Goal: Task Accomplishment & Management: Manage account settings

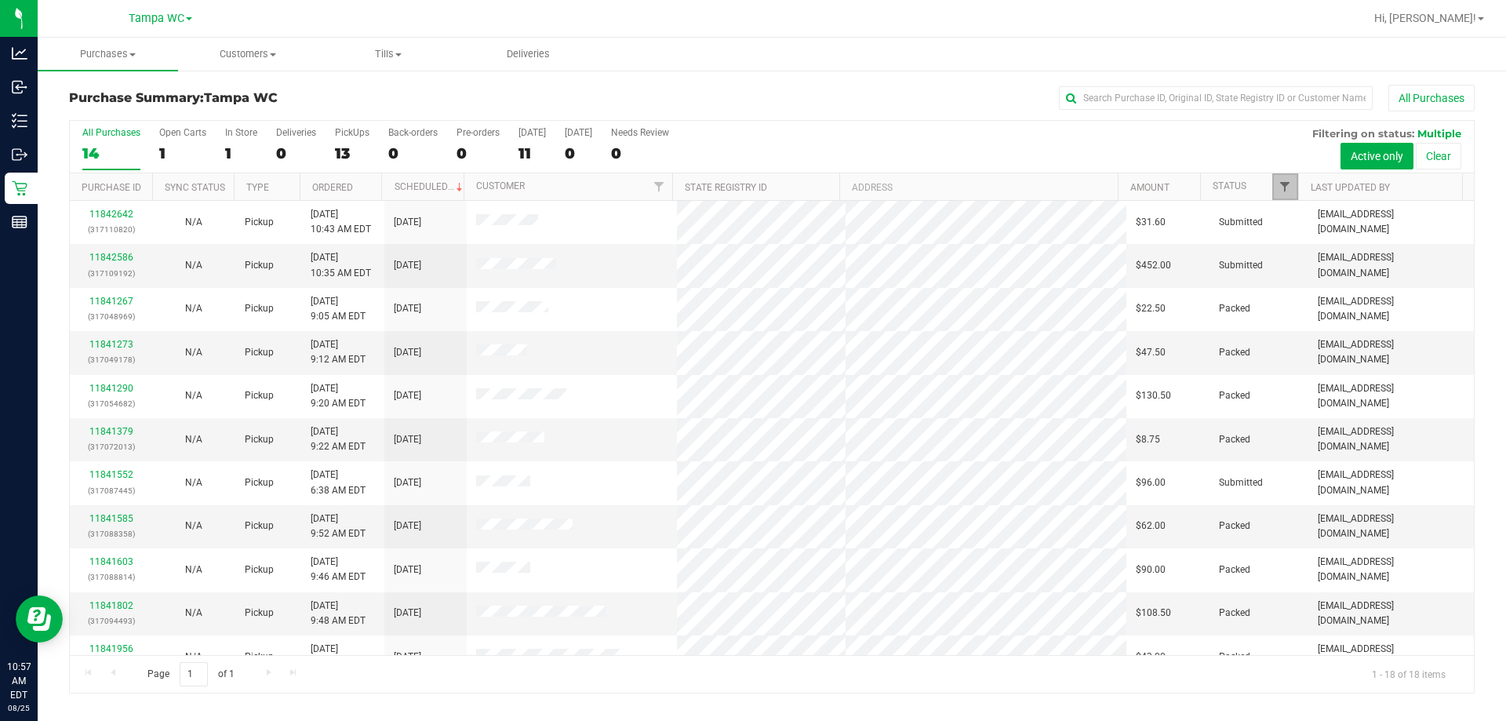
click at [1283, 192] on span "Filter" at bounding box center [1285, 186] width 13 height 13
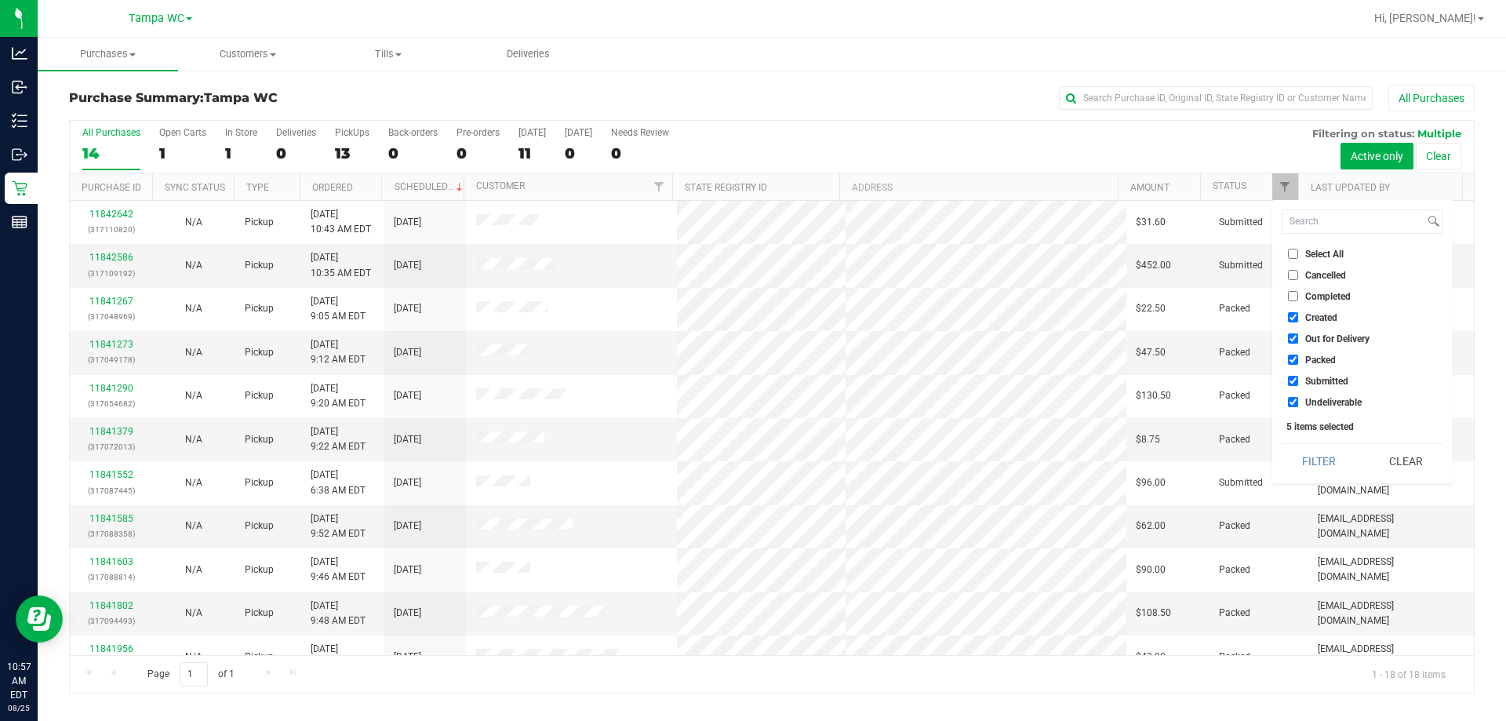
click at [1289, 318] on input "Created" at bounding box center [1293, 317] width 10 height 10
checkbox input "false"
click at [1297, 336] on input "Out for Delivery" at bounding box center [1293, 338] width 10 height 10
checkbox input "false"
click at [1289, 358] on input "Packed" at bounding box center [1293, 360] width 10 height 10
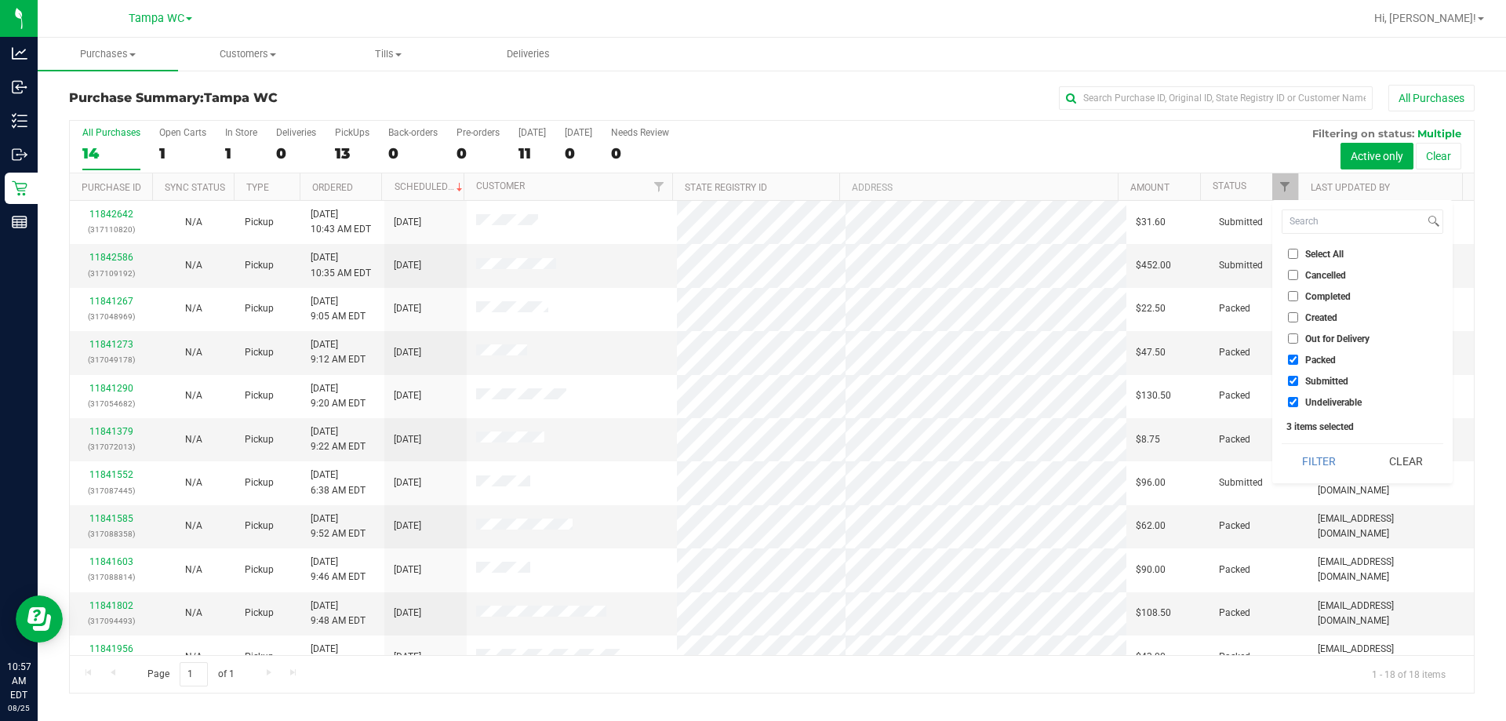
checkbox input "false"
click at [1297, 400] on input "Undeliverable" at bounding box center [1293, 402] width 10 height 10
checkbox input "false"
click at [1300, 455] on button "Filter" at bounding box center [1319, 461] width 75 height 35
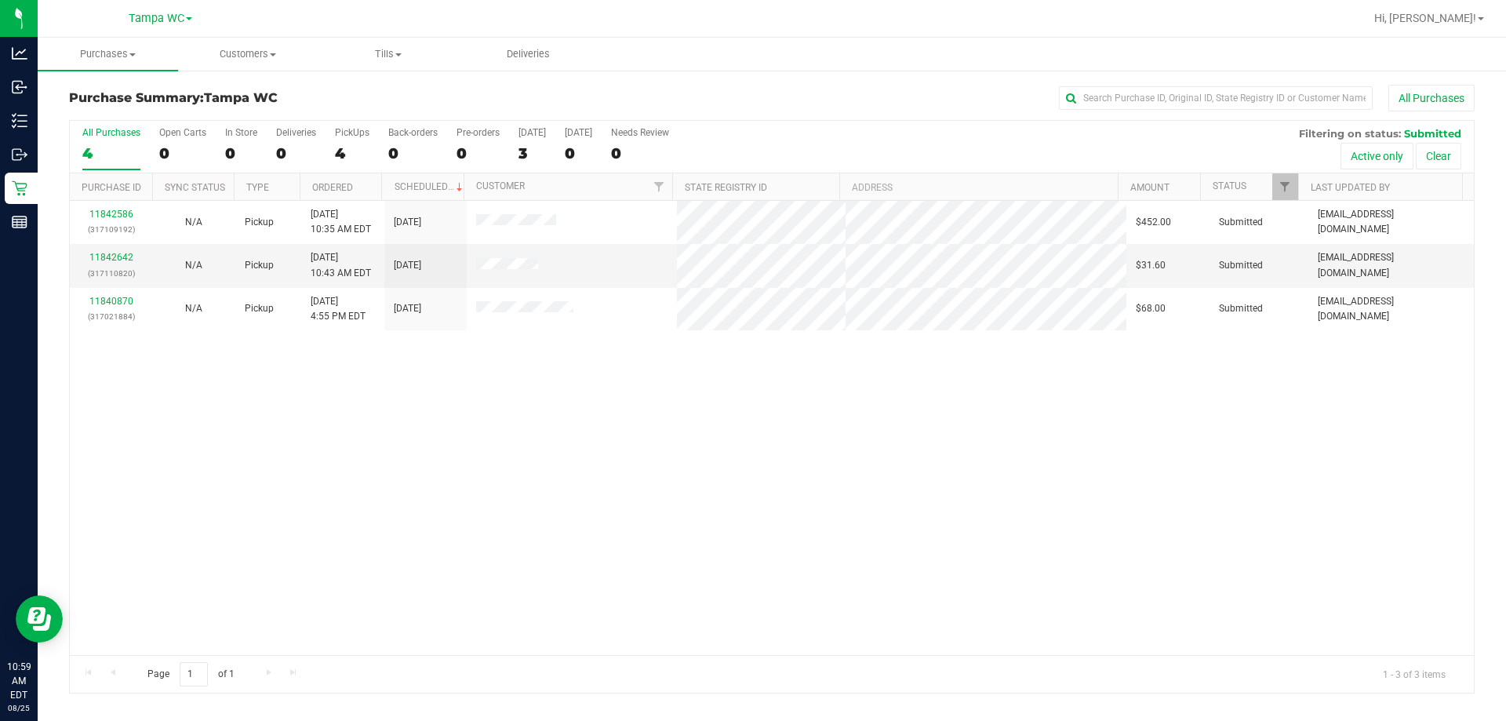
click at [395, 413] on div "11842586 (317109192) N/A Pickup [DATE] 10:35 AM EDT 8/25/2025 $452.00 Submitted…" at bounding box center [772, 428] width 1404 height 454
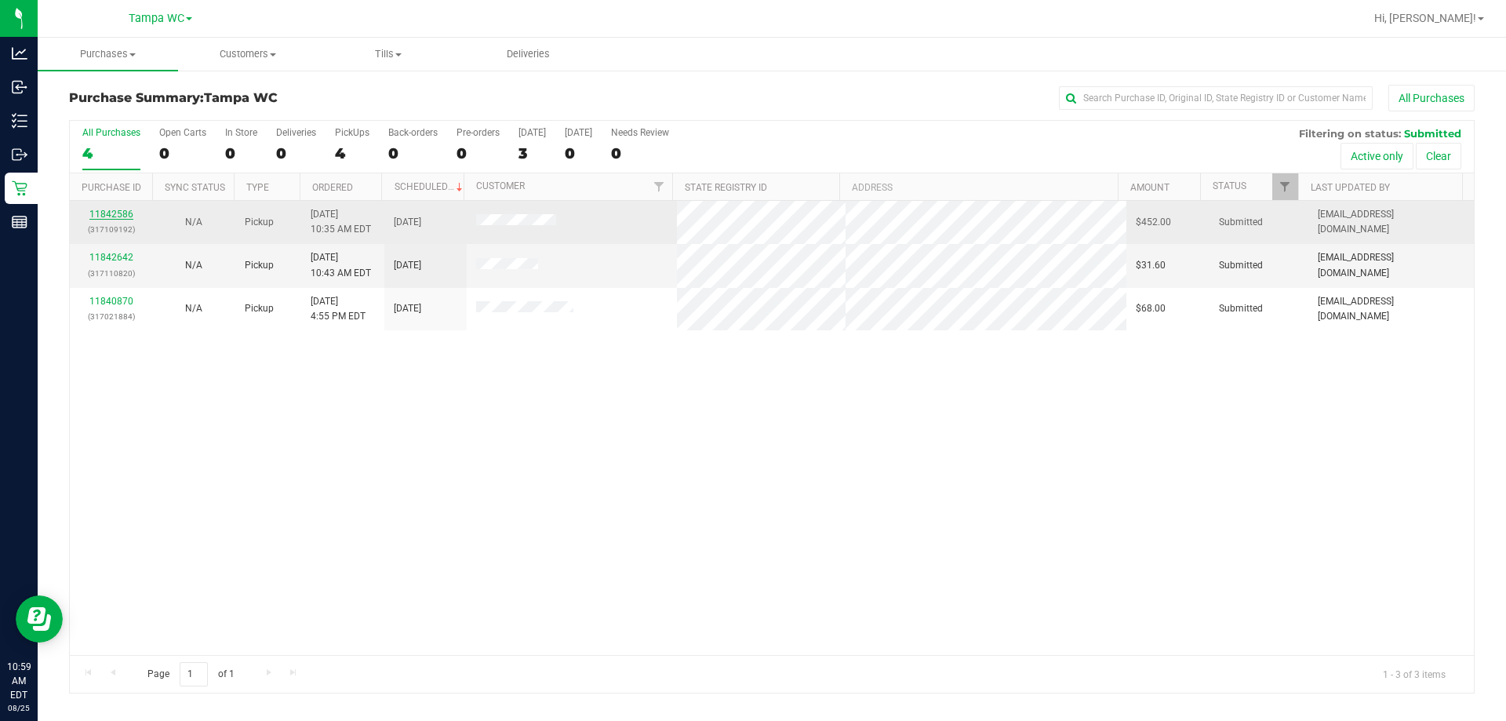
click at [112, 216] on link "11842586" at bounding box center [111, 214] width 44 height 11
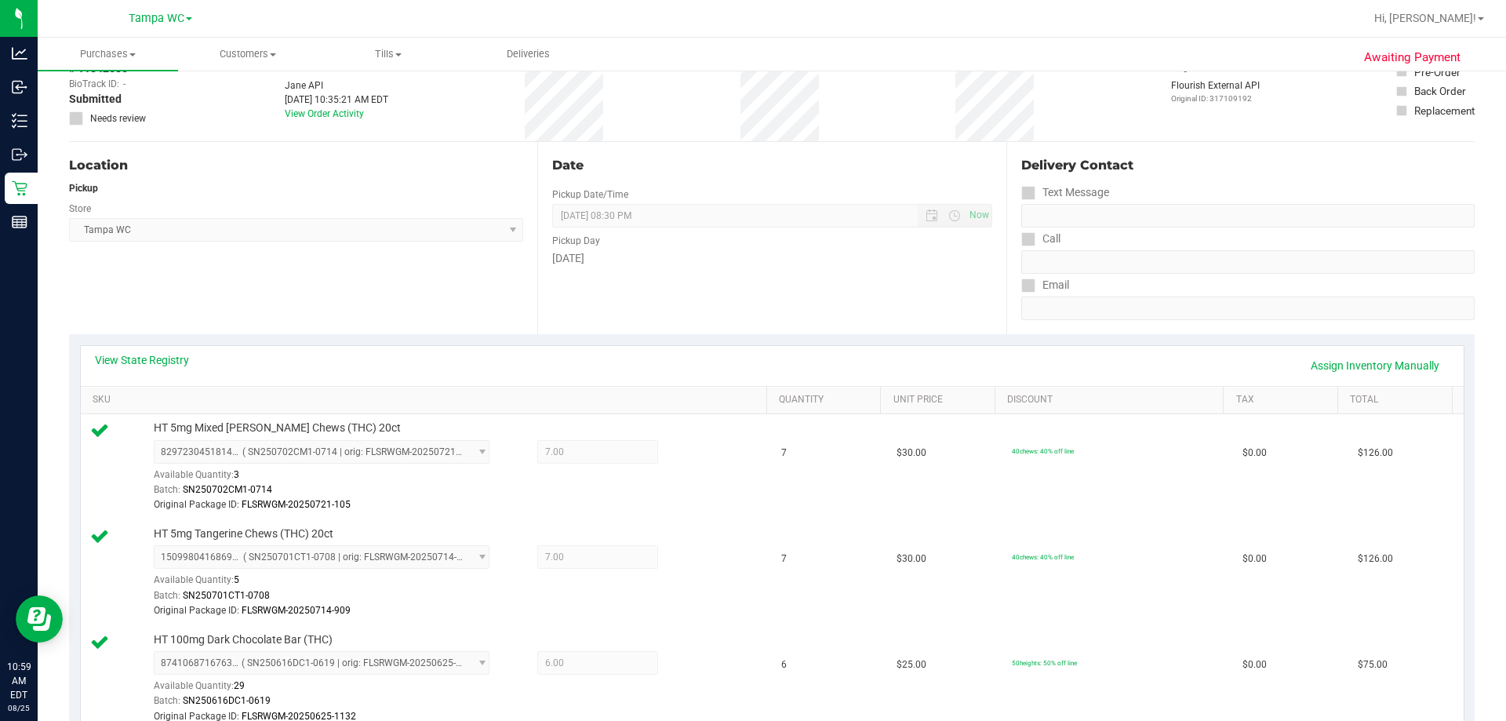
scroll to position [78, 0]
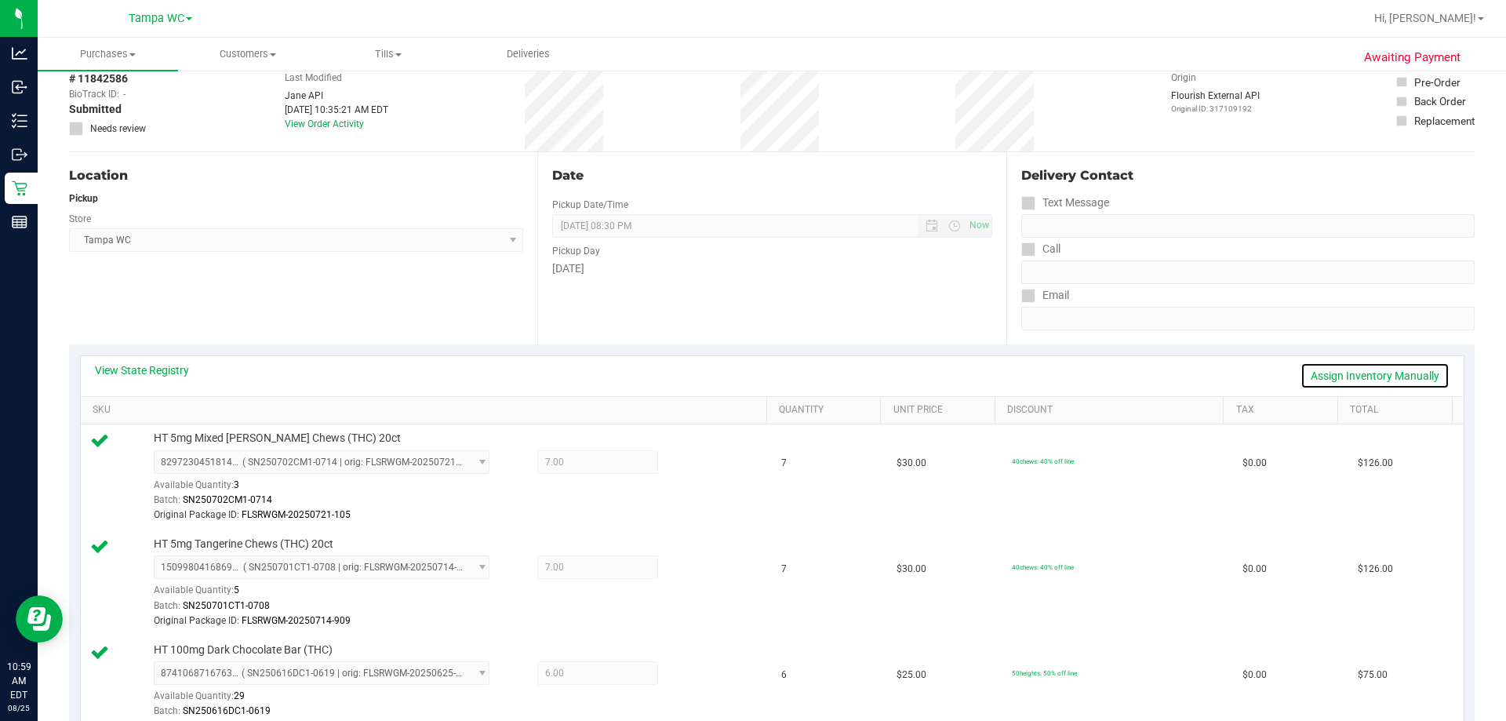
click at [1339, 377] on link "Assign Inventory Manually" at bounding box center [1374, 375] width 149 height 27
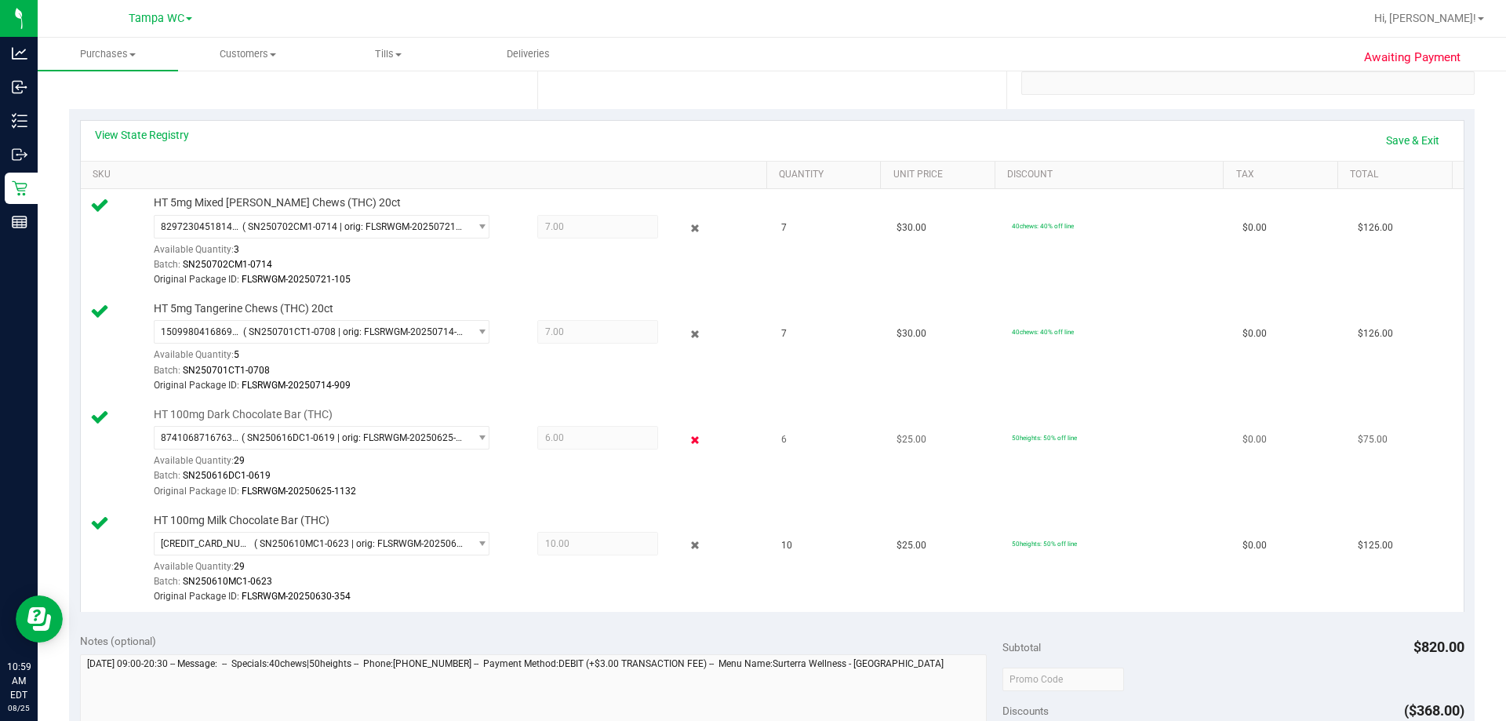
click at [687, 437] on icon at bounding box center [695, 440] width 16 height 18
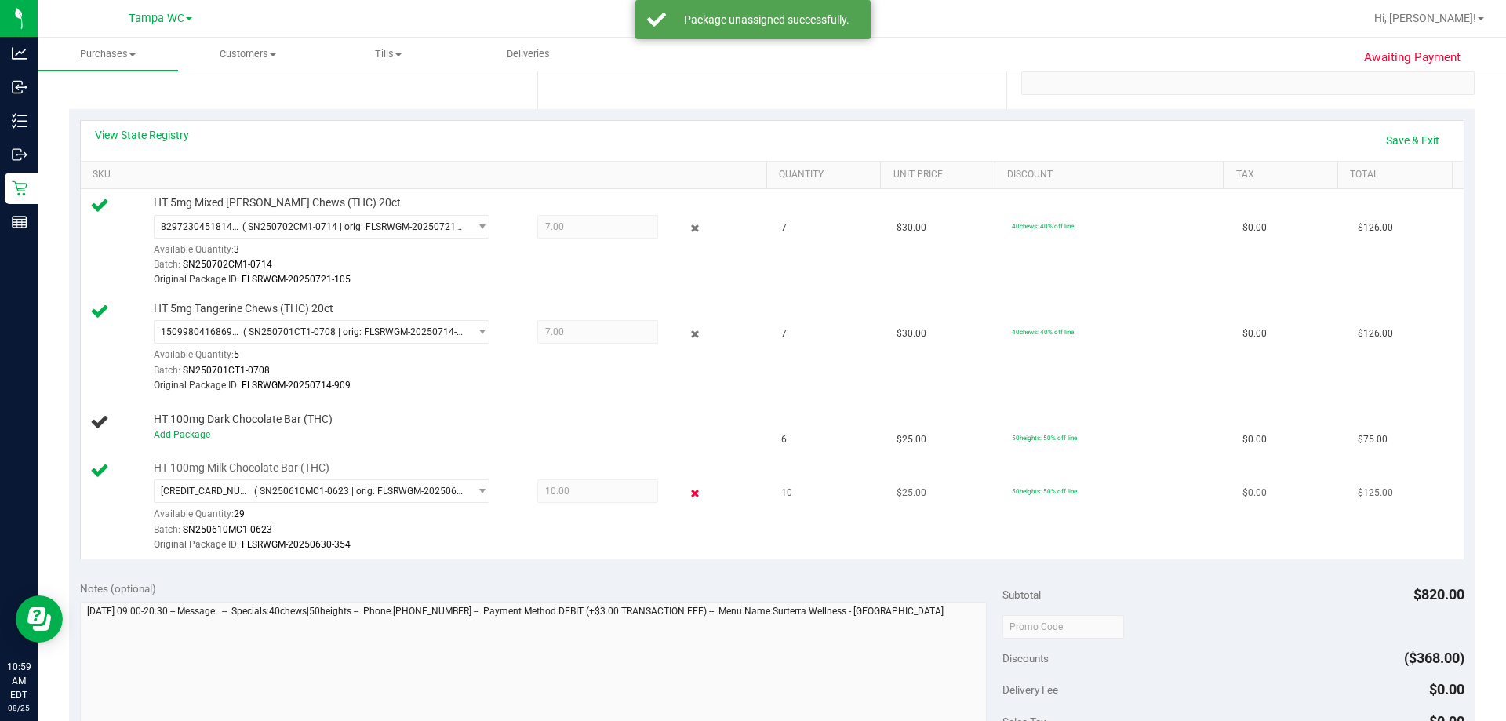
click at [678, 503] on div "[CREDIT_CARD_NUMBER] ( SN250610MC1-0623 | orig: FLSRWGM-20250630-354 ) [CREDIT_…" at bounding box center [457, 515] width 606 height 73
click at [687, 494] on icon at bounding box center [695, 493] width 16 height 18
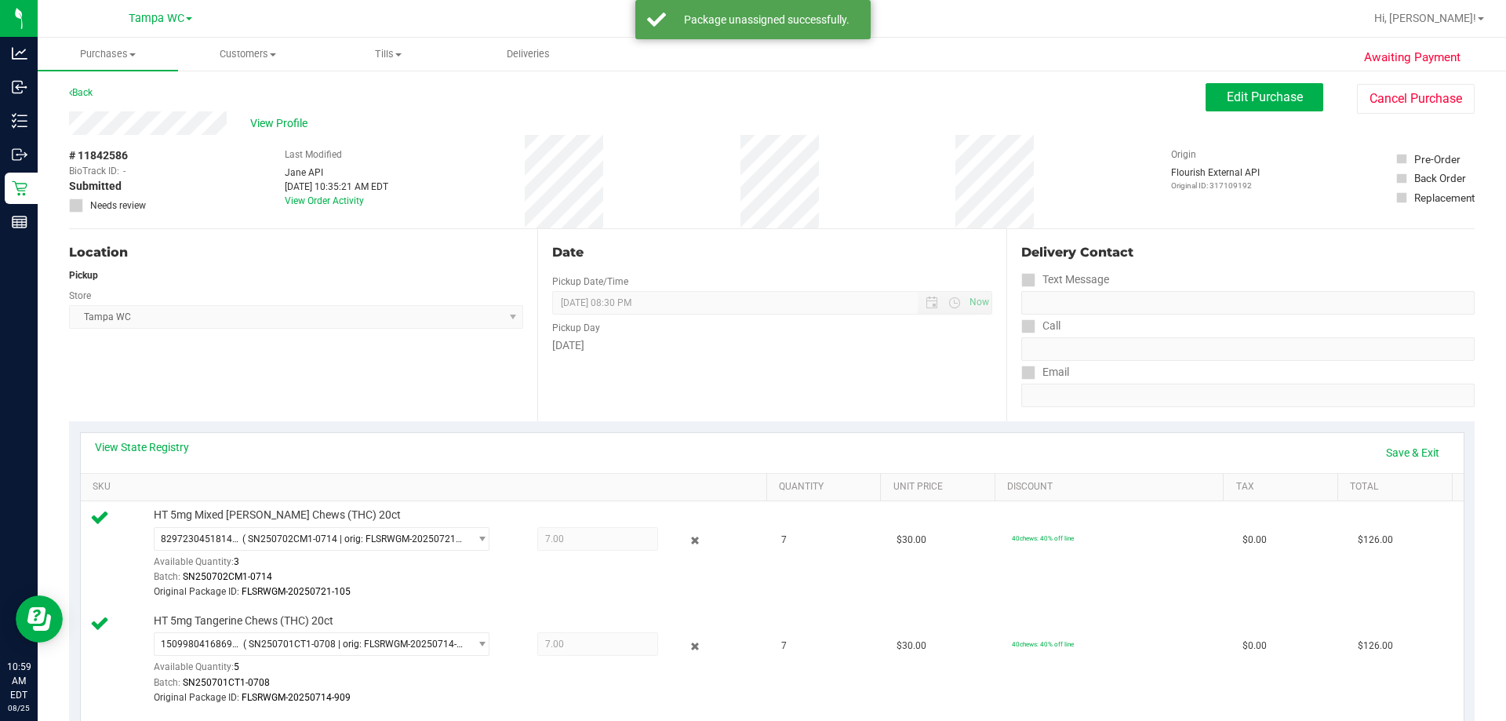
scroll to position [0, 0]
click at [1405, 443] on link "Save & Exit" at bounding box center [1413, 454] width 74 height 27
click at [1211, 98] on button "Edit Purchase" at bounding box center [1265, 99] width 118 height 28
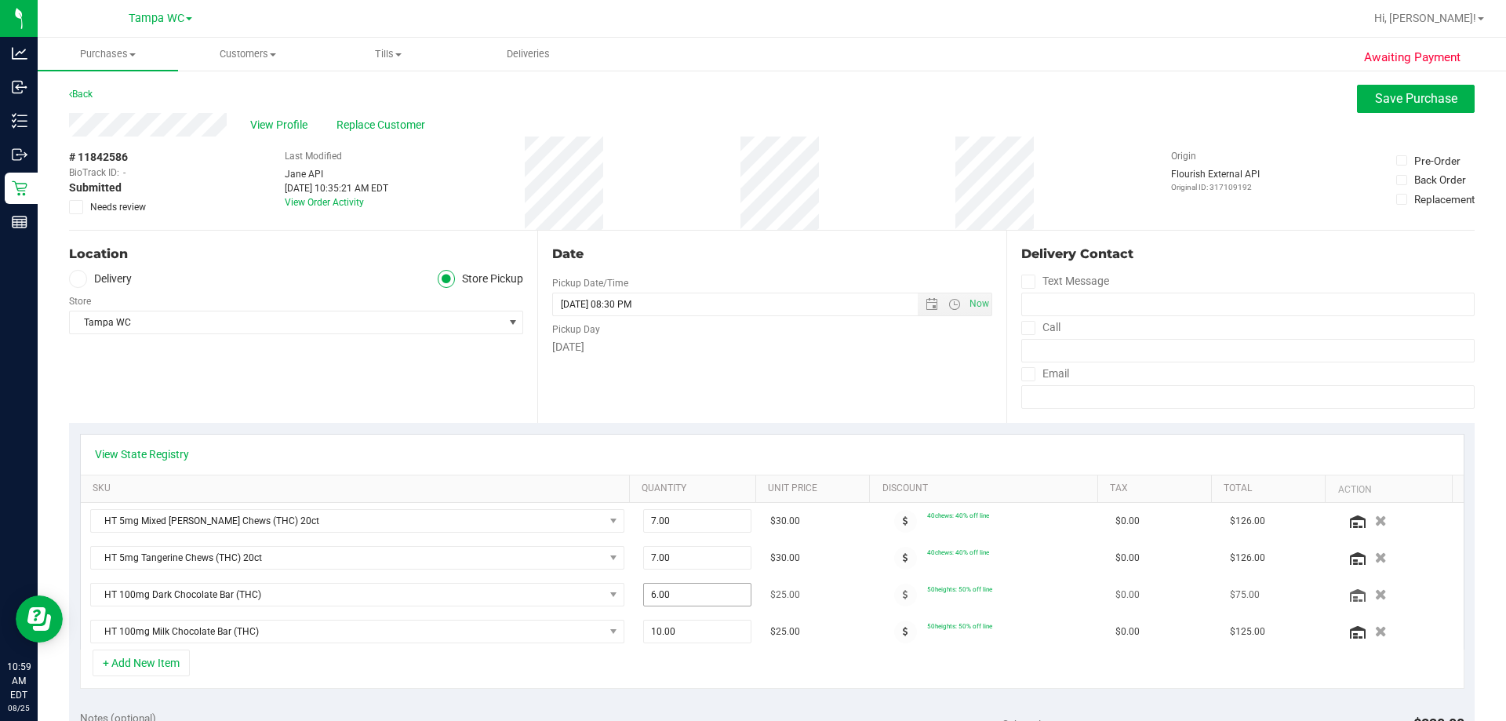
click at [680, 589] on span "6.00 6" at bounding box center [697, 595] width 109 height 24
type input "5"
type input "5.00"
click at [671, 646] on td "10.00 10" at bounding box center [698, 631] width 128 height 36
click at [672, 628] on span "10.00 10" at bounding box center [697, 632] width 109 height 24
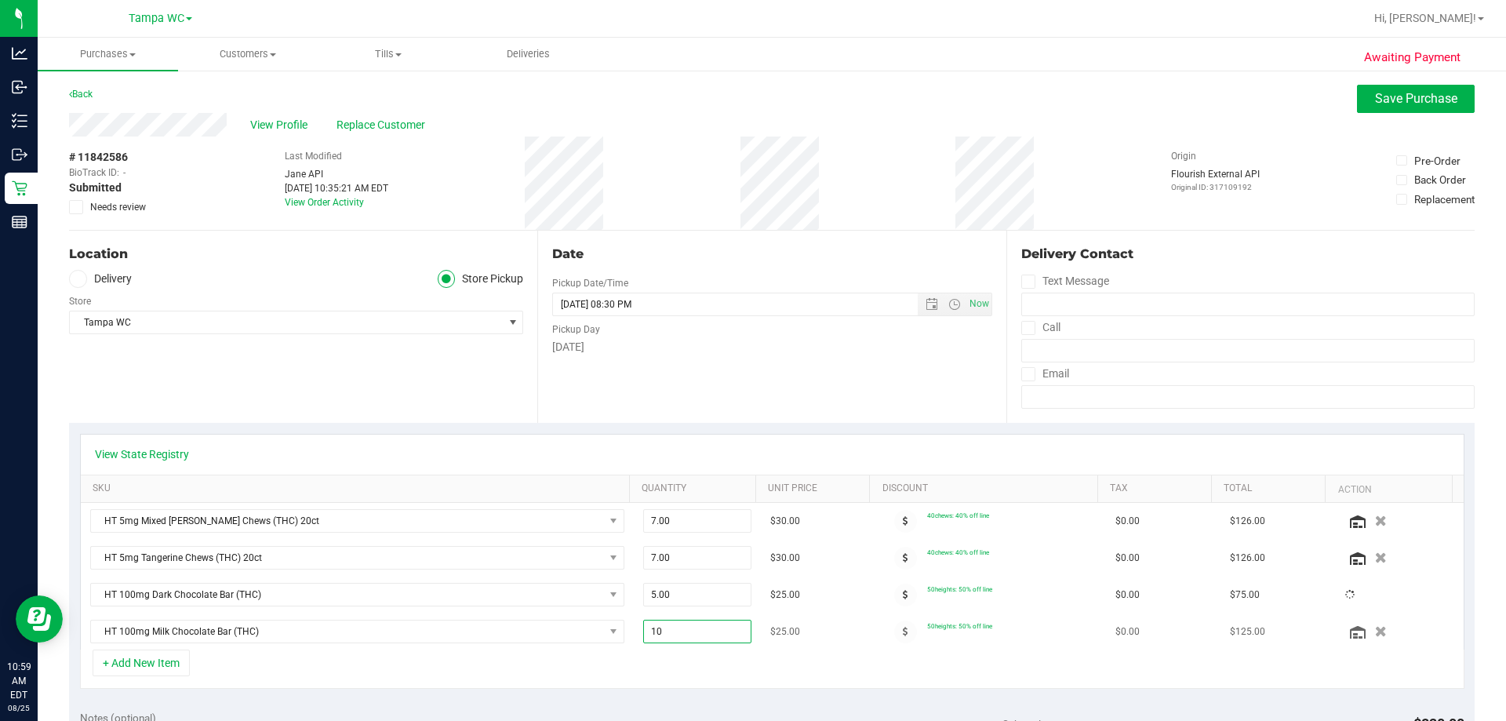
click at [672, 628] on input "10" at bounding box center [697, 631] width 107 height 22
type input "5"
click at [664, 664] on div "+ Add New Item" at bounding box center [772, 668] width 1384 height 39
click at [661, 631] on span "10.00 10" at bounding box center [697, 632] width 109 height 24
click at [661, 631] on input "10" at bounding box center [697, 631] width 107 height 22
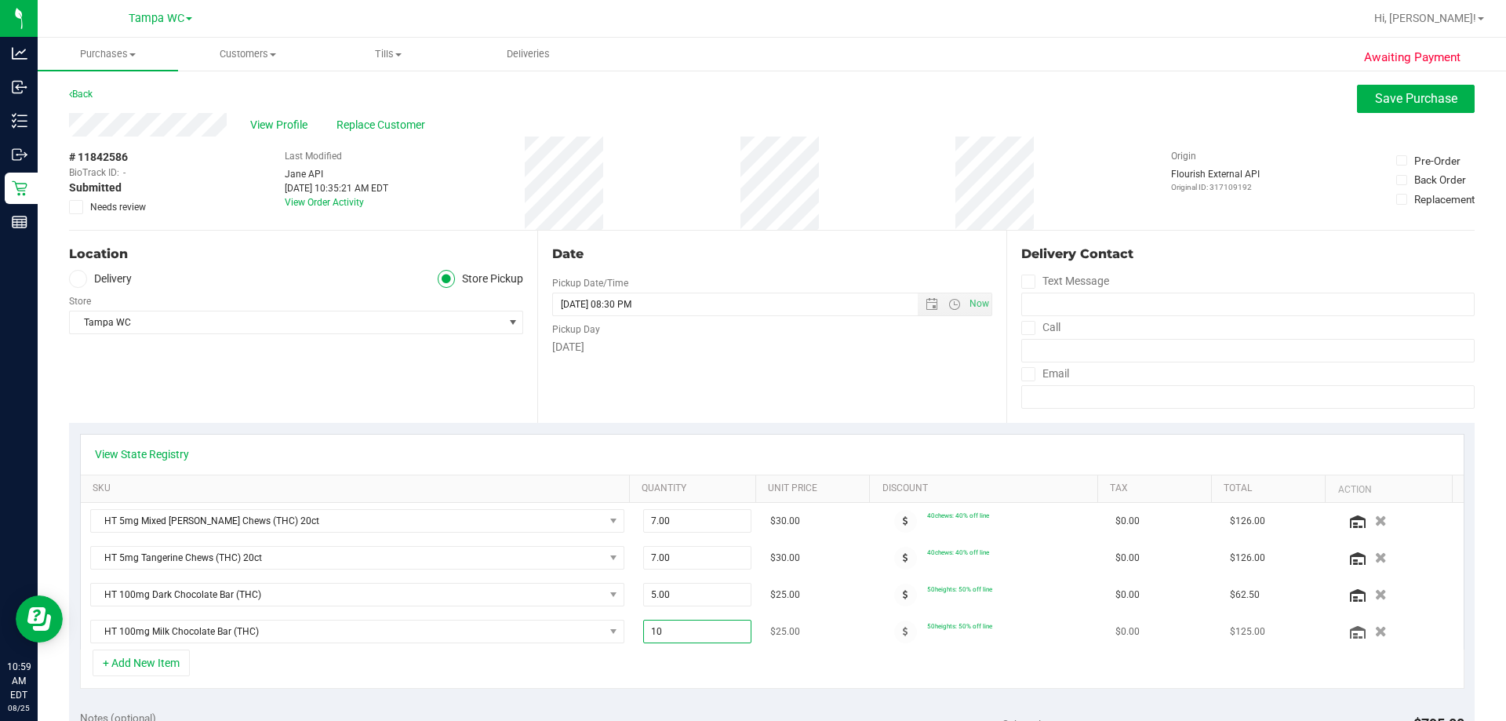
type input "5"
type input "5.00"
click at [653, 660] on div "+ Add New Item" at bounding box center [772, 668] width 1384 height 39
click at [1380, 98] on span "Save Purchase" at bounding box center [1416, 98] width 82 height 15
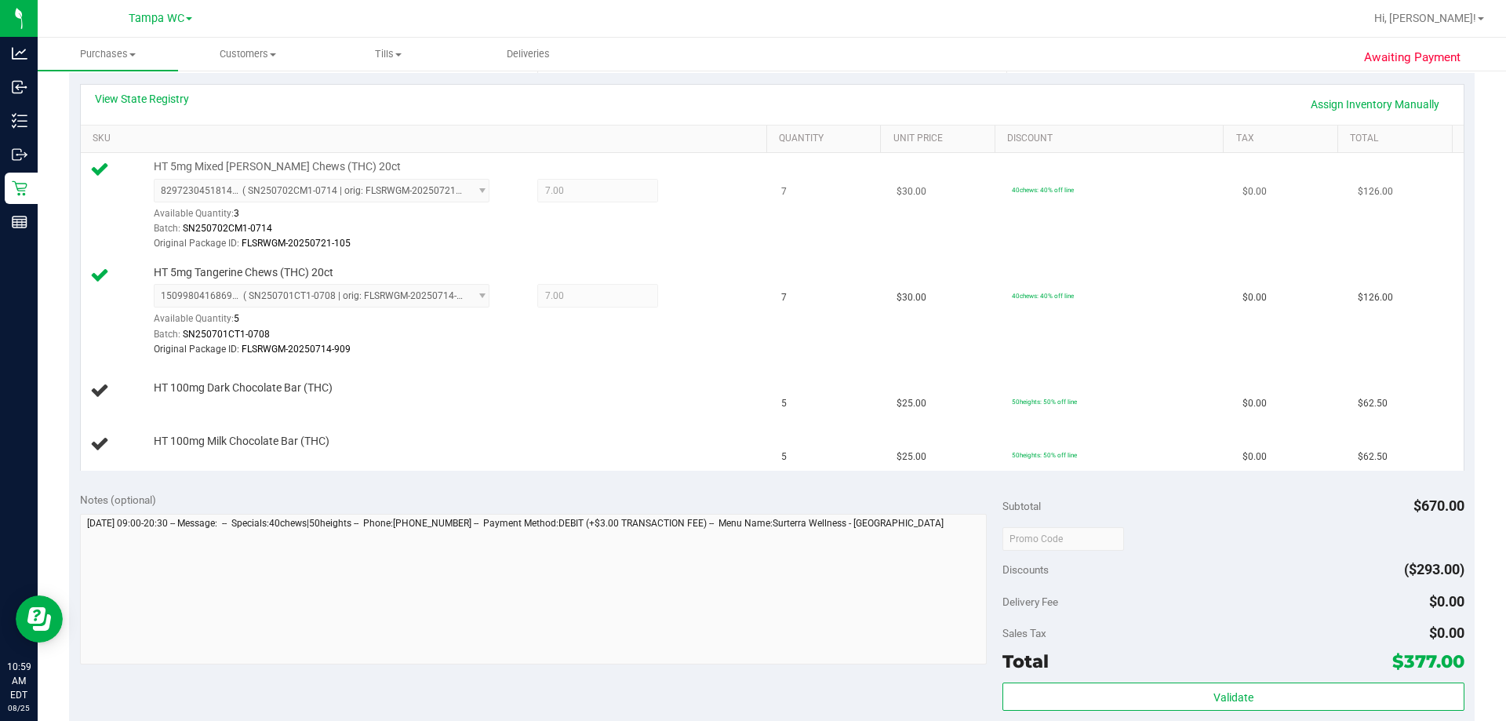
scroll to position [392, 0]
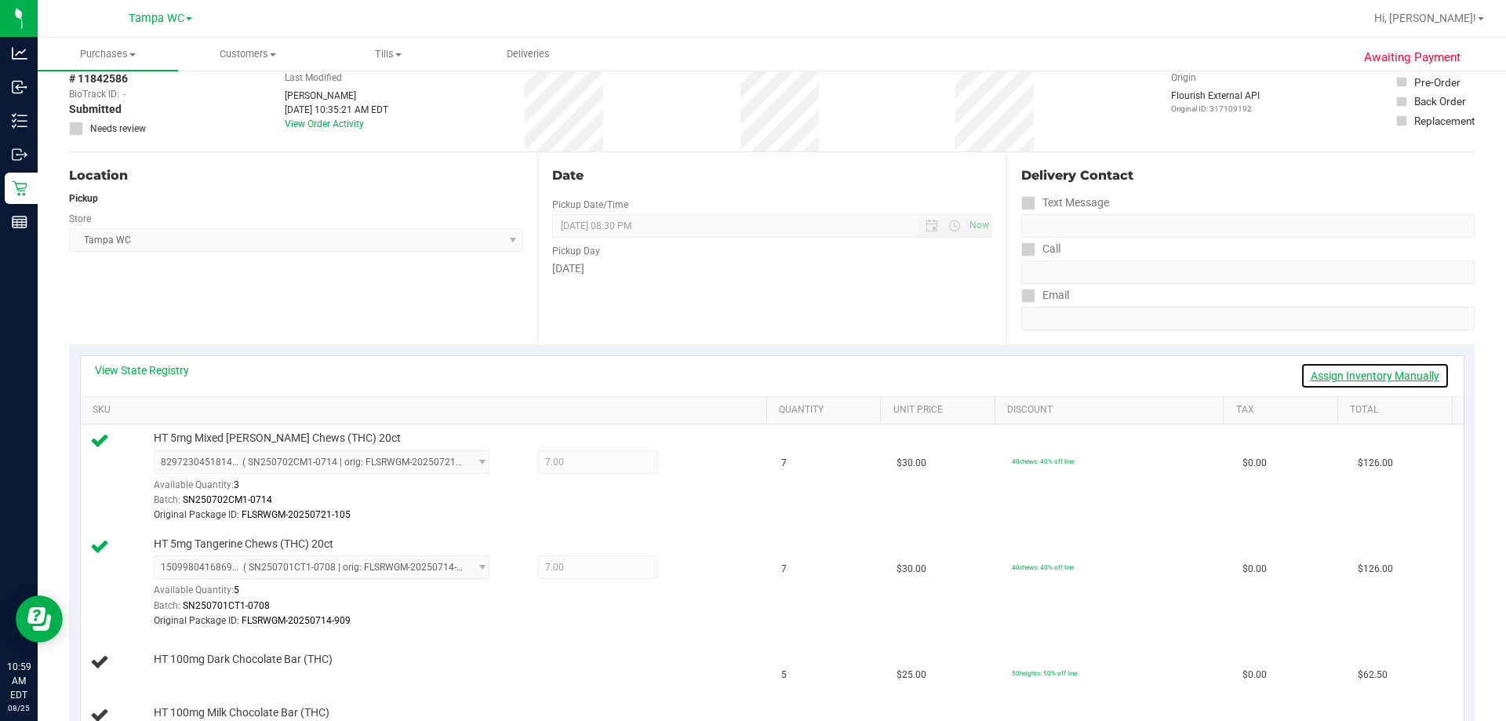
drag, startPoint x: 1334, startPoint y: 372, endPoint x: 967, endPoint y: 331, distance: 369.3
click at [1336, 372] on link "Assign Inventory Manually" at bounding box center [1374, 375] width 149 height 27
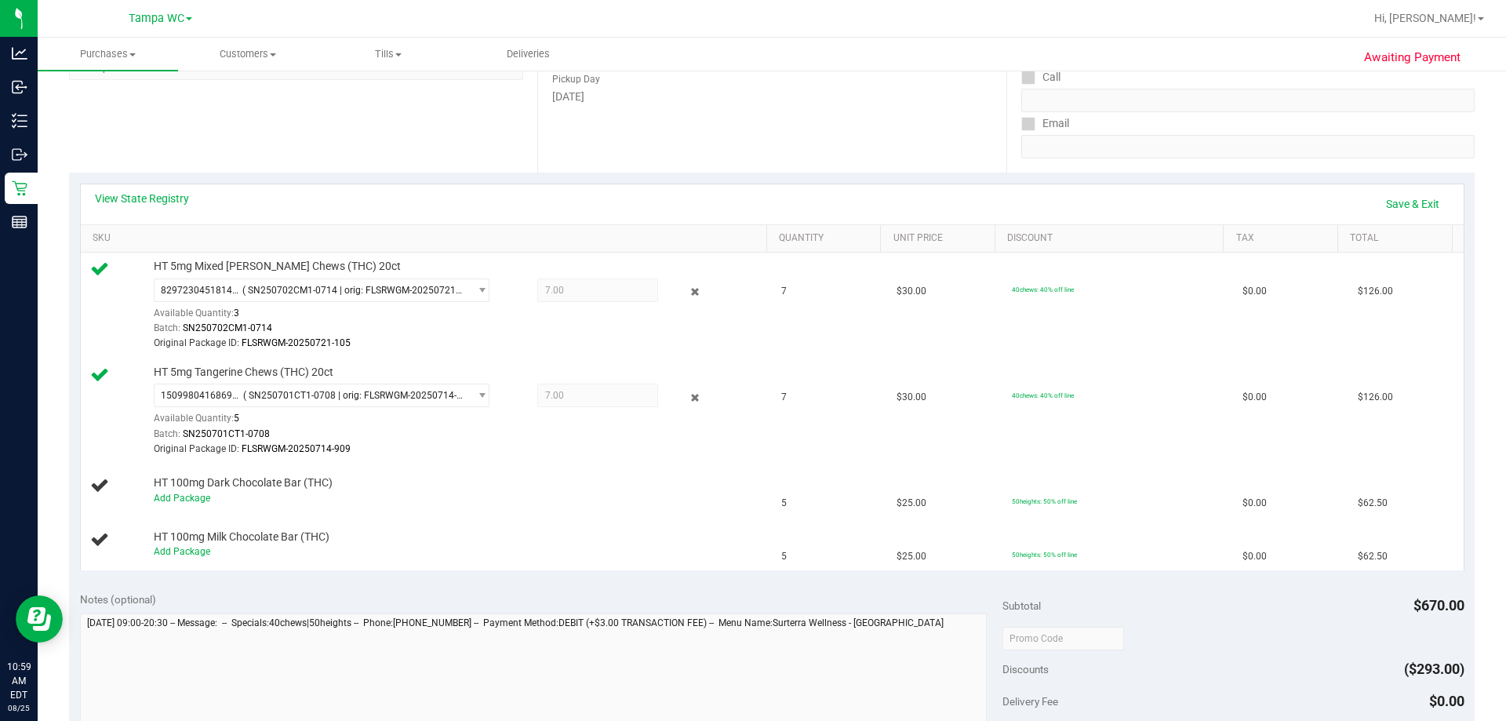
scroll to position [471, 0]
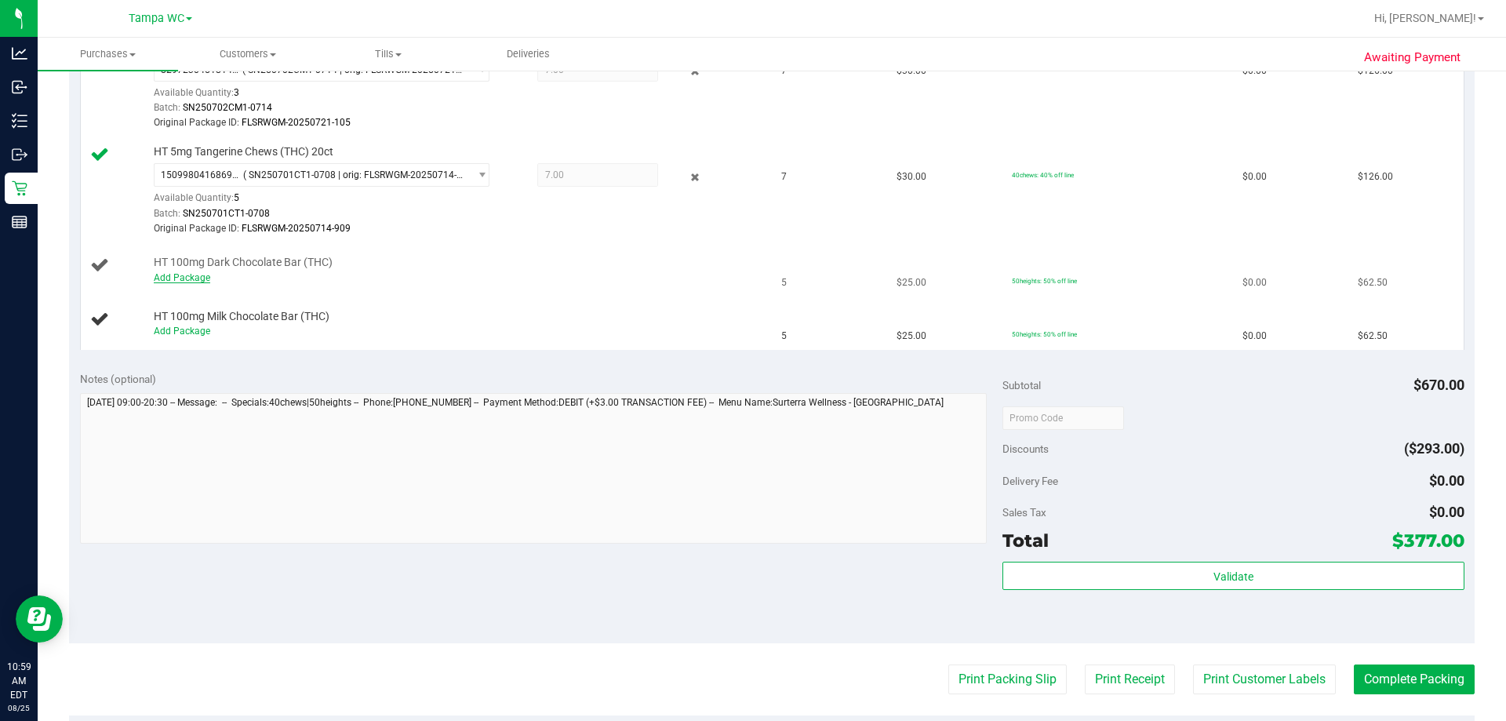
click at [180, 275] on link "Add Package" at bounding box center [182, 277] width 56 height 11
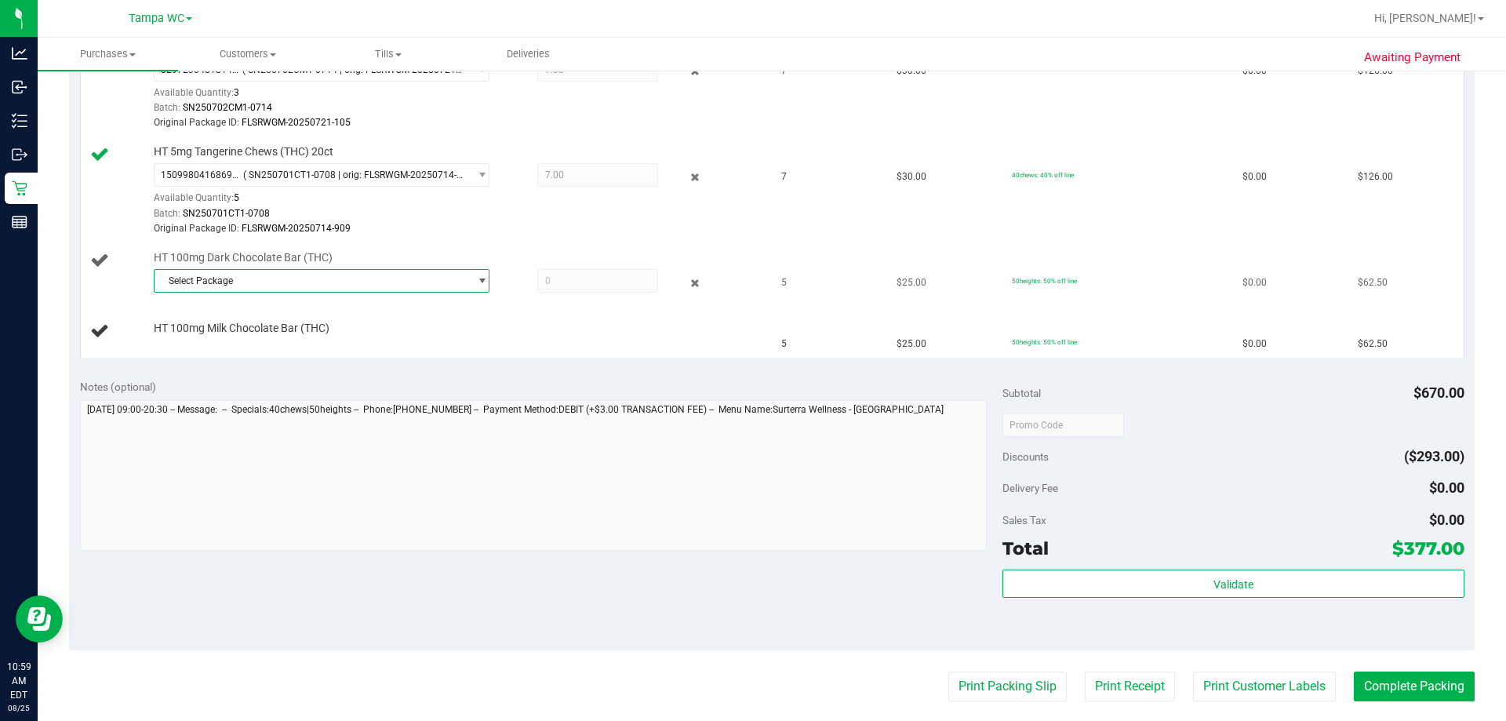
click at [257, 279] on span "Select Package" at bounding box center [312, 281] width 315 height 22
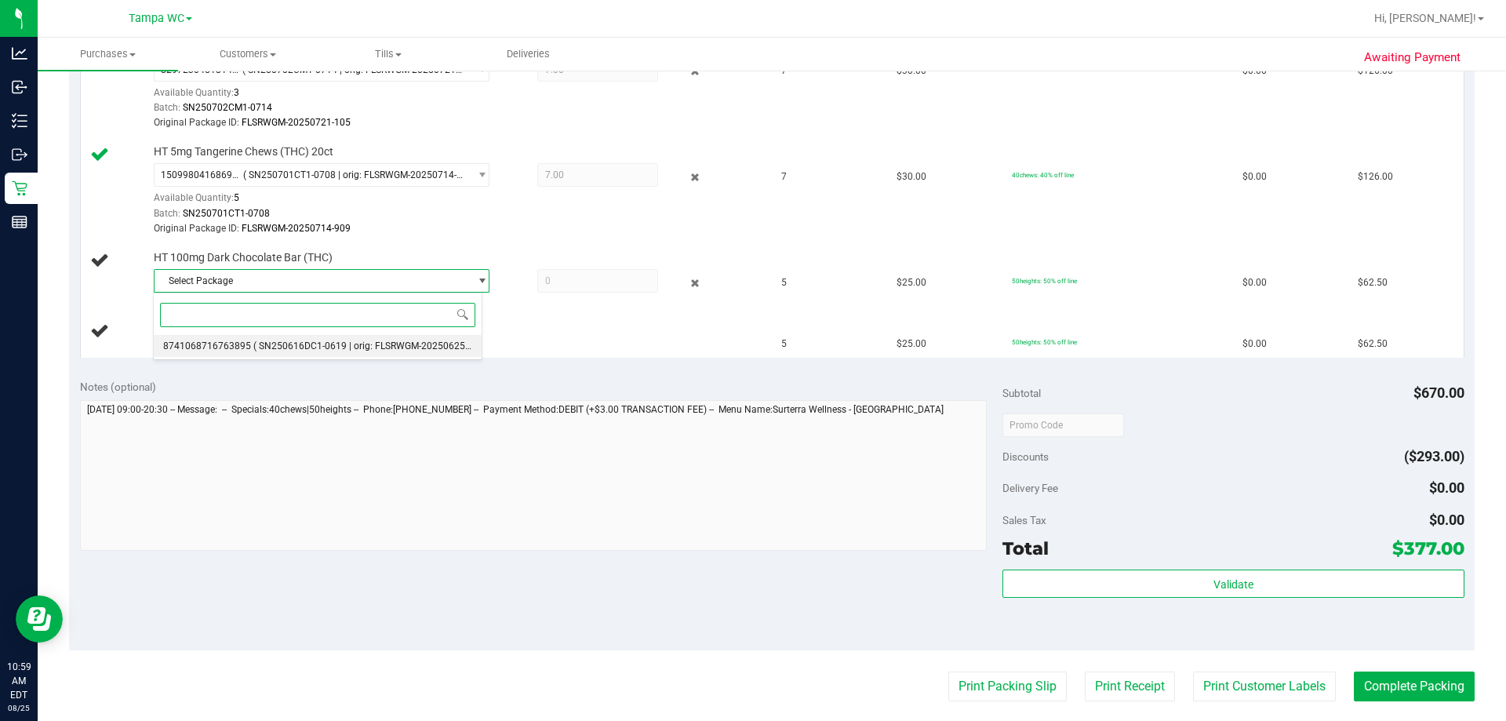
drag, startPoint x: 253, startPoint y: 341, endPoint x: 267, endPoint y: 340, distance: 14.1
click at [253, 340] on span "( SN250616DC1-0619 | orig: FLSRWGM-20250625-1132 )" at bounding box center [374, 345] width 242 height 11
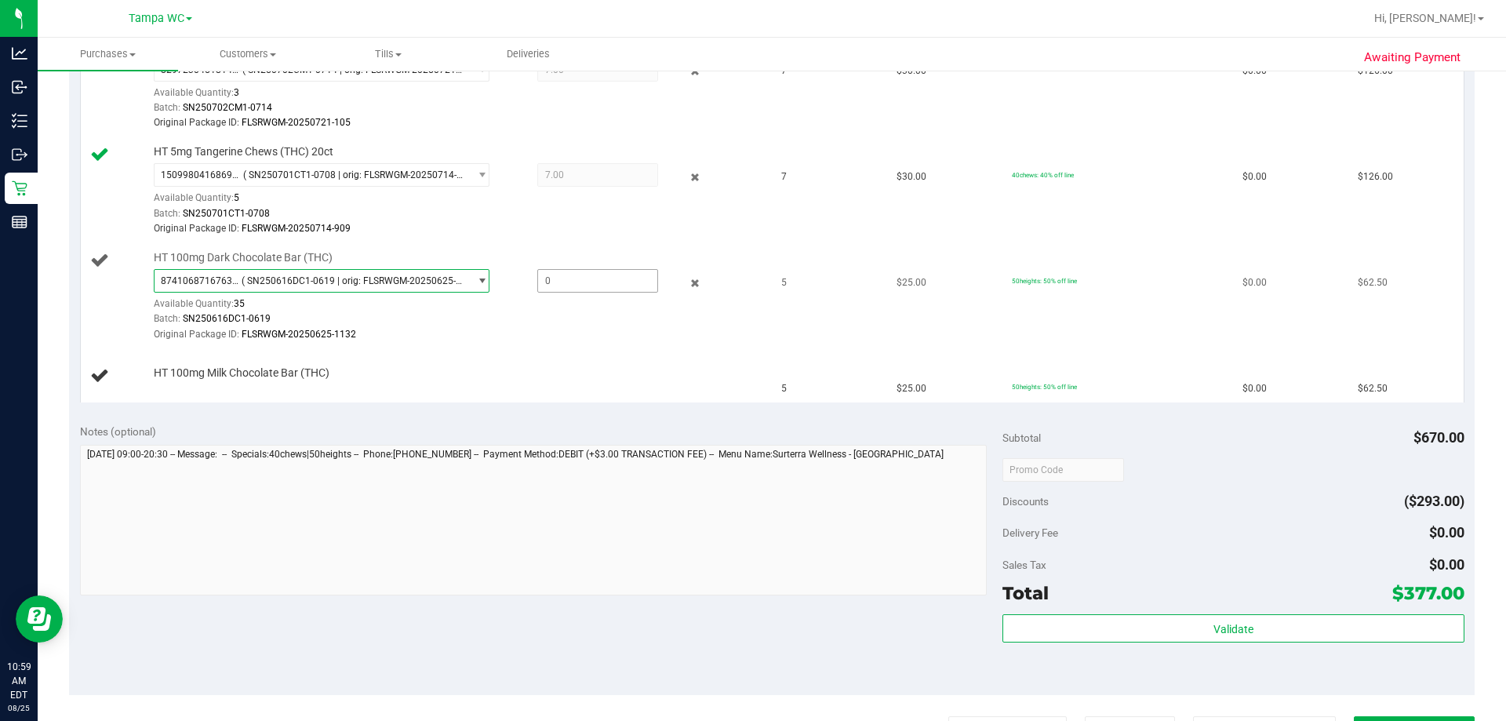
click at [540, 282] on span at bounding box center [597, 281] width 121 height 24
type input "5"
type input "5.0000"
drag, startPoint x: 509, startPoint y: 369, endPoint x: 442, endPoint y: 369, distance: 66.7
click at [508, 369] on div "HT 100mg Milk Chocolate Bar (THC)" at bounding box center [452, 374] width 613 height 16
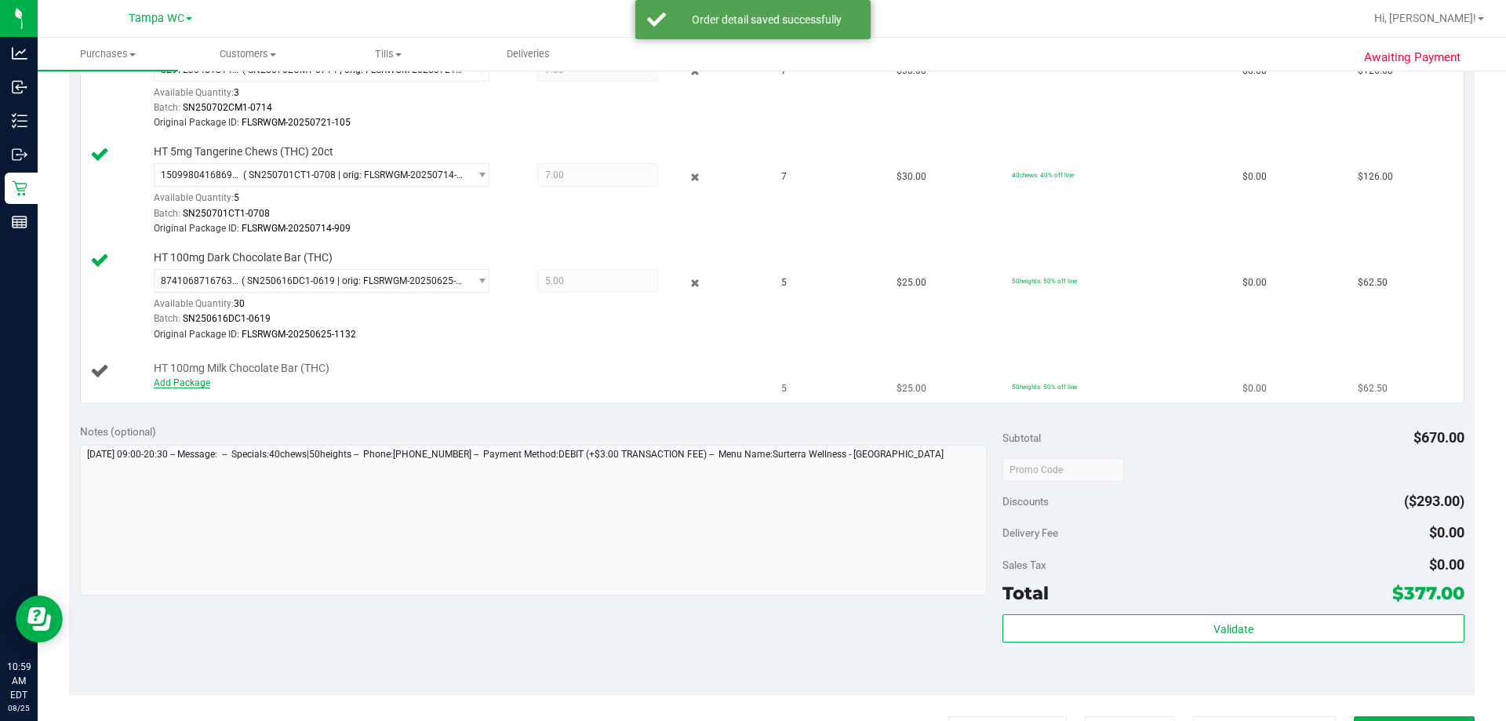
click at [200, 384] on link "Add Package" at bounding box center [182, 382] width 56 height 11
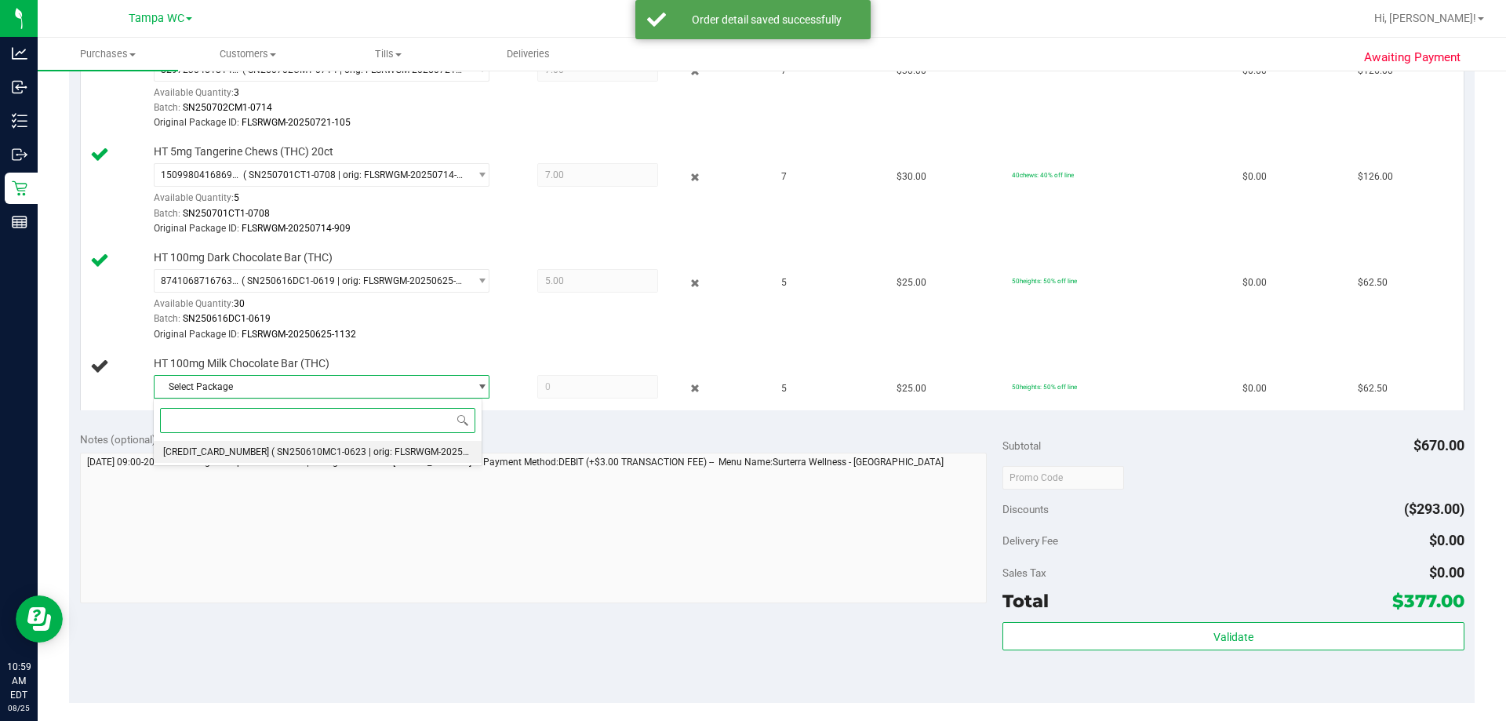
click at [276, 442] on li "[CREDIT_CARD_NUMBER] ( SN250610MC1-0623 | orig: FLSRWGM-20250630-354 )" at bounding box center [318, 452] width 328 height 22
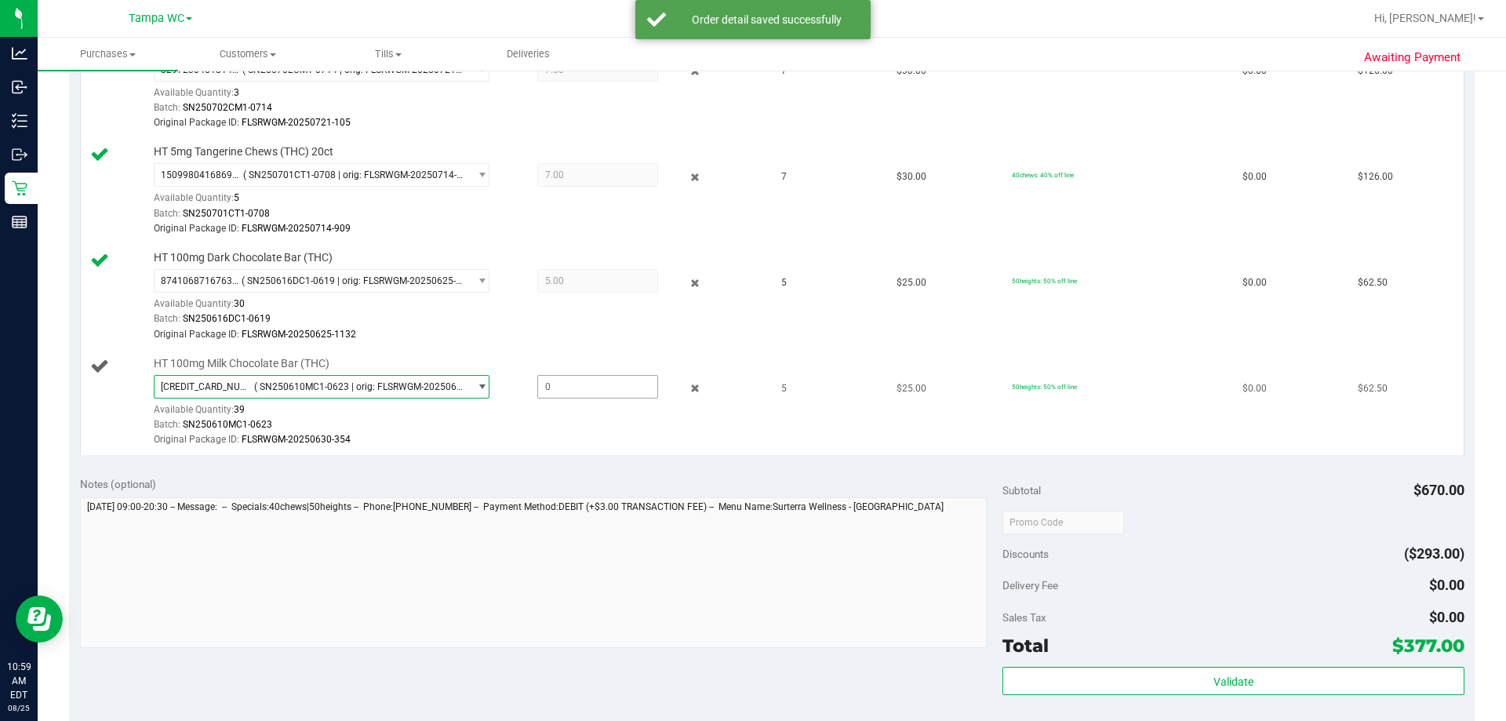
click at [577, 375] on span at bounding box center [597, 387] width 121 height 24
type input "5"
type input "5.0000"
click at [612, 448] on div at bounding box center [457, 448] width 606 height 1
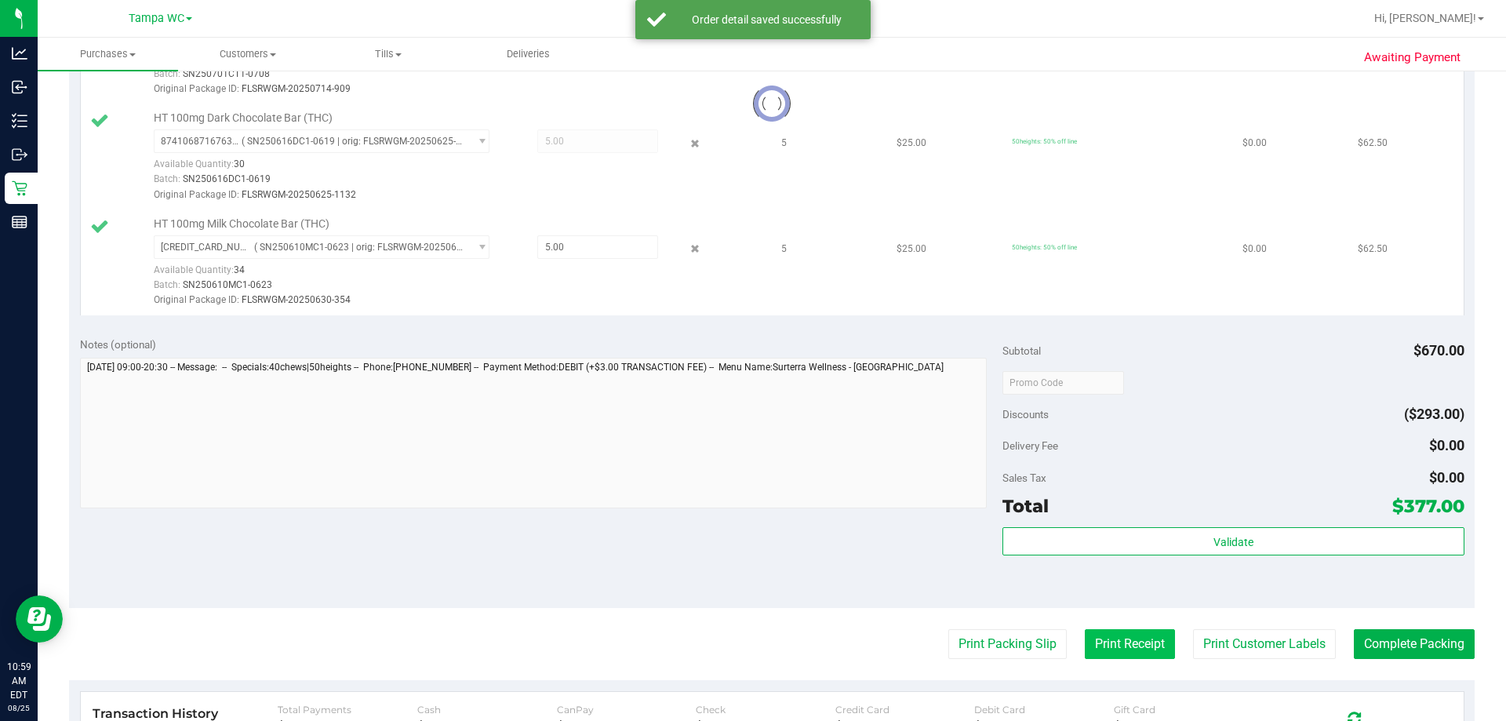
scroll to position [784, 0]
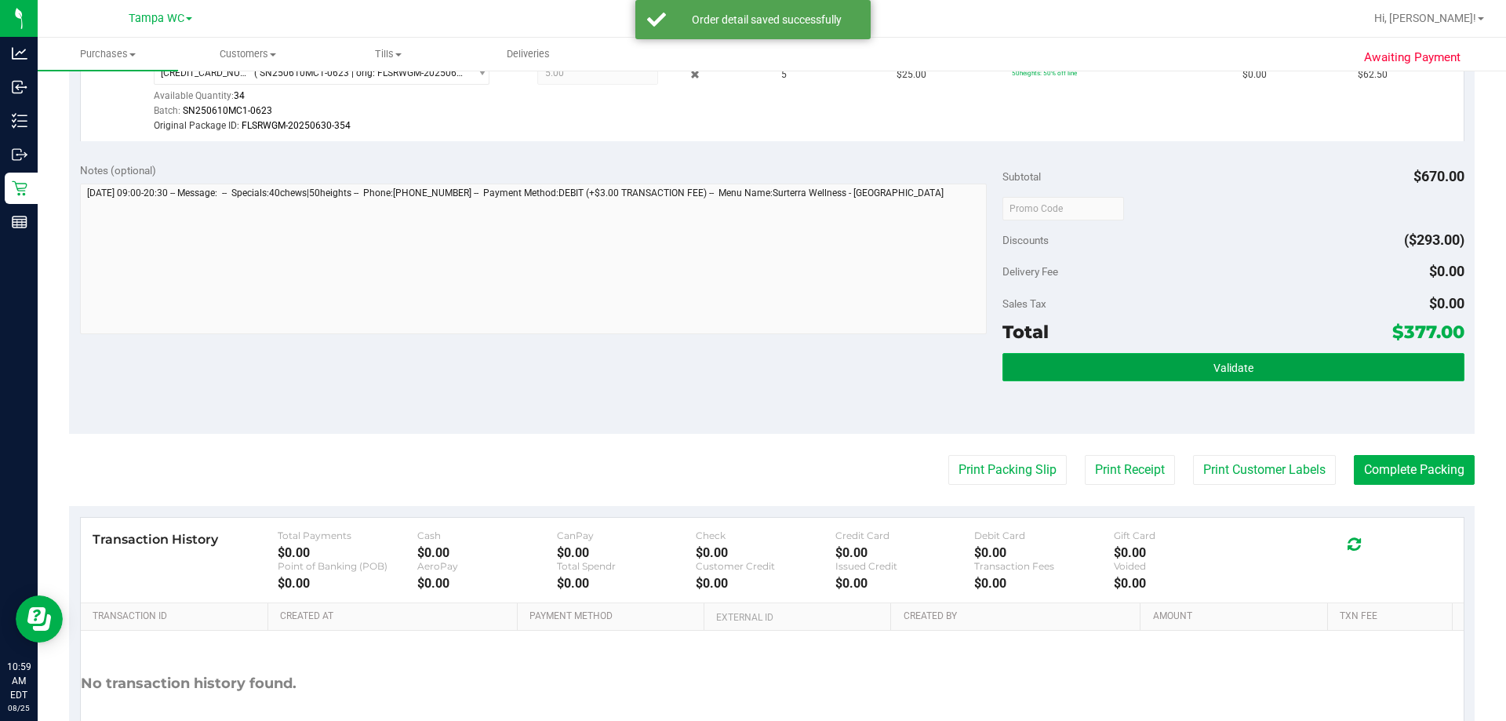
click at [1165, 373] on button "Validate" at bounding box center [1232, 367] width 461 height 28
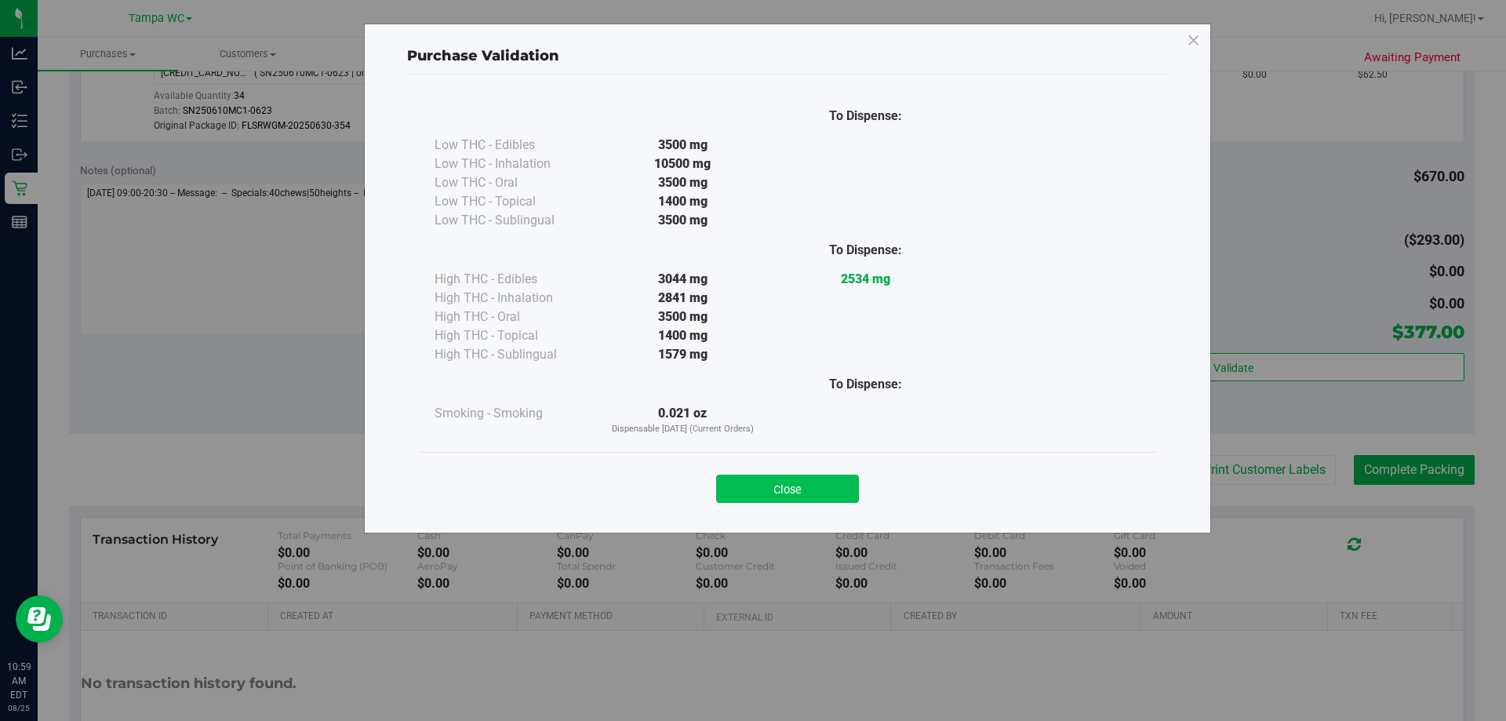
click at [750, 478] on button "Close" at bounding box center [787, 489] width 143 height 28
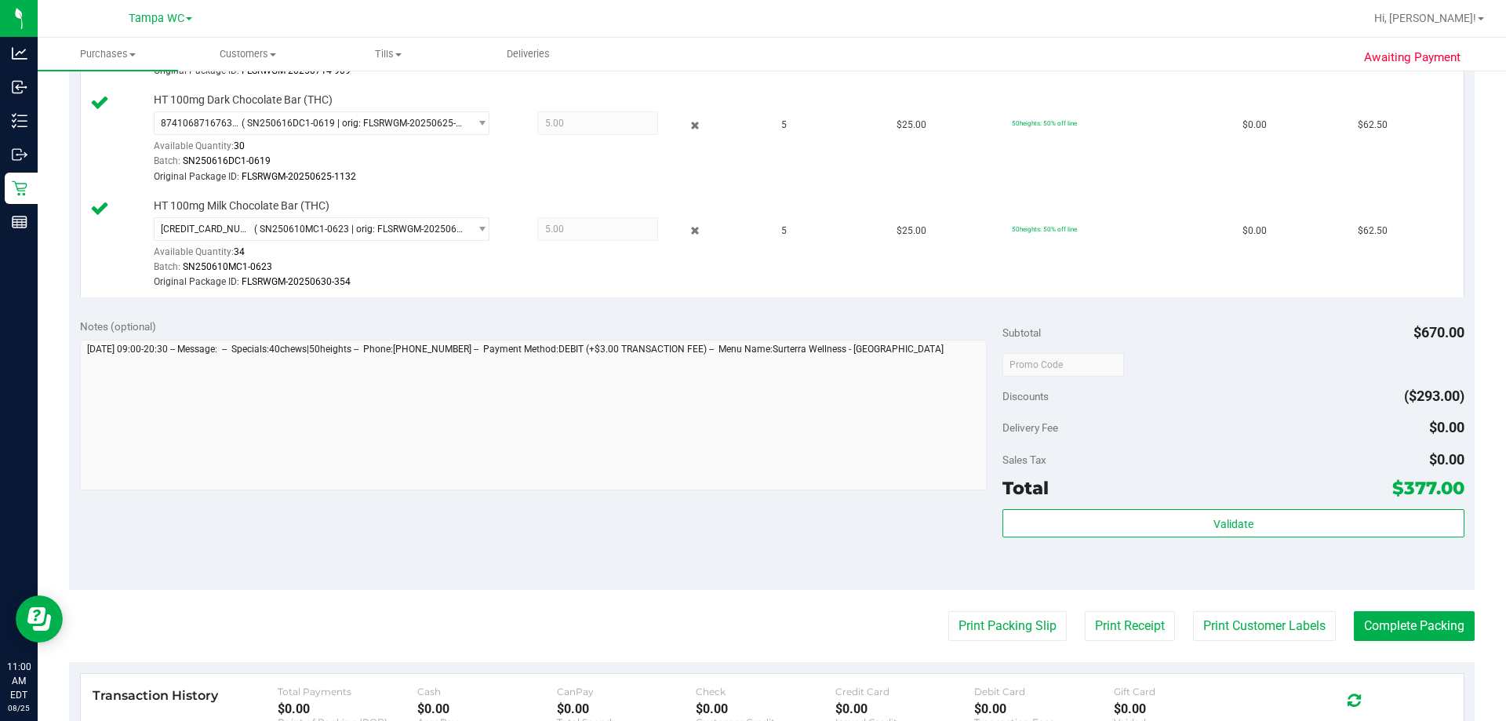
scroll to position [627, 0]
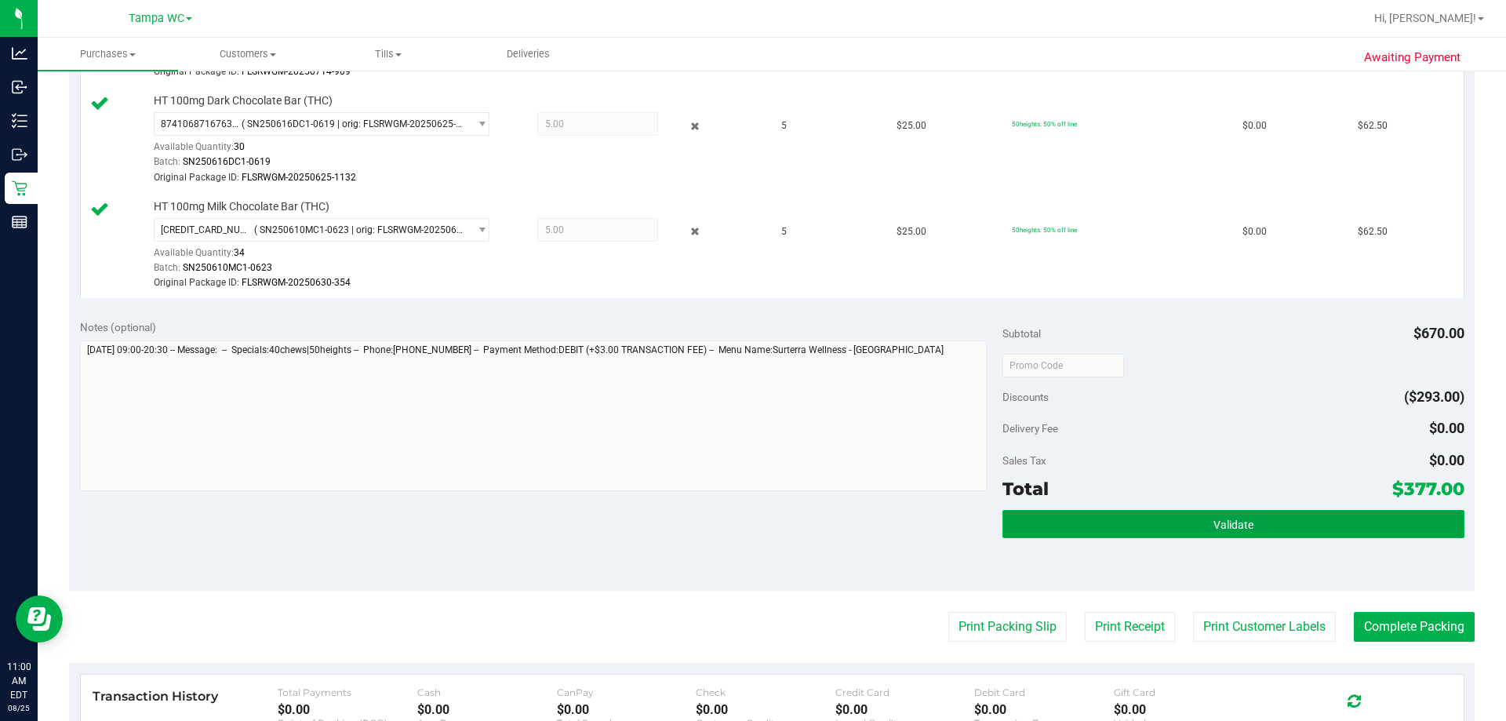
click at [1231, 536] on button "Validate" at bounding box center [1232, 524] width 461 height 28
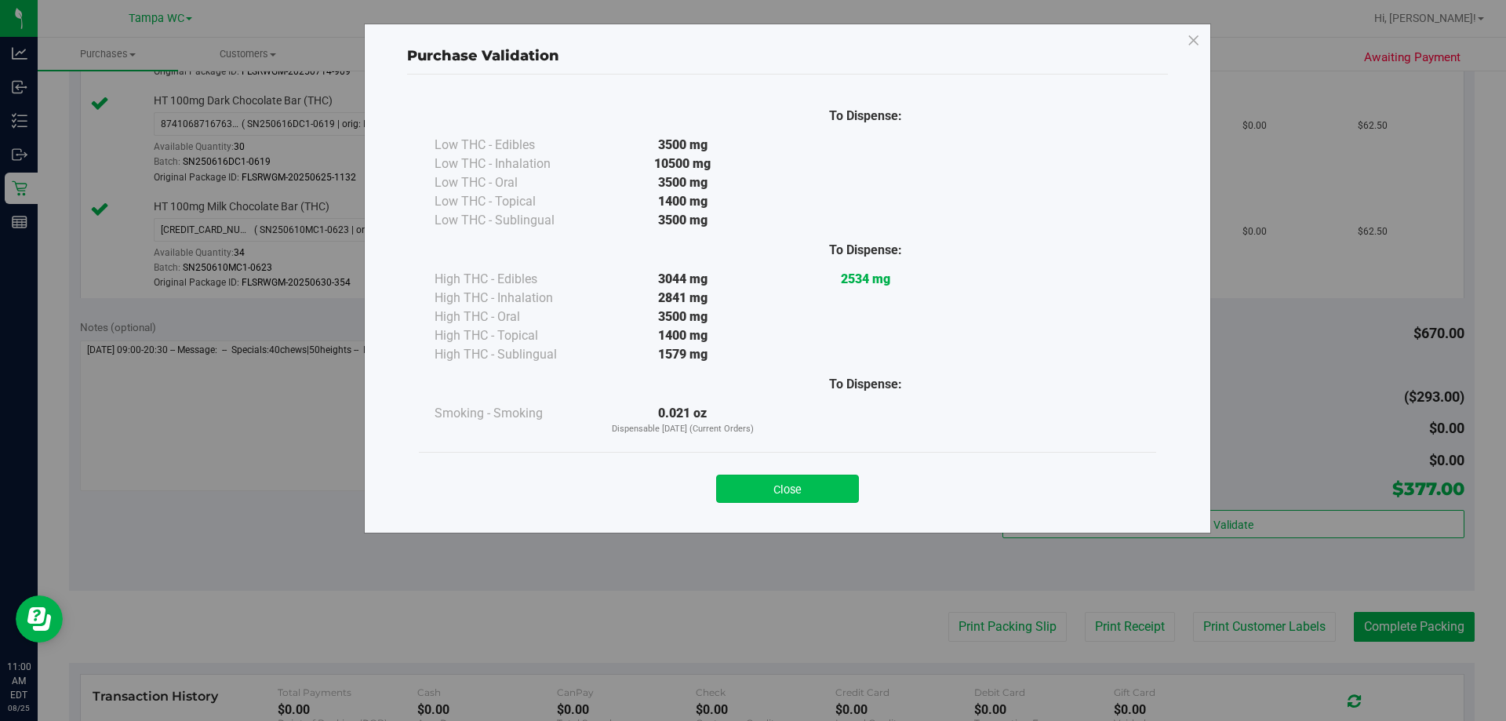
click at [790, 487] on button "Close" at bounding box center [787, 489] width 143 height 28
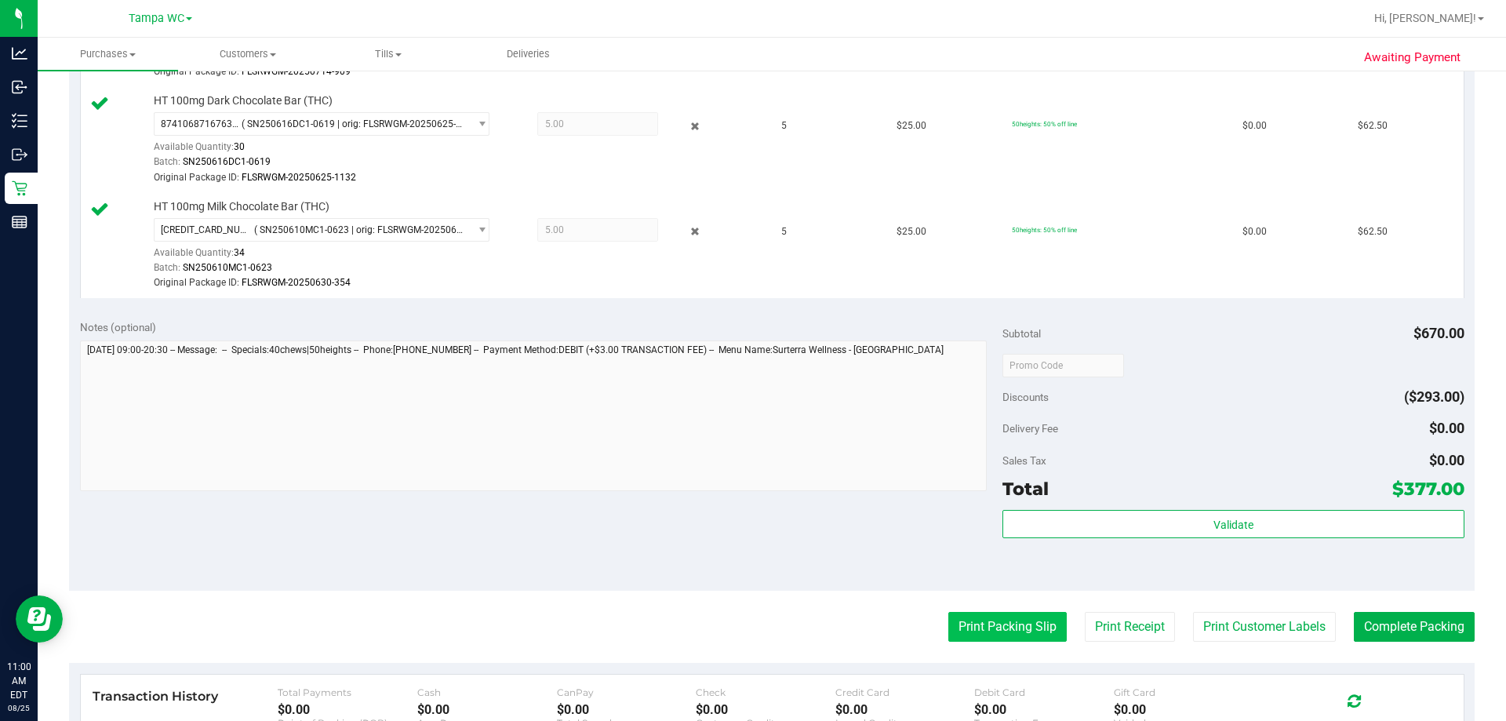
click at [1002, 628] on button "Print Packing Slip" at bounding box center [1007, 627] width 118 height 30
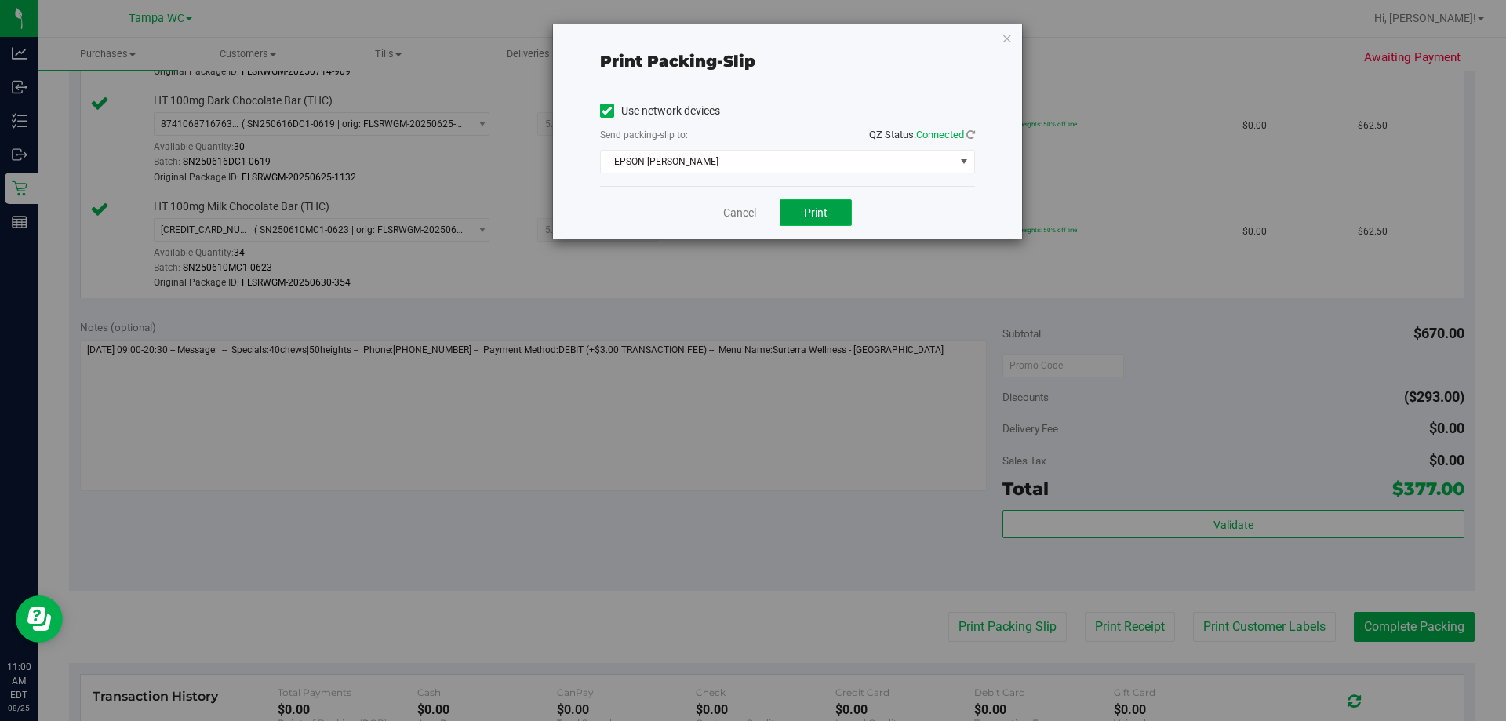
click at [815, 210] on span "Print" at bounding box center [816, 212] width 24 height 13
click at [822, 211] on span "Print" at bounding box center [816, 212] width 24 height 13
click at [746, 206] on link "Cancel" at bounding box center [739, 213] width 33 height 16
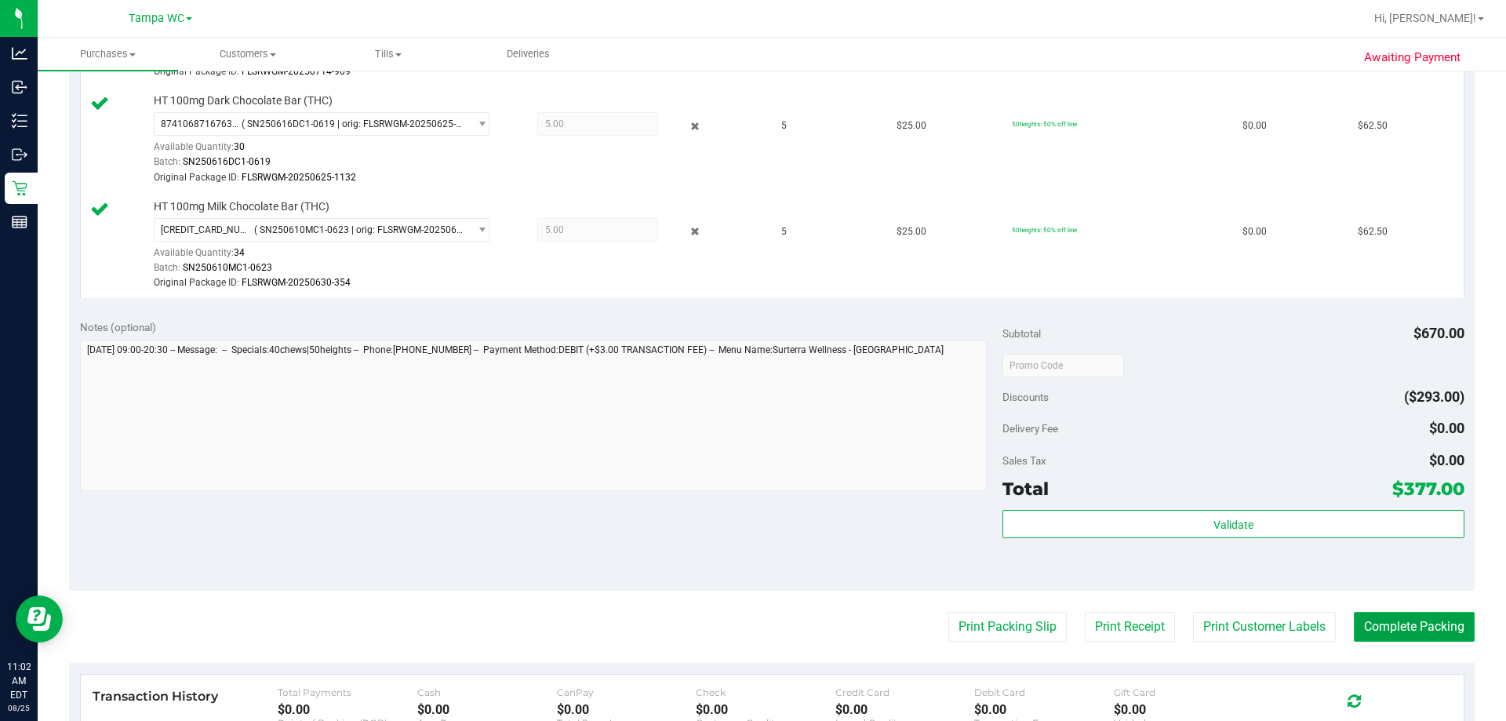
click at [1400, 629] on button "Complete Packing" at bounding box center [1414, 627] width 121 height 30
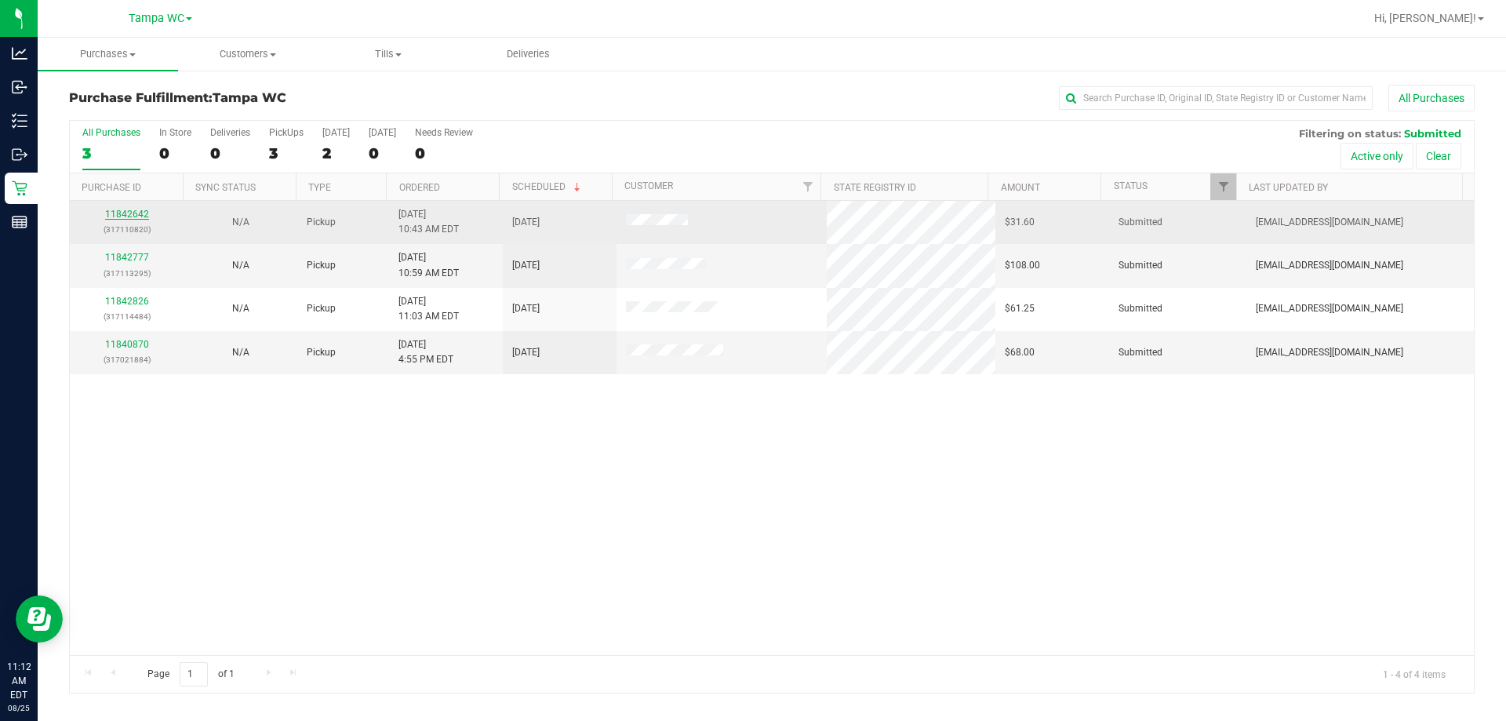
click at [137, 215] on link "11842642" at bounding box center [127, 214] width 44 height 11
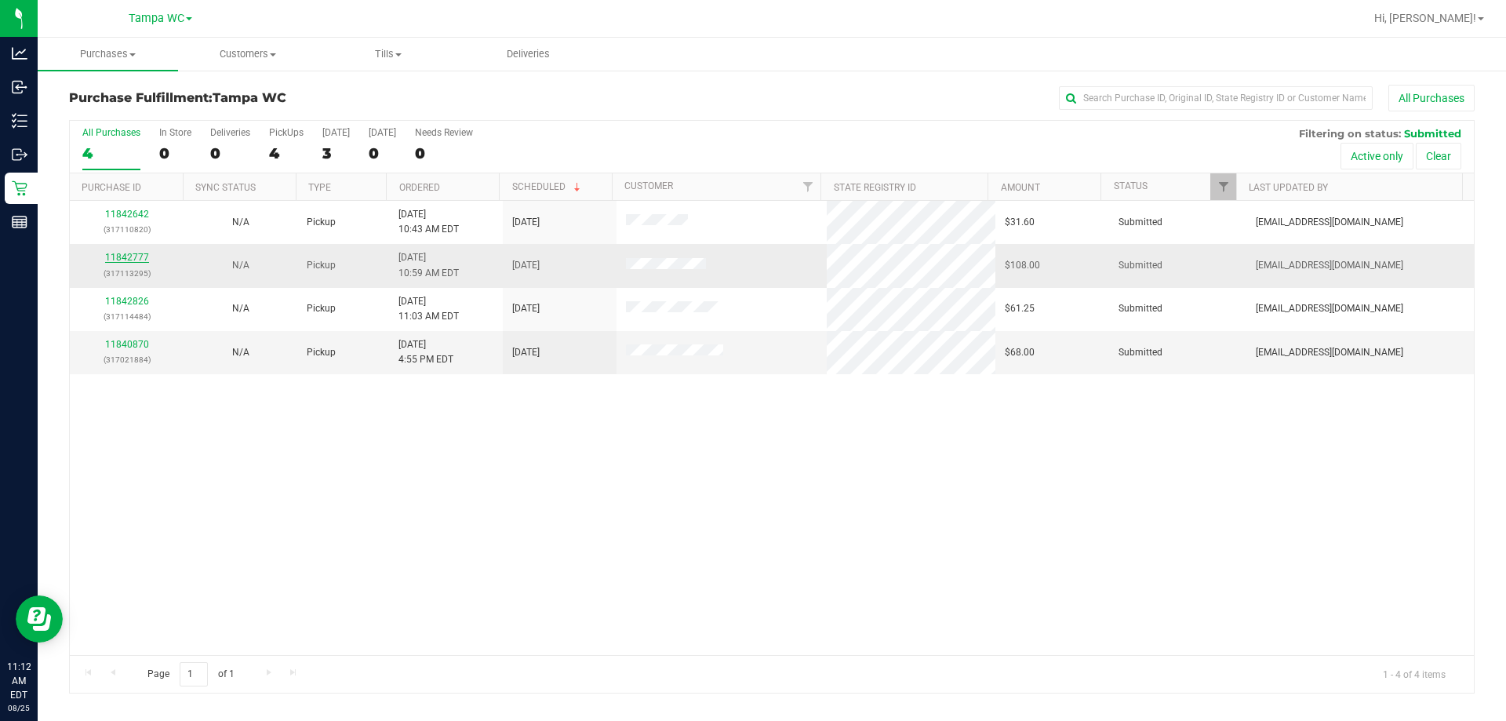
click at [132, 258] on link "11842777" at bounding box center [127, 257] width 44 height 11
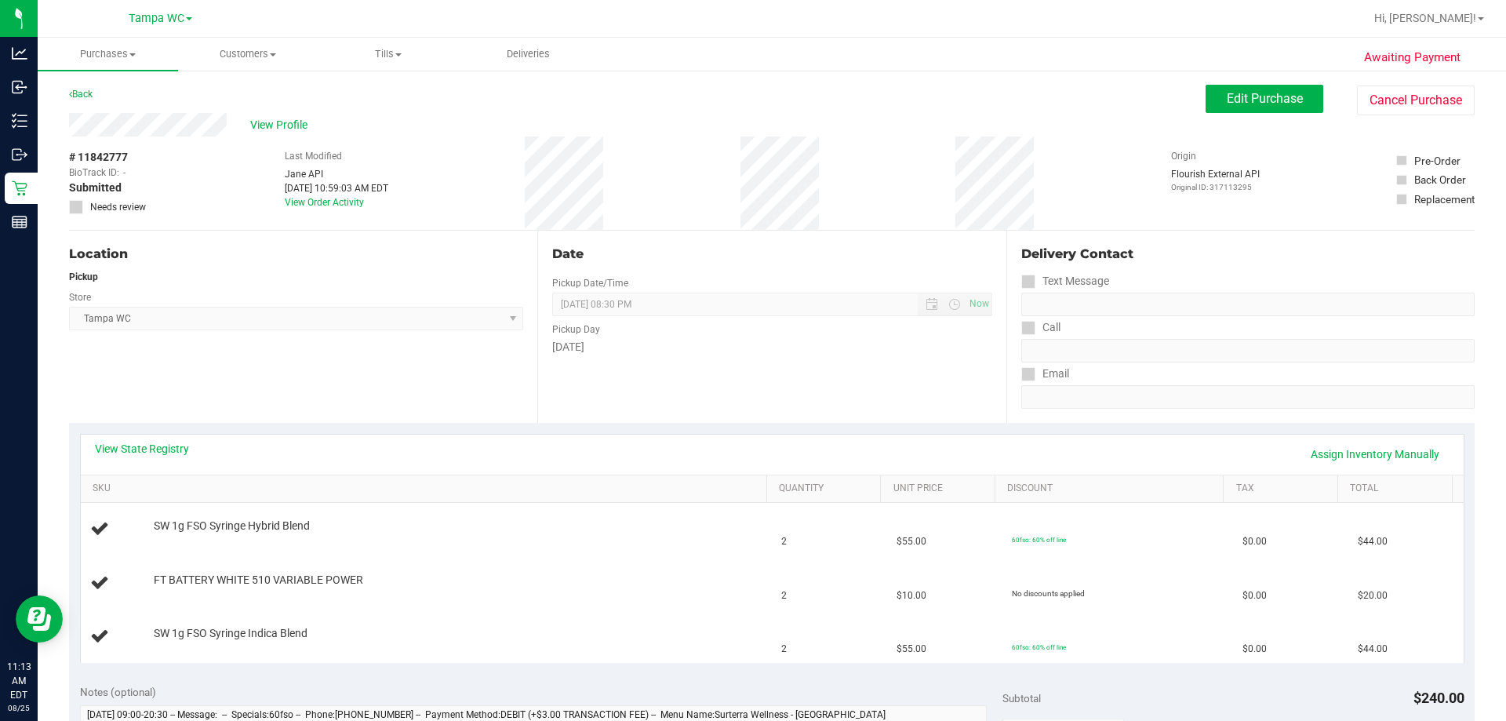
click at [442, 374] on div "Location Pickup Store [GEOGRAPHIC_DATA] WC Select Store [PERSON_NAME][GEOGRAPHI…" at bounding box center [303, 327] width 468 height 192
drag, startPoint x: 434, startPoint y: 385, endPoint x: 424, endPoint y: 384, distance: 10.2
drag, startPoint x: 422, startPoint y: 382, endPoint x: 431, endPoint y: 423, distance: 41.7
click at [431, 423] on div "View State Registry Assign Inventory Manually SKU Quantity Unit Price Discount …" at bounding box center [772, 548] width 1406 height 250
click at [155, 455] on link "View State Registry" at bounding box center [142, 449] width 94 height 16
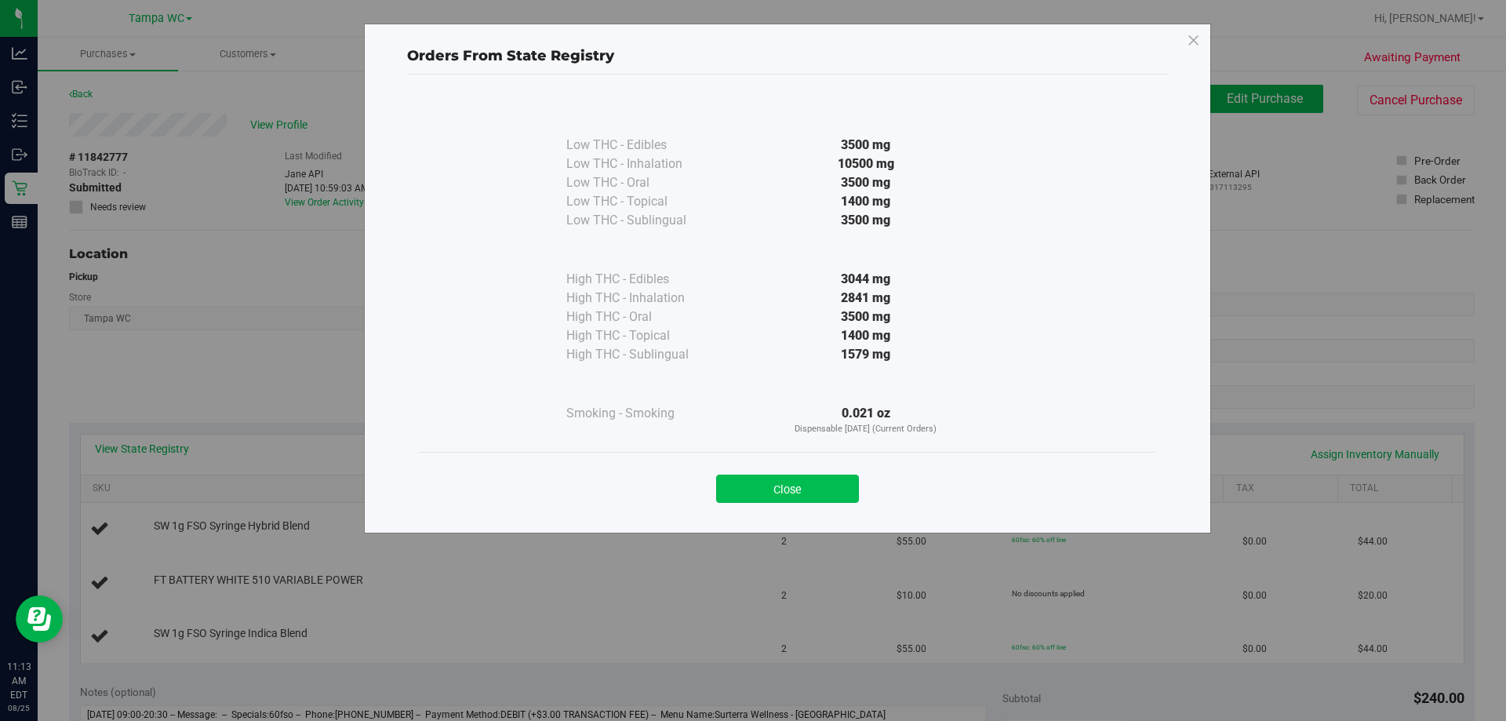
click at [784, 493] on button "Close" at bounding box center [787, 489] width 143 height 28
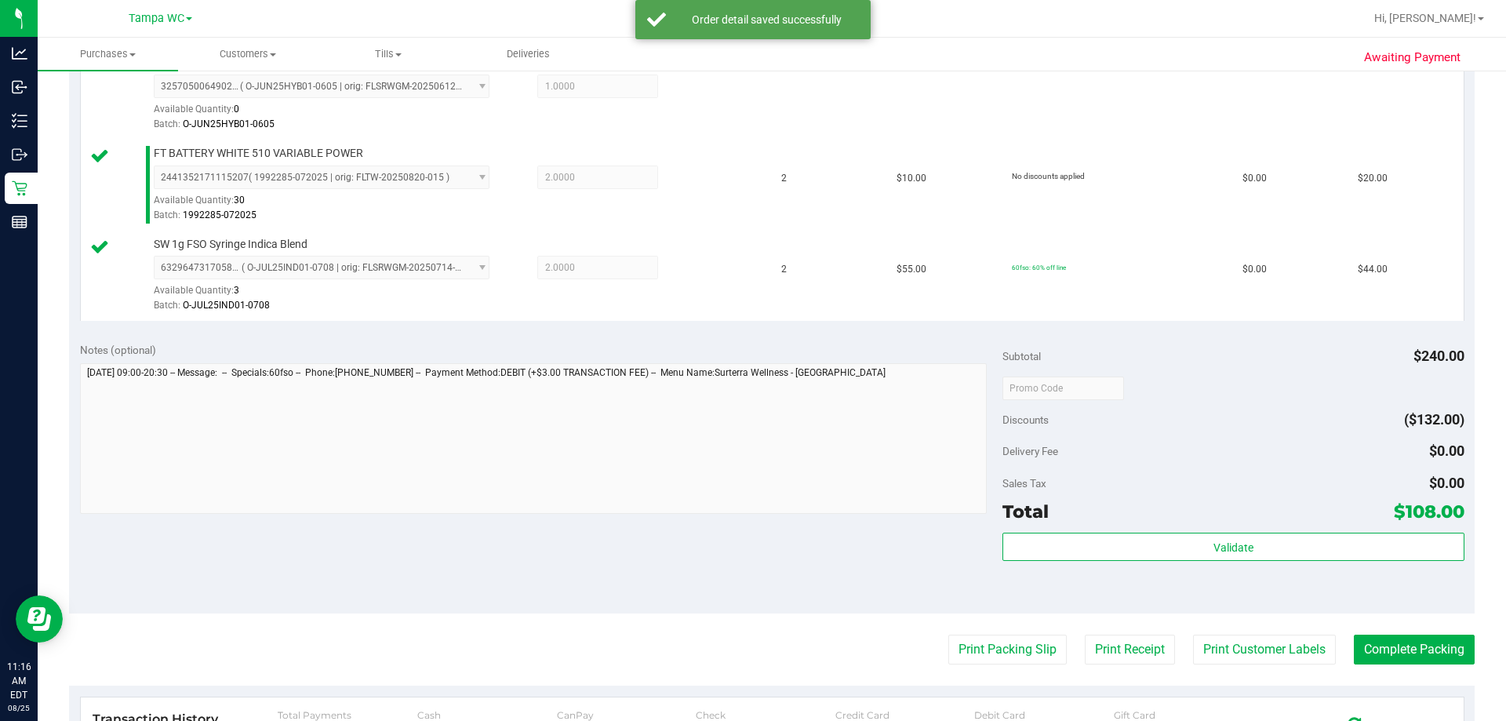
scroll to position [627, 0]
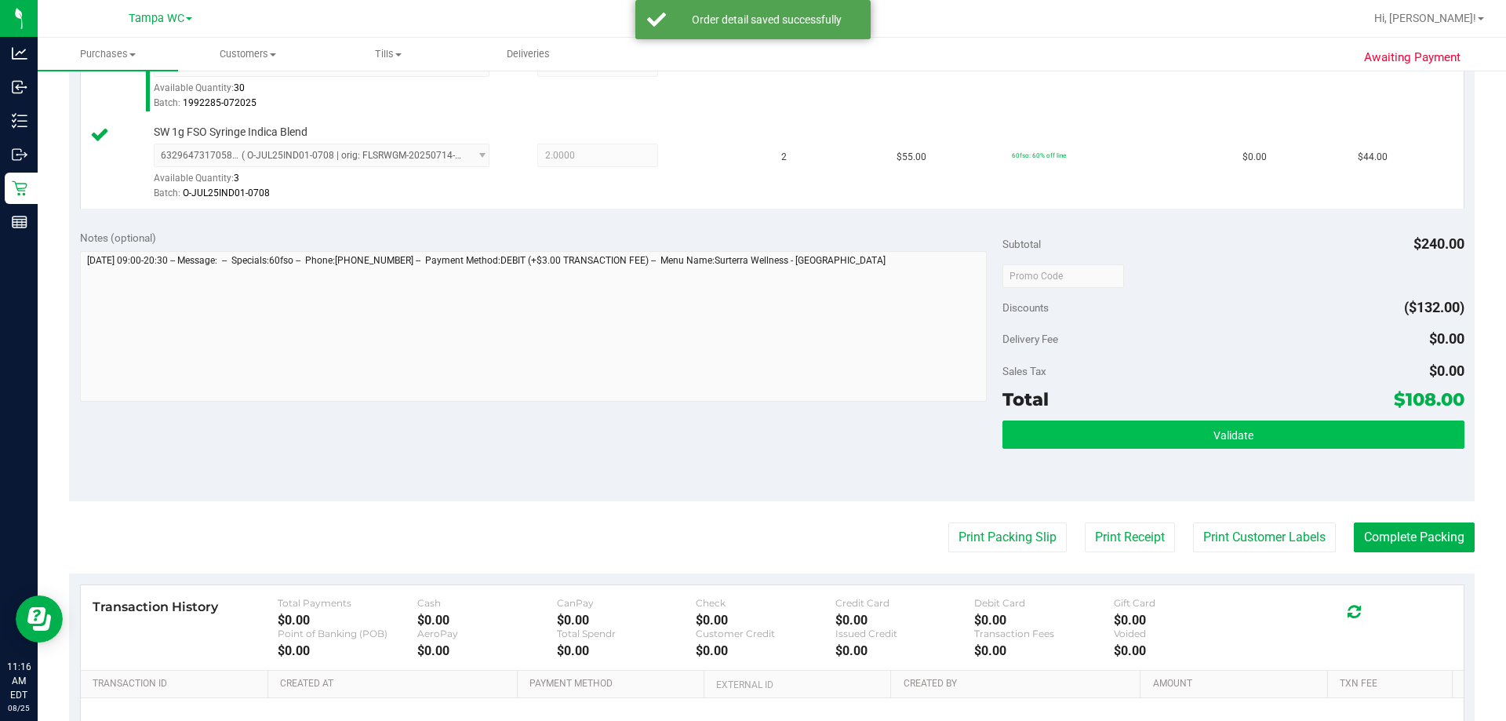
drag, startPoint x: 1194, startPoint y: 453, endPoint x: 1196, endPoint y: 442, distance: 11.2
click at [1194, 452] on div "Validate" at bounding box center [1232, 455] width 461 height 71
click at [1196, 442] on button "Validate" at bounding box center [1232, 434] width 461 height 28
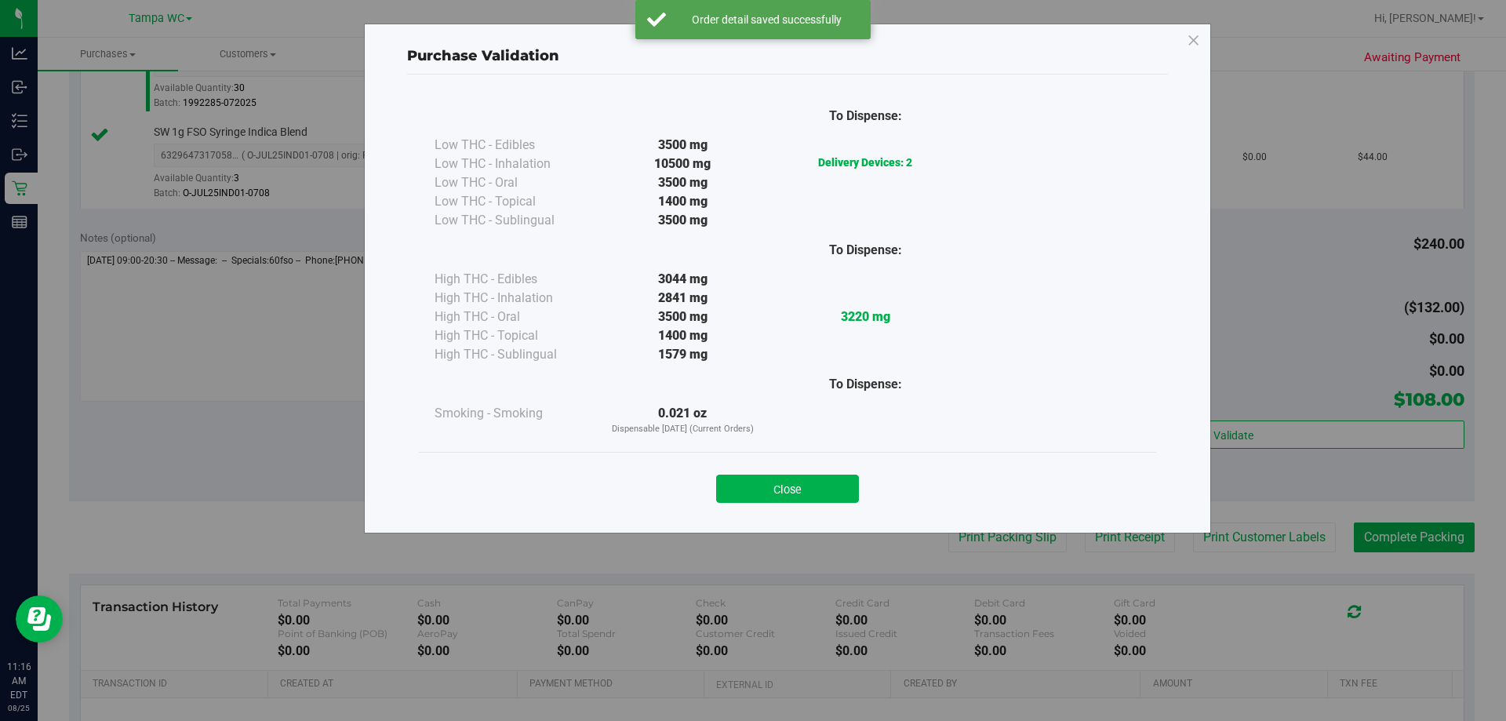
click at [1207, 403] on div "Purchase Validation To Dispense: Low THC - Edibles 3500 mg" at bounding box center [787, 279] width 847 height 510
click at [785, 482] on button "Close" at bounding box center [787, 489] width 143 height 28
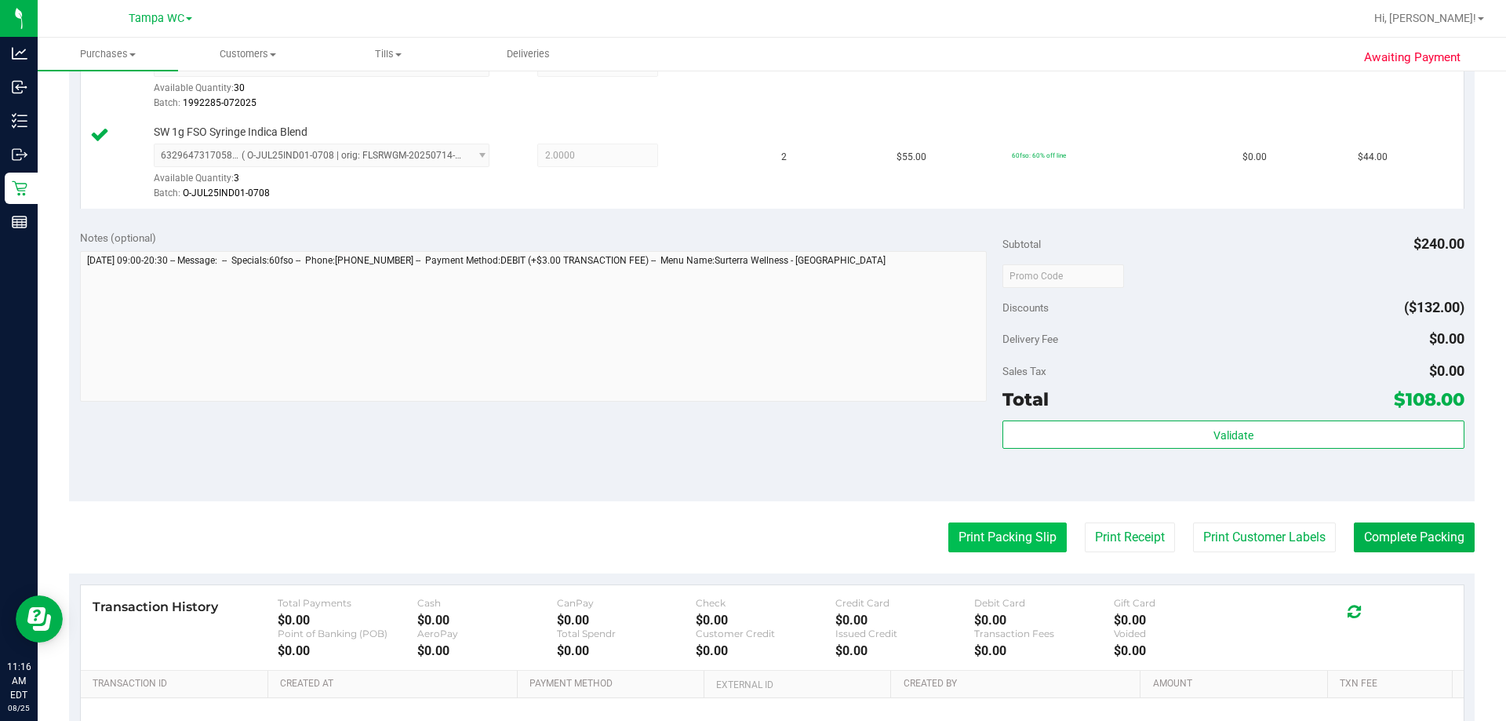
click at [973, 529] on button "Print Packing Slip" at bounding box center [1007, 537] width 118 height 30
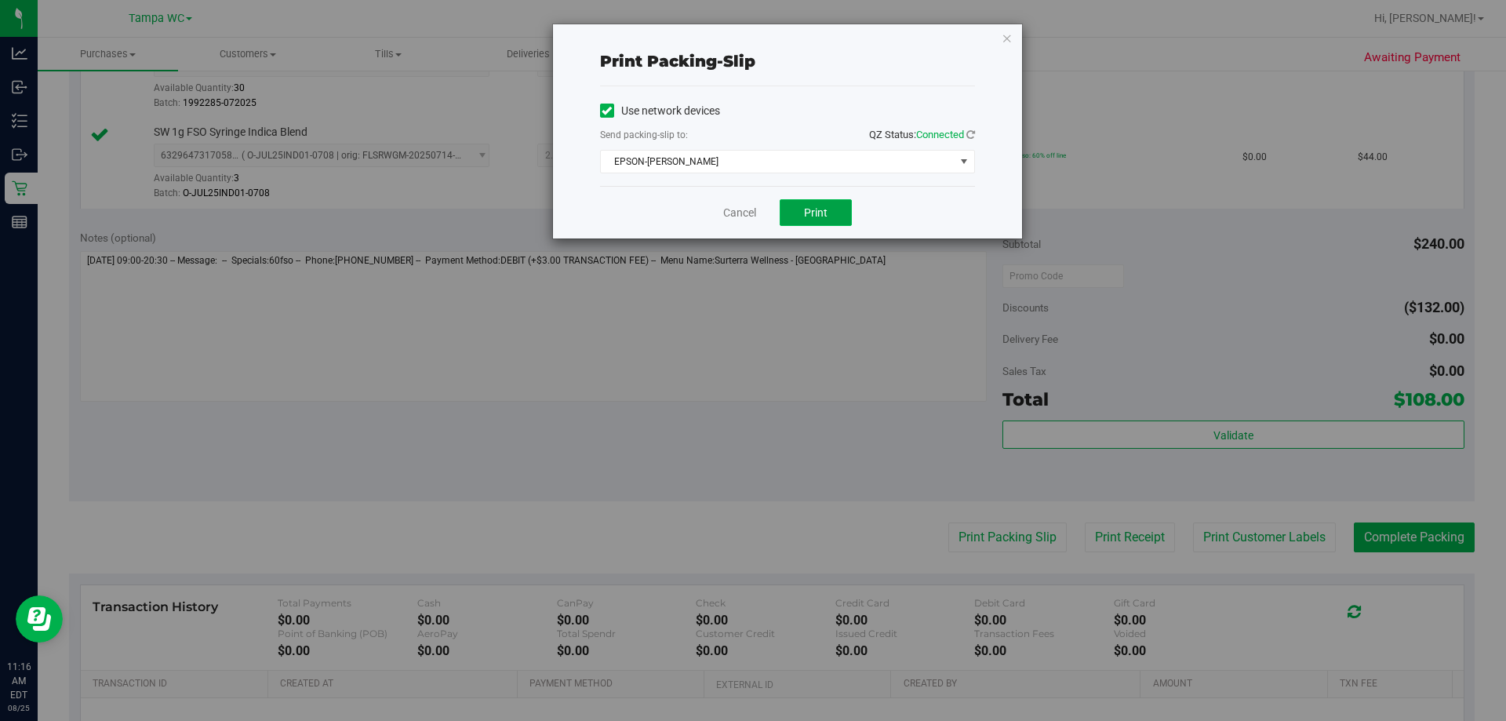
click at [811, 216] on span "Print" at bounding box center [816, 212] width 24 height 13
click at [724, 207] on link "Cancel" at bounding box center [739, 213] width 33 height 16
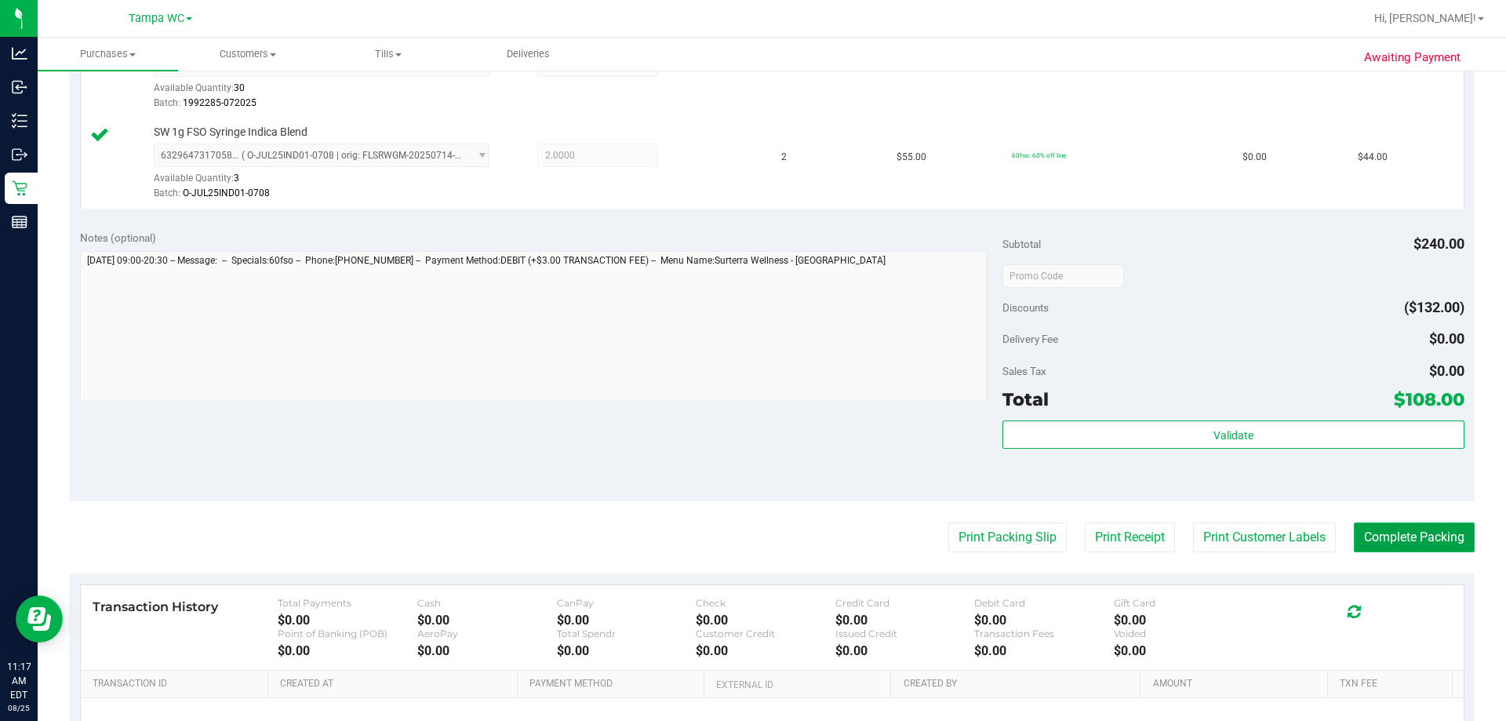
click at [1404, 537] on button "Complete Packing" at bounding box center [1414, 537] width 121 height 30
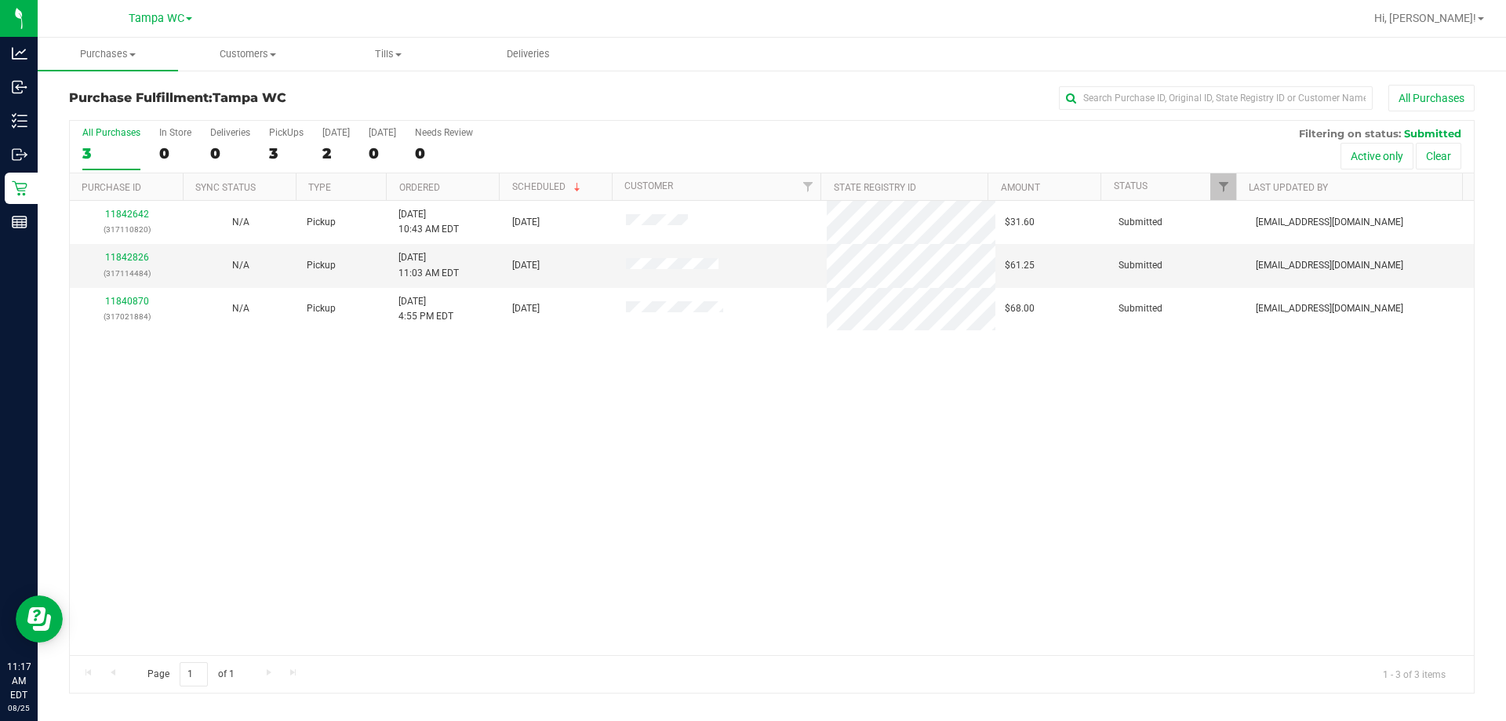
click at [467, 338] on div "11842642 (317110820) N/A Pickup [DATE] 10:43 AM EDT 8/25/2025 $31.60 Submitted …" at bounding box center [772, 428] width 1404 height 454
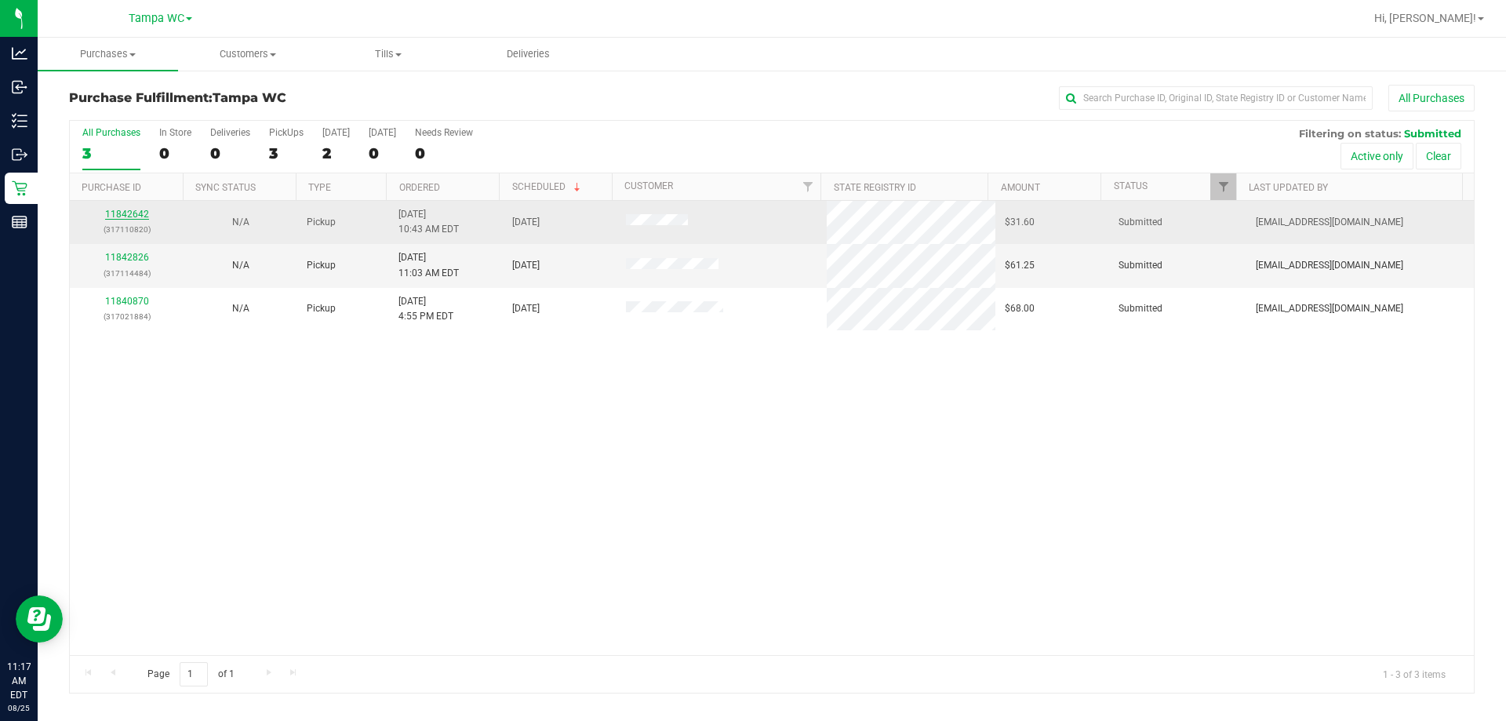
click at [130, 211] on link "11842642" at bounding box center [127, 214] width 44 height 11
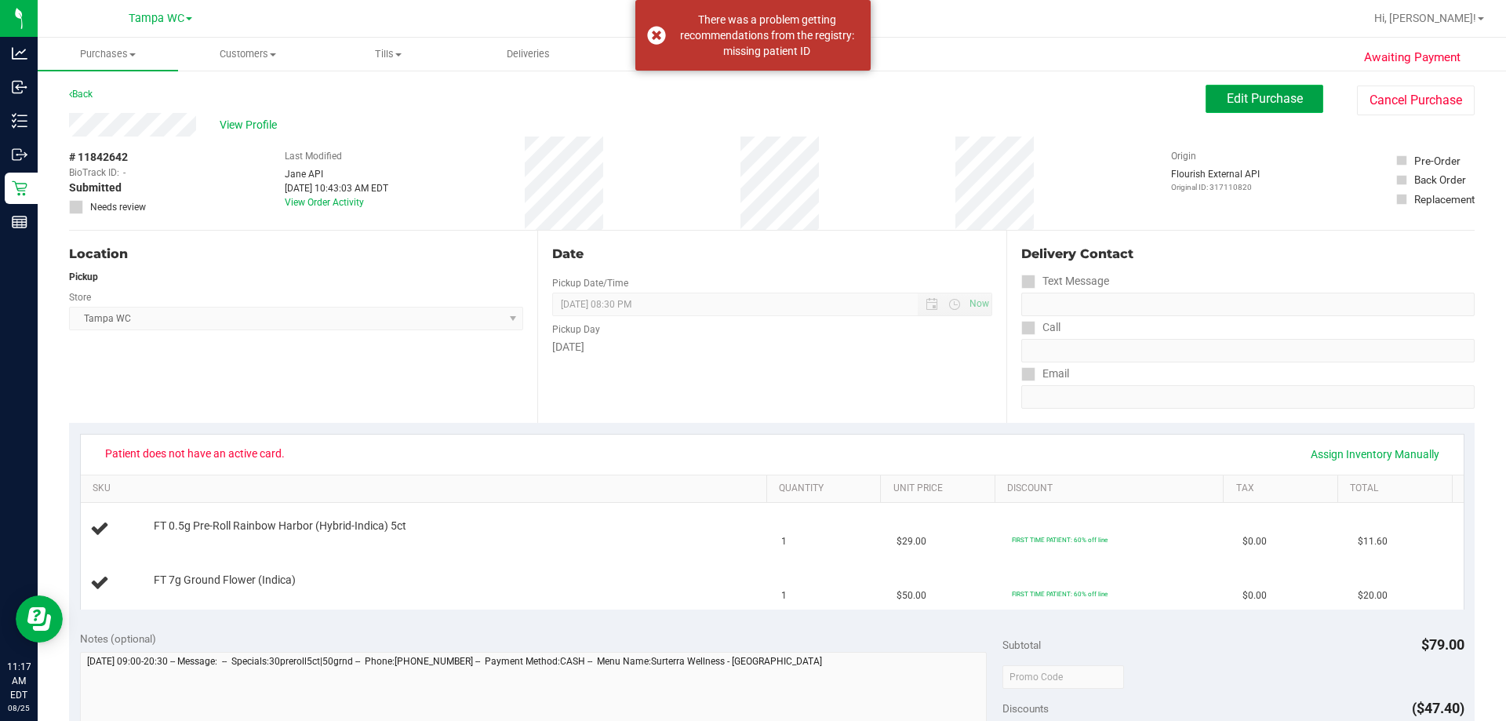
click at [1248, 103] on span "Edit Purchase" at bounding box center [1265, 98] width 76 height 15
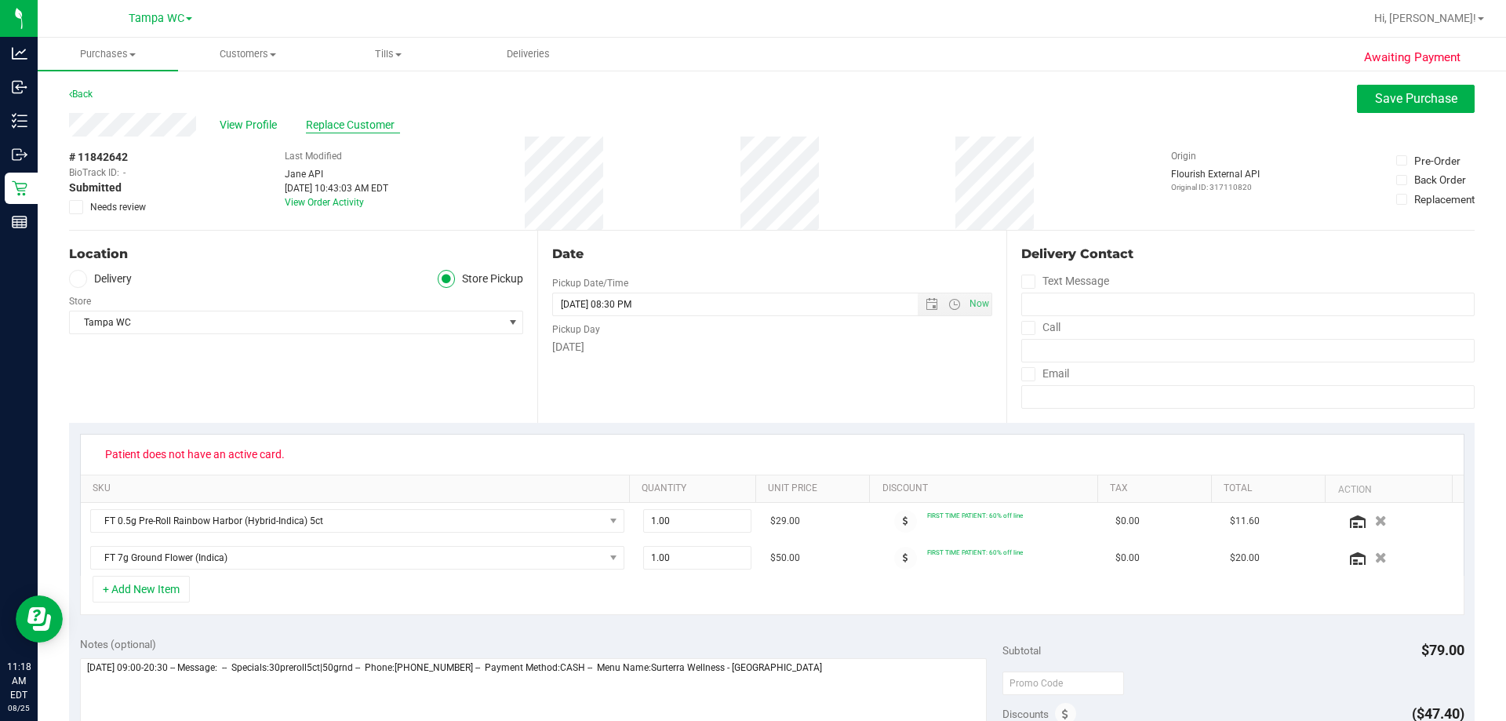
click at [354, 132] on span "Replace Customer" at bounding box center [353, 125] width 94 height 16
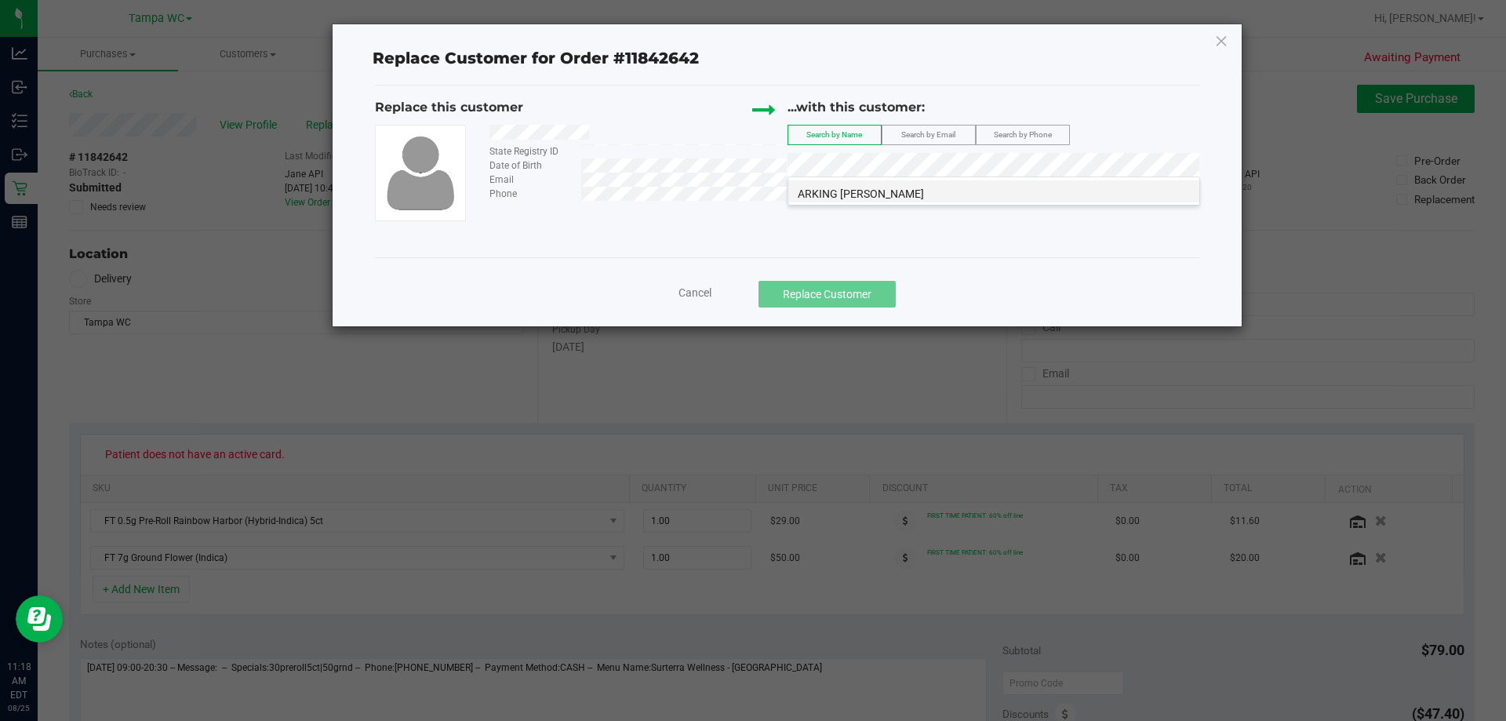
click at [985, 189] on li "ARKING [PERSON_NAME]" at bounding box center [993, 191] width 411 height 22
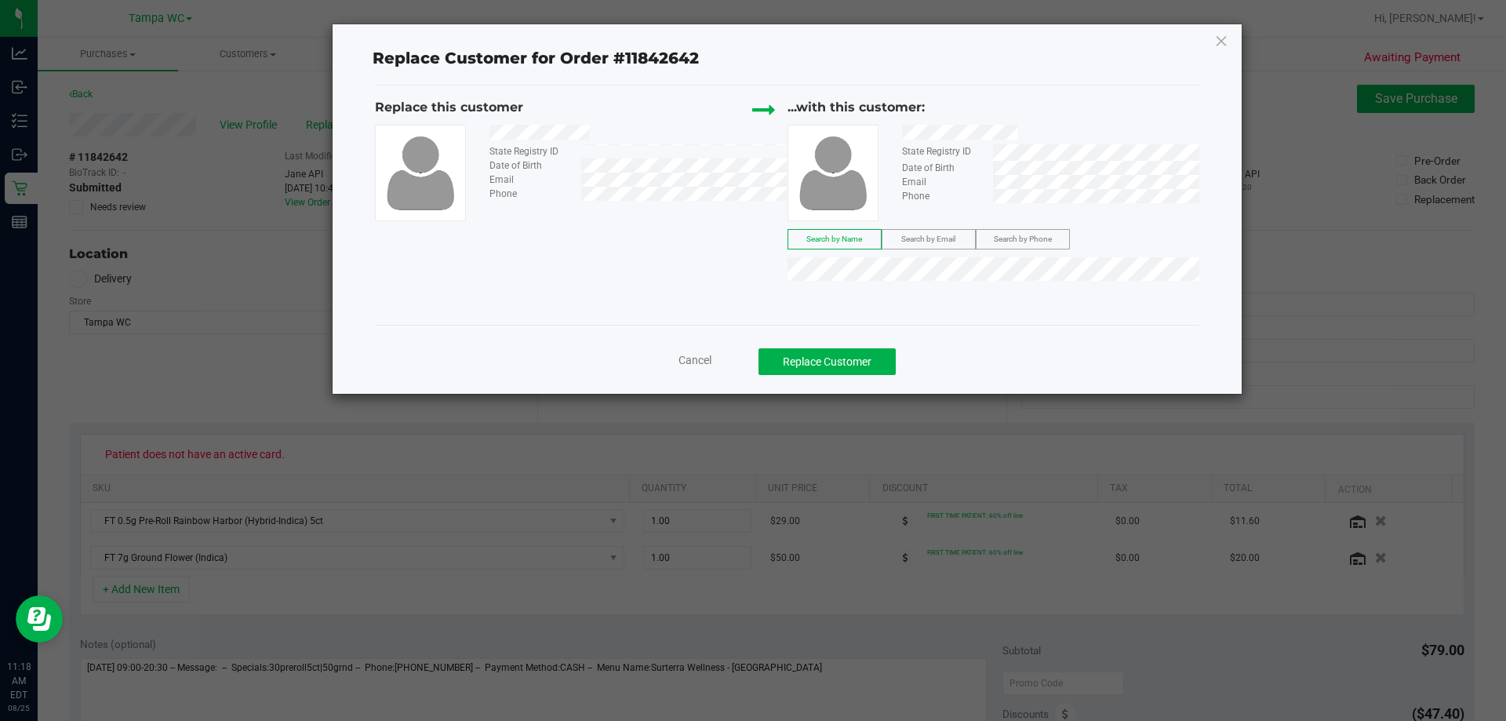
click at [1112, 216] on div "State Registry ID Date of Birth Email Phone" at bounding box center [994, 173] width 413 height 96
click at [1036, 339] on div "Cancel Replace Customer" at bounding box center [787, 356] width 824 height 62
click at [792, 364] on button "Replace Customer" at bounding box center [826, 361] width 137 height 27
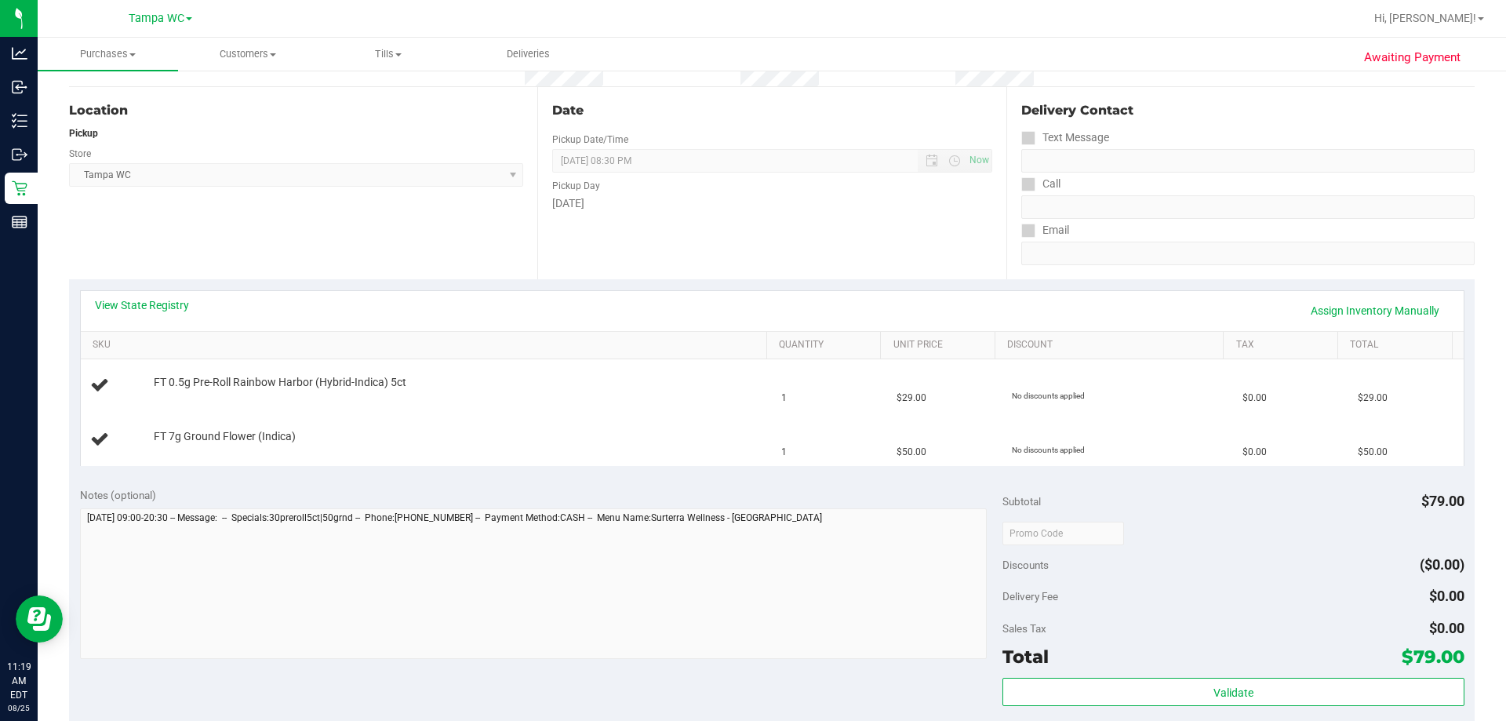
scroll to position [157, 0]
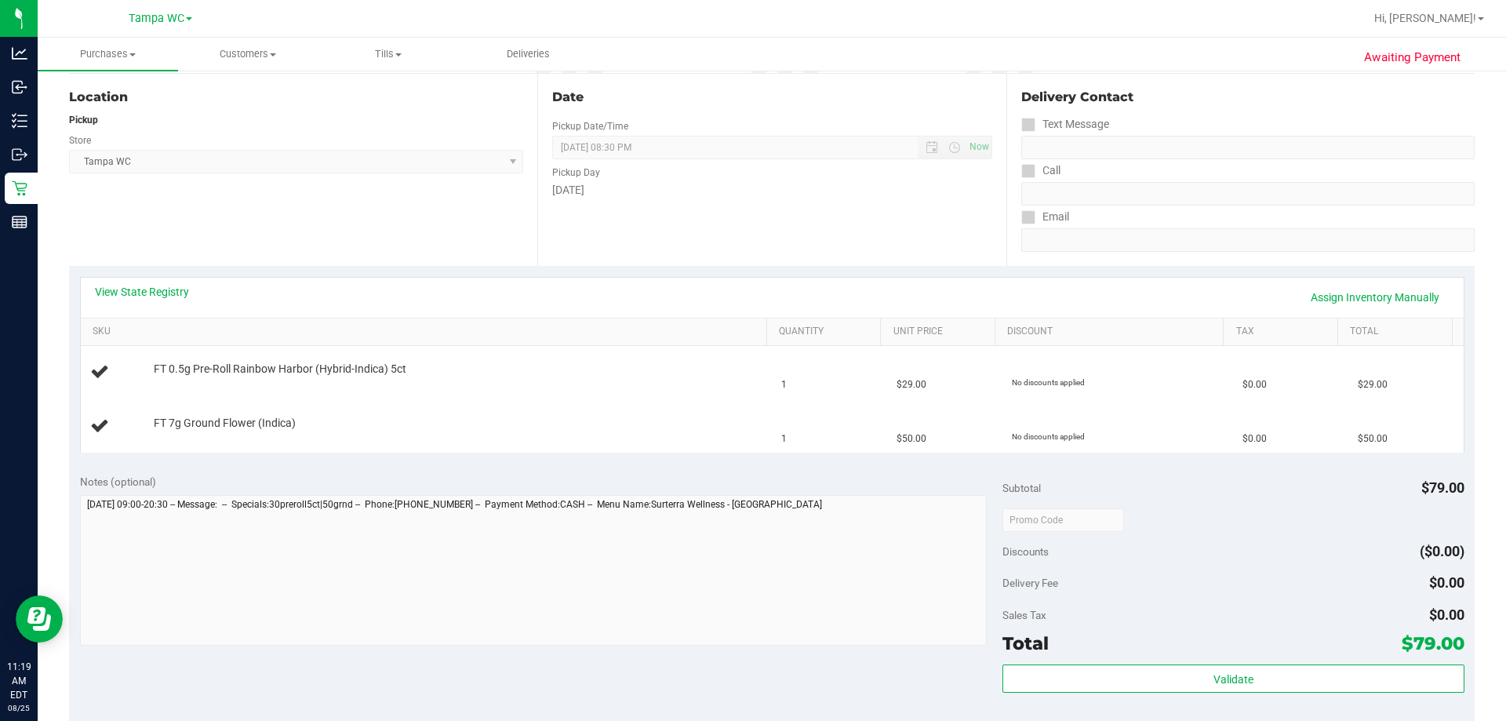
click at [777, 461] on div "View State Registry Assign Inventory Manually SKU Quantity Unit Price Discount …" at bounding box center [772, 364] width 1406 height 197
click at [724, 427] on div "FT 7g Ground Flower (Indica)" at bounding box center [452, 424] width 613 height 16
click at [745, 352] on td "FT 0.5g Pre-Roll Rainbow Harbor (Hybrid-Indica) 5ct" at bounding box center [427, 372] width 692 height 53
drag, startPoint x: 125, startPoint y: 362, endPoint x: 767, endPoint y: 438, distance: 647.0
click at [767, 438] on tbody "FT 0.5g Pre-Roll Rainbow Harbor (Hybrid-Indica) 5ct 1 $29.00 No discounts appli…" at bounding box center [772, 399] width 1383 height 106
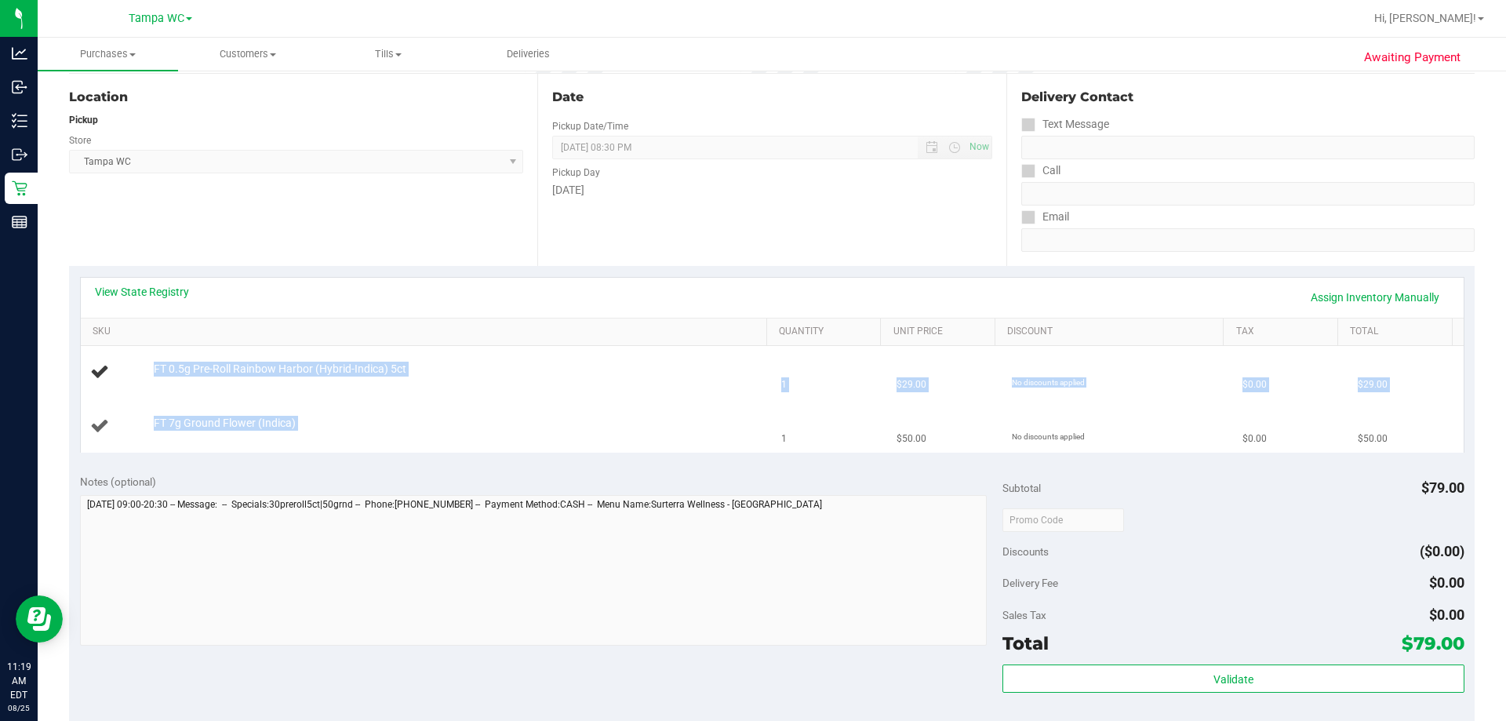
click at [772, 438] on td "1" at bounding box center [829, 426] width 115 height 53
click at [427, 379] on div "FT 0.5g Pre-Roll Rainbow Harbor (Hybrid-Indica) 5ct" at bounding box center [426, 372] width 673 height 21
click at [795, 408] on td "1" at bounding box center [829, 426] width 115 height 53
drag, startPoint x: 800, startPoint y: 414, endPoint x: 678, endPoint y: 404, distance: 122.0
click at [678, 404] on td "FT 7g Ground Flower (Indica)" at bounding box center [427, 426] width 692 height 53
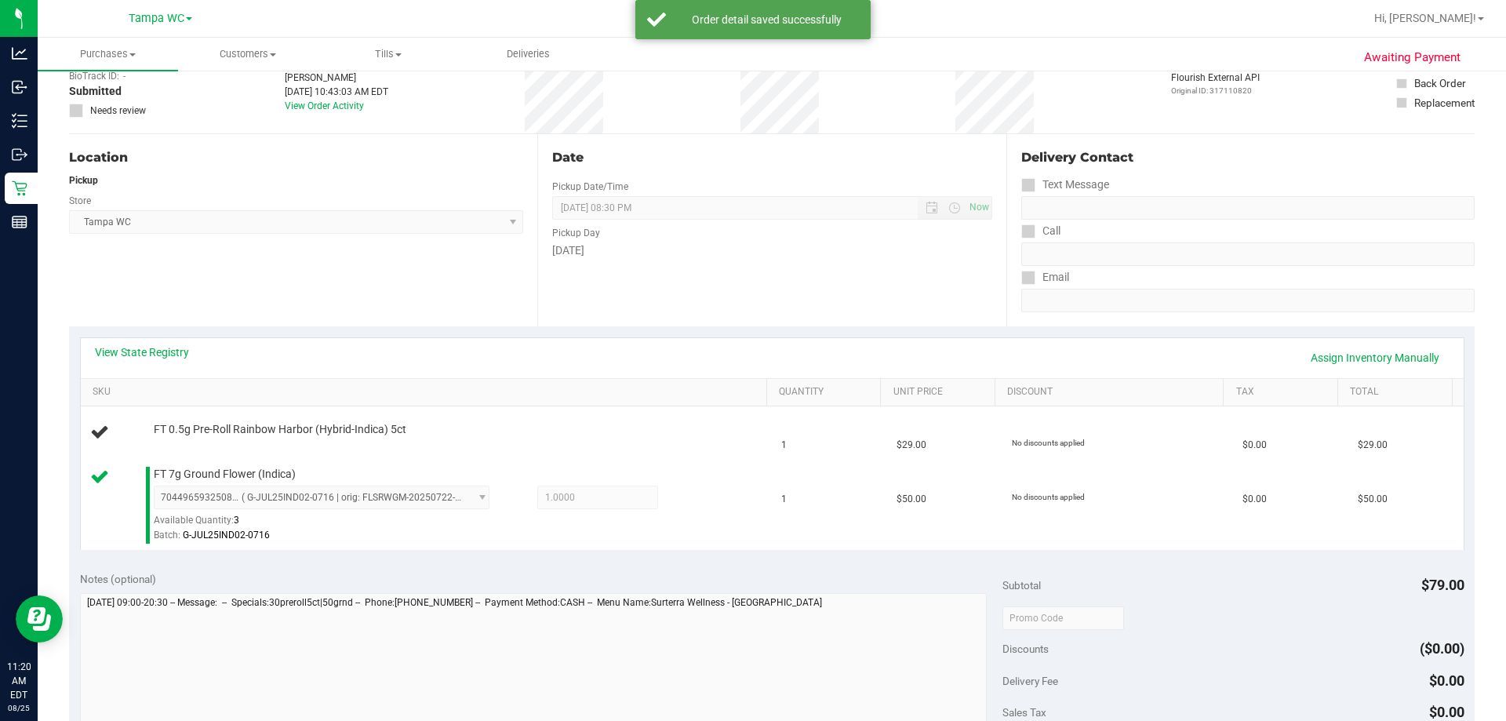
scroll to position [0, 0]
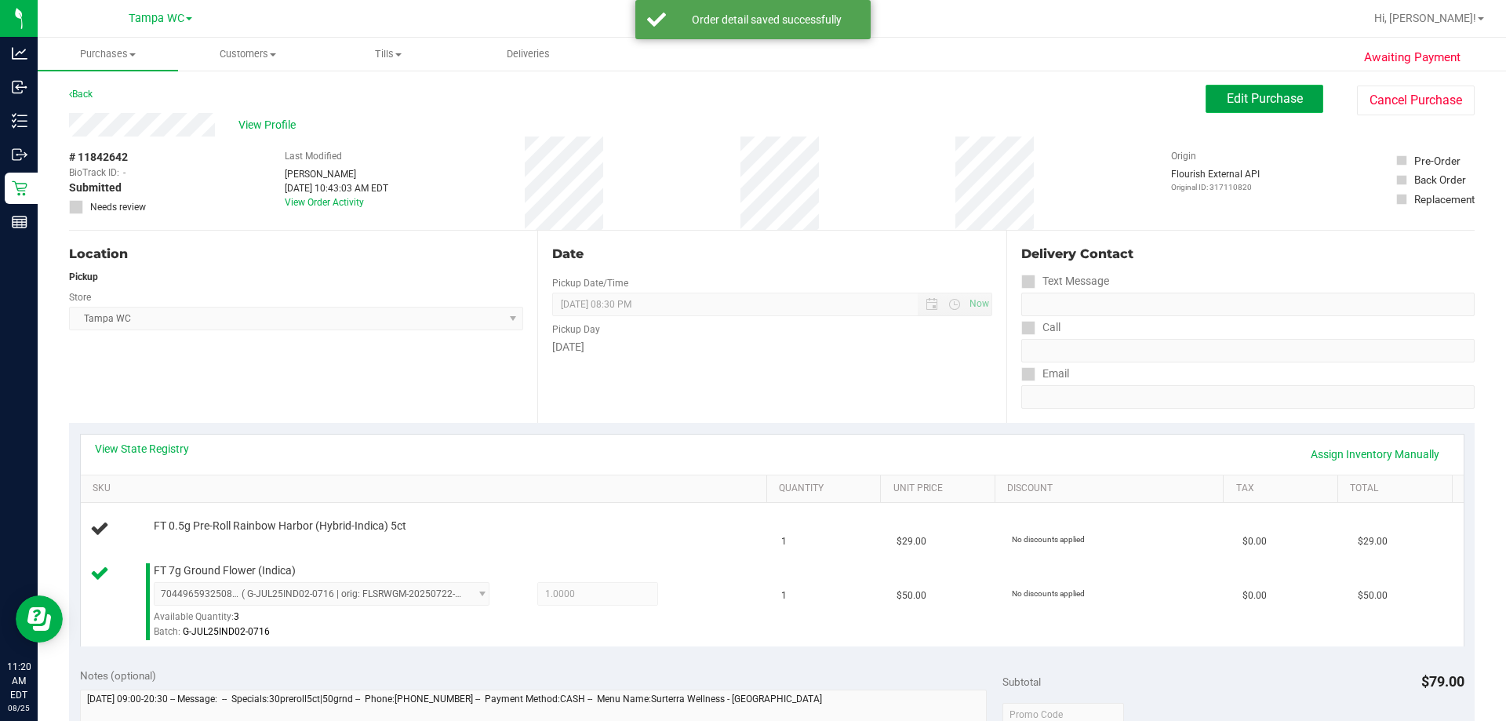
click at [1233, 90] on button "Edit Purchase" at bounding box center [1265, 99] width 118 height 28
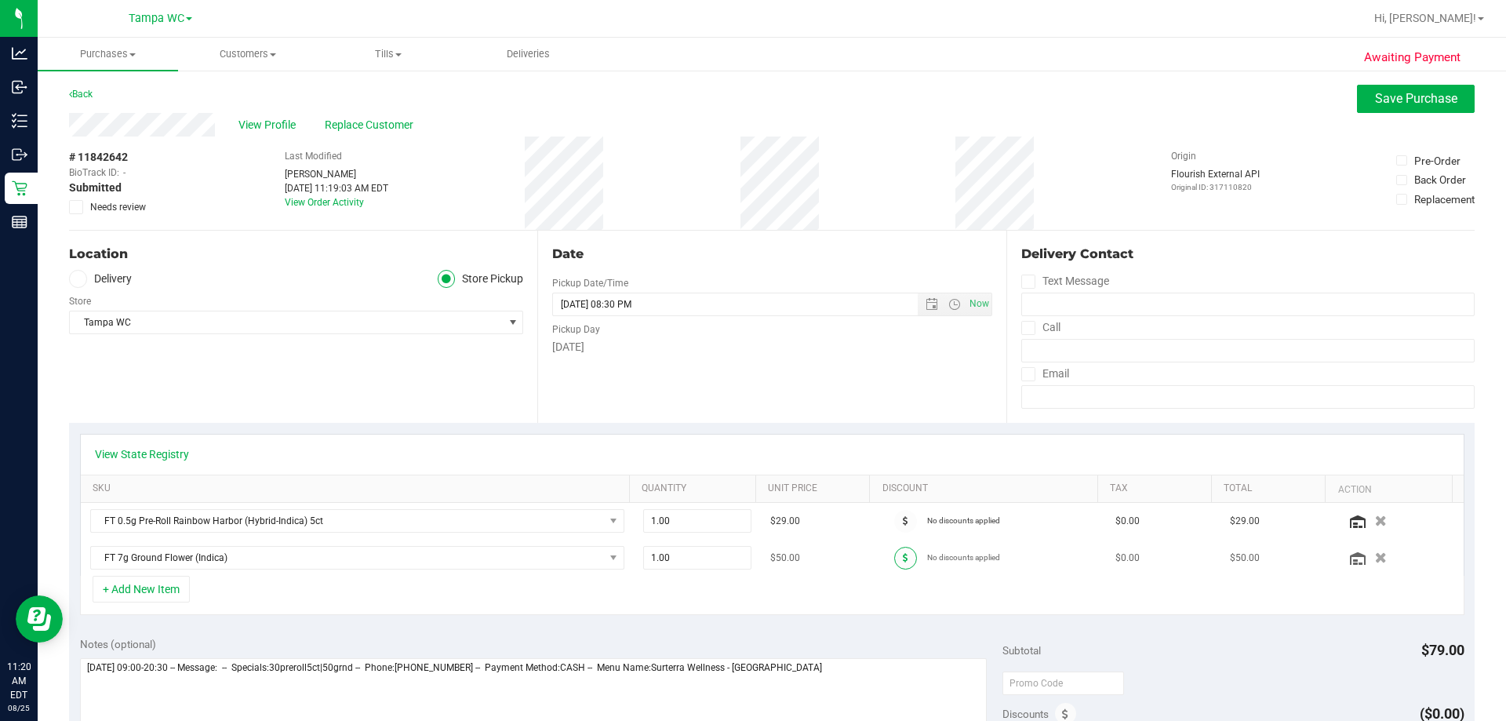
click at [900, 561] on span at bounding box center [905, 558] width 23 height 23
click at [894, 557] on span at bounding box center [905, 558] width 23 height 23
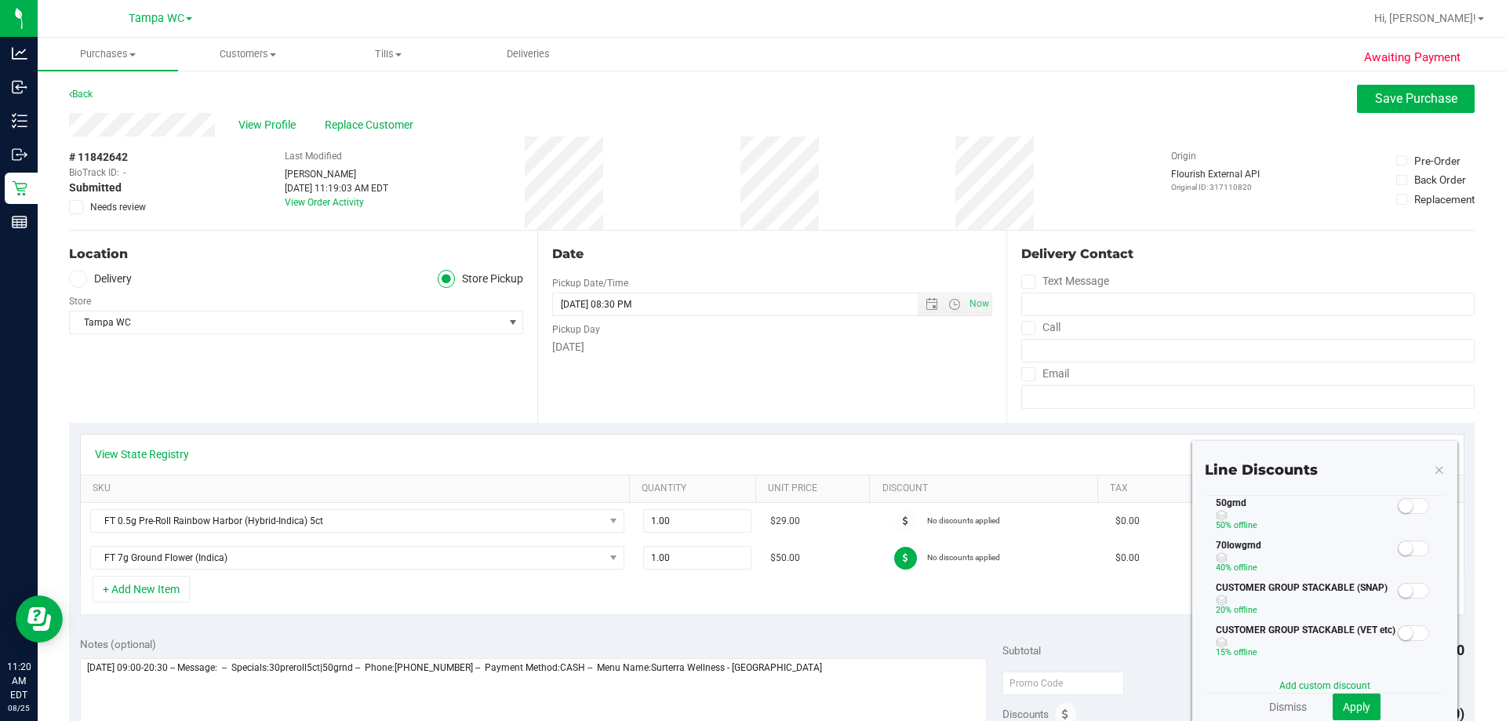
click at [1420, 508] on div "50grnd 50% off line" at bounding box center [1325, 517] width 240 height 42
click at [1409, 508] on span at bounding box center [1413, 506] width 31 height 16
click at [1349, 708] on span "Apply" at bounding box center [1356, 706] width 27 height 13
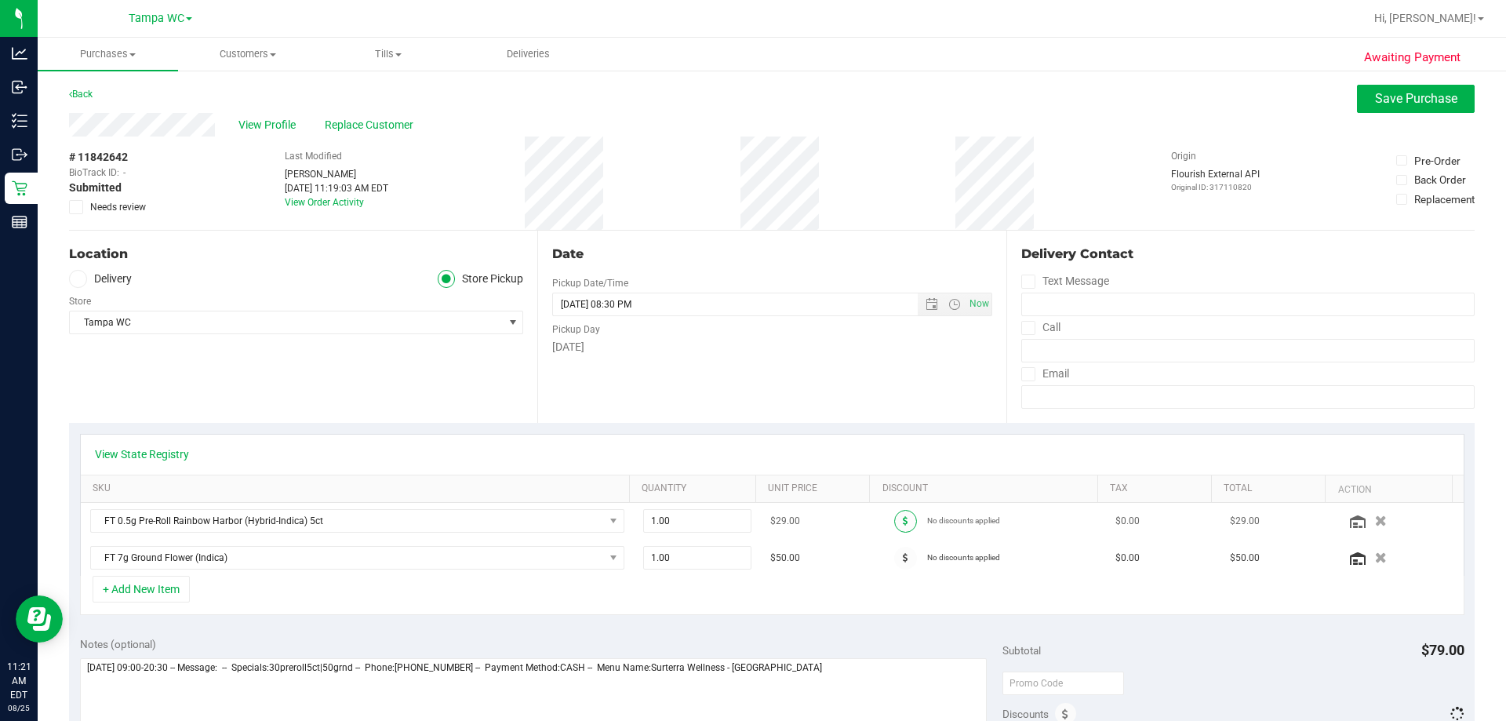
click at [899, 518] on span at bounding box center [905, 521] width 23 height 23
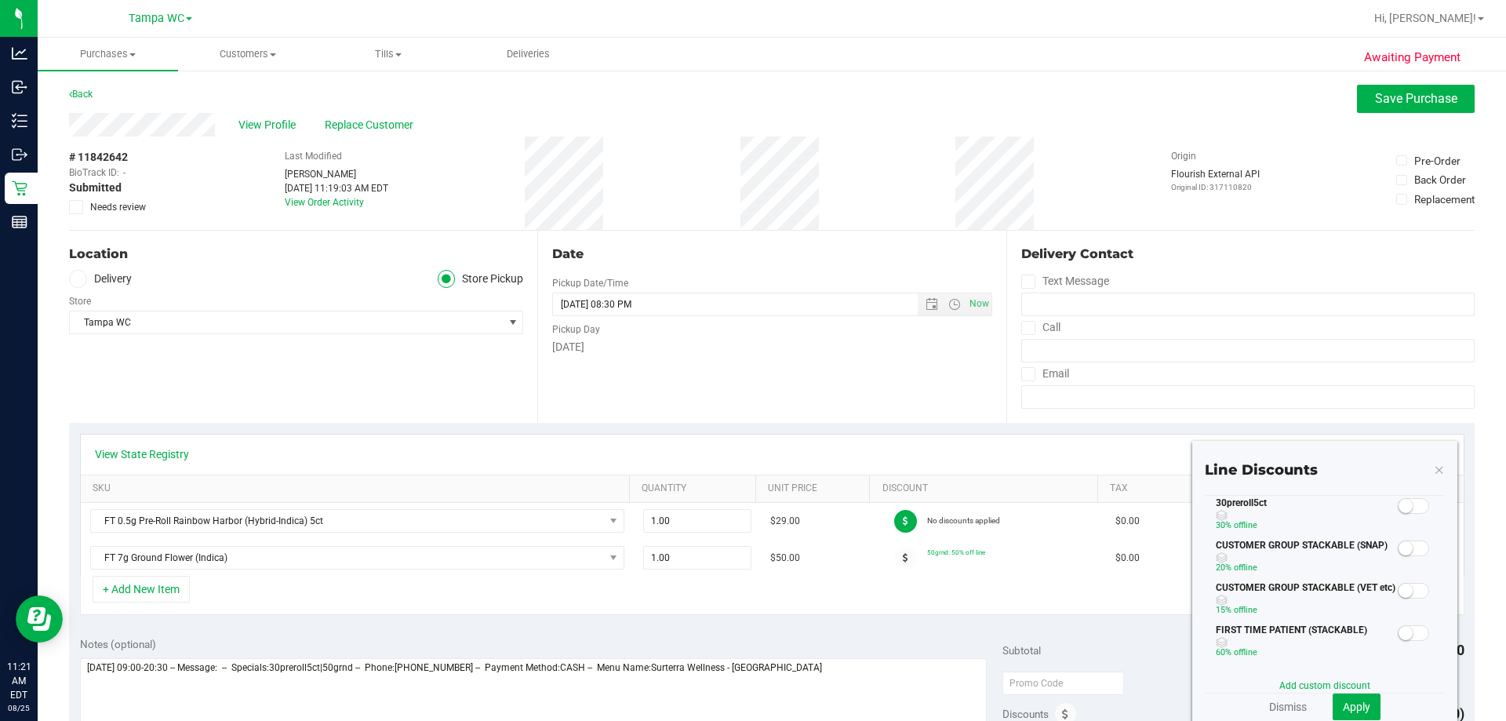
click at [1402, 511] on span at bounding box center [1413, 506] width 31 height 16
click at [1360, 710] on button "Apply" at bounding box center [1357, 706] width 48 height 27
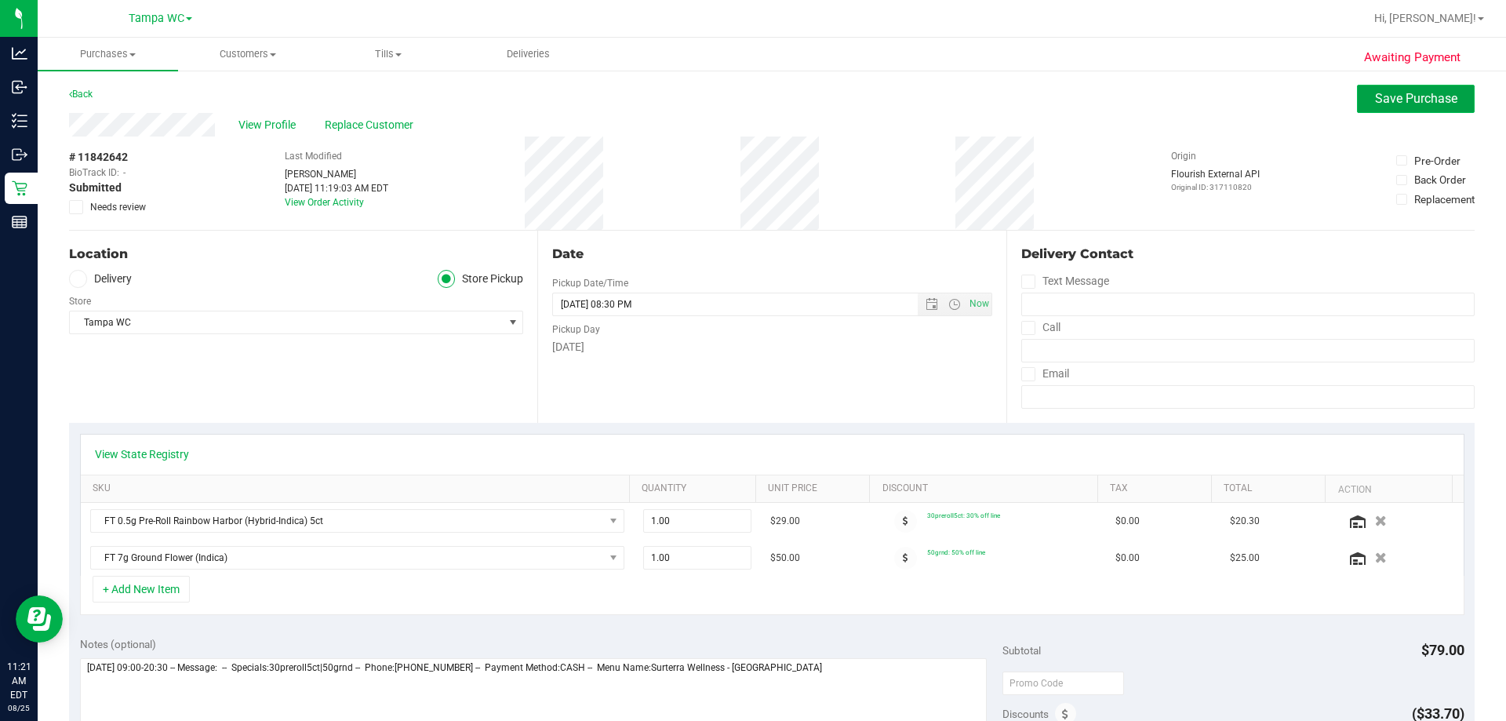
click at [1375, 94] on span "Save Purchase" at bounding box center [1416, 98] width 82 height 15
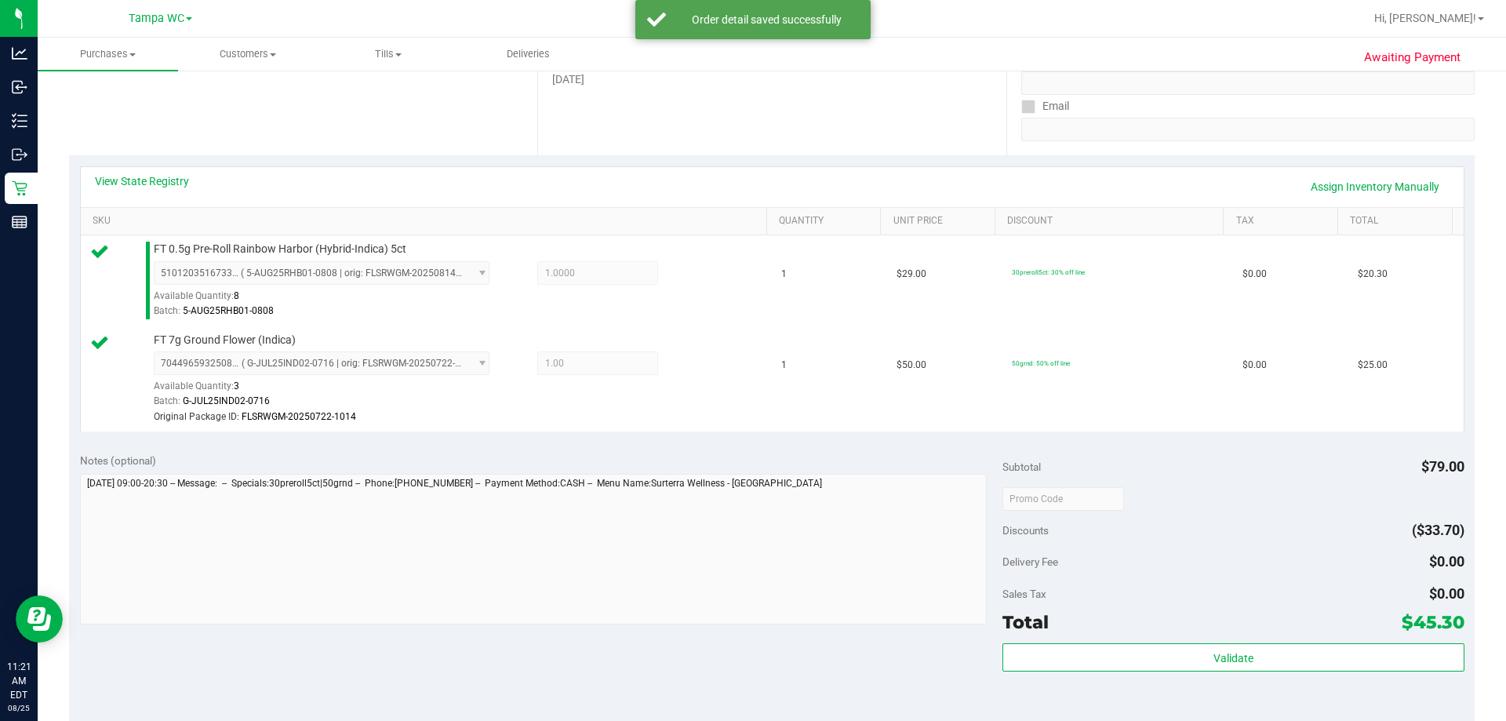
scroll to position [392, 0]
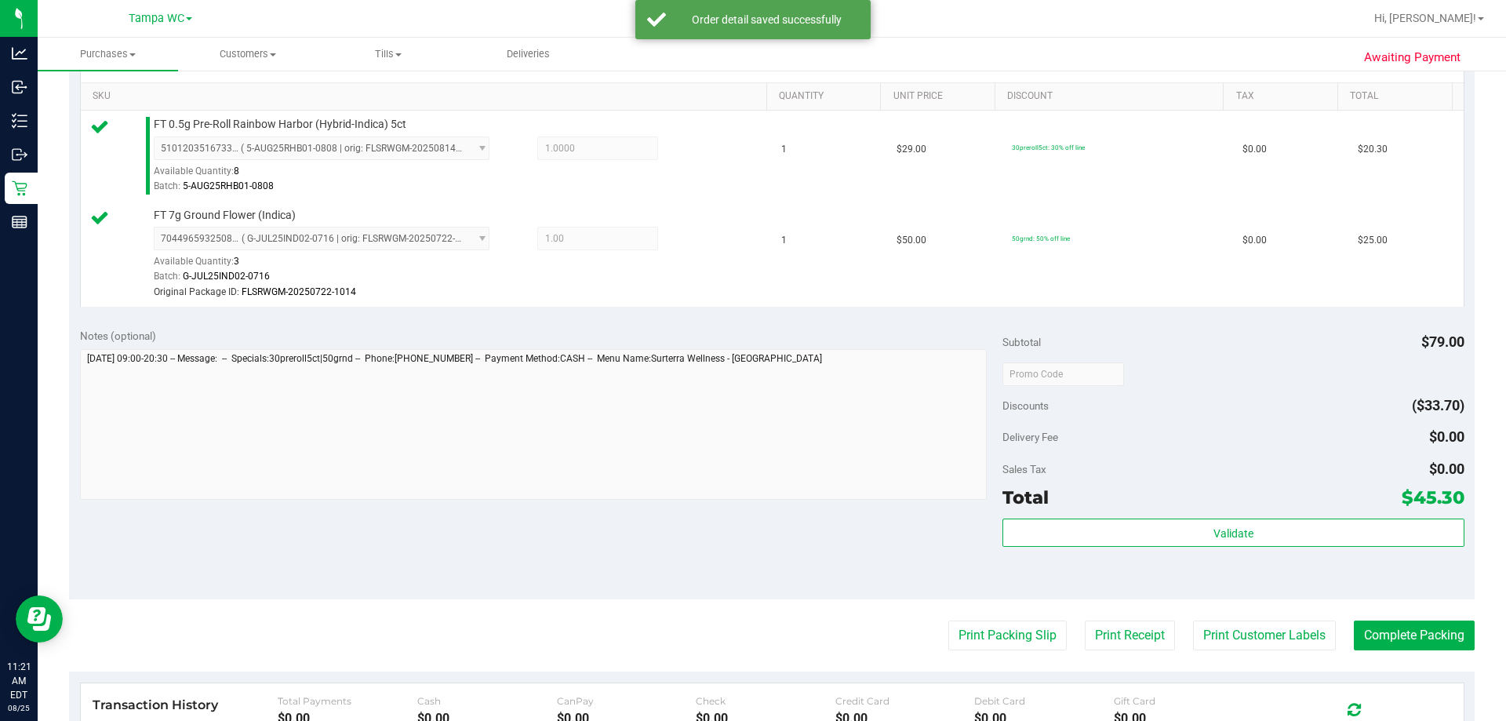
click at [1168, 511] on div "Total $45.30" at bounding box center [1232, 497] width 461 height 28
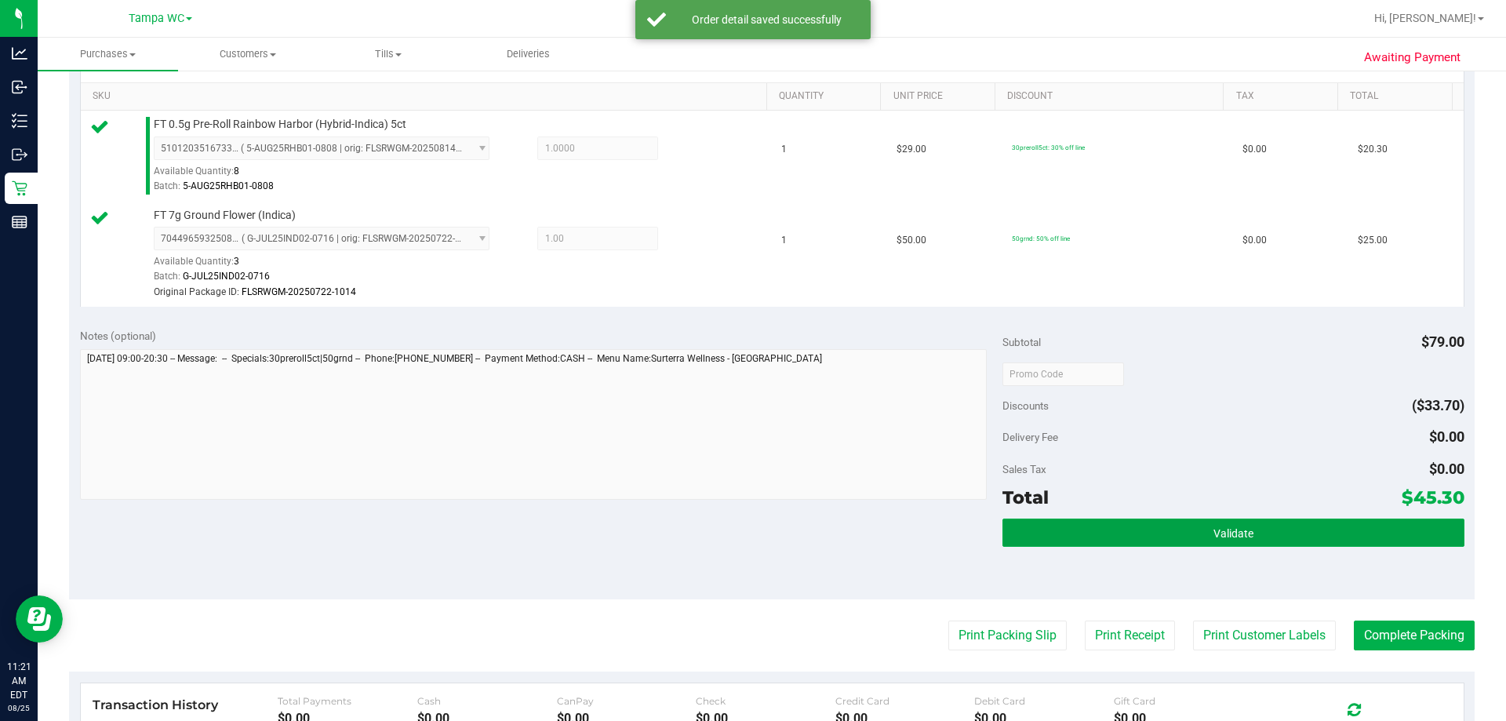
click at [1165, 525] on button "Validate" at bounding box center [1232, 532] width 461 height 28
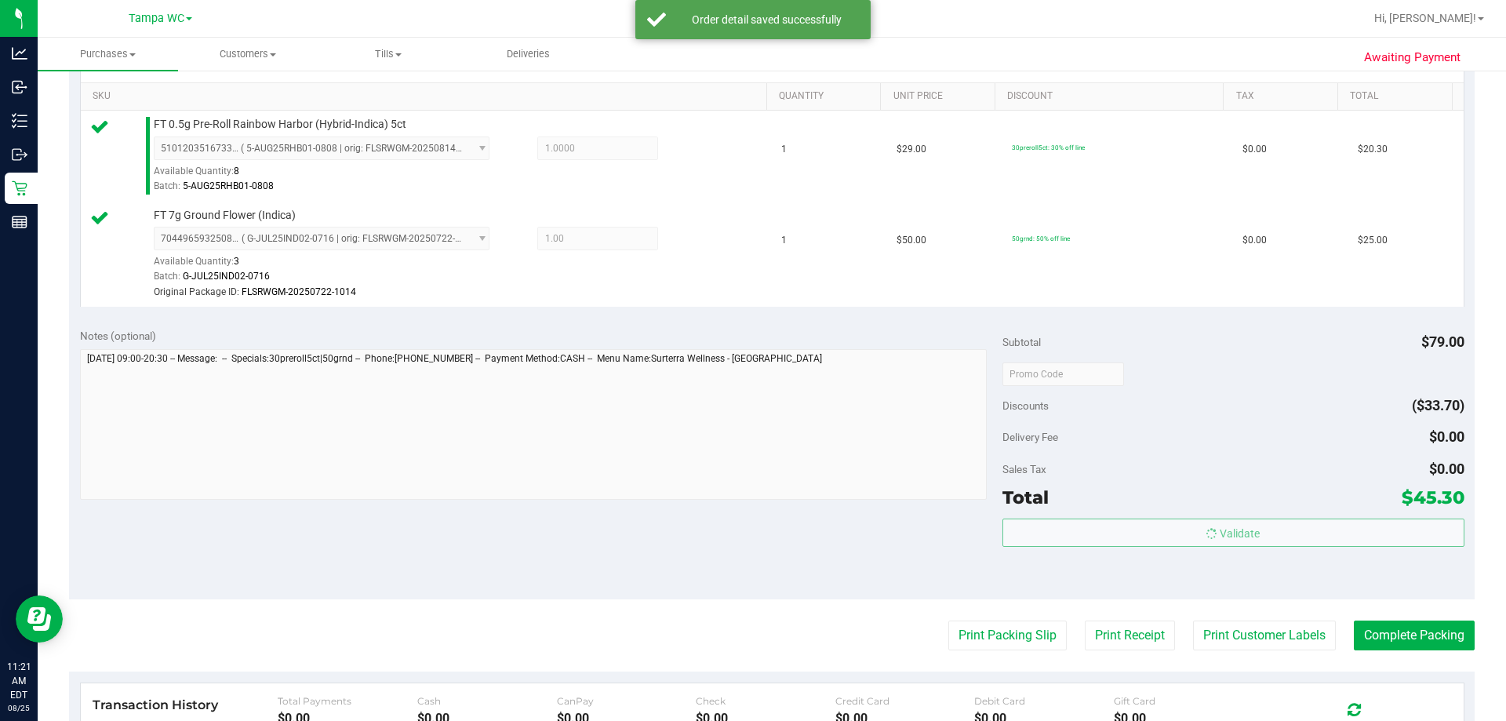
click at [1215, 430] on div "Delivery Fee $0.00" at bounding box center [1232, 437] width 461 height 28
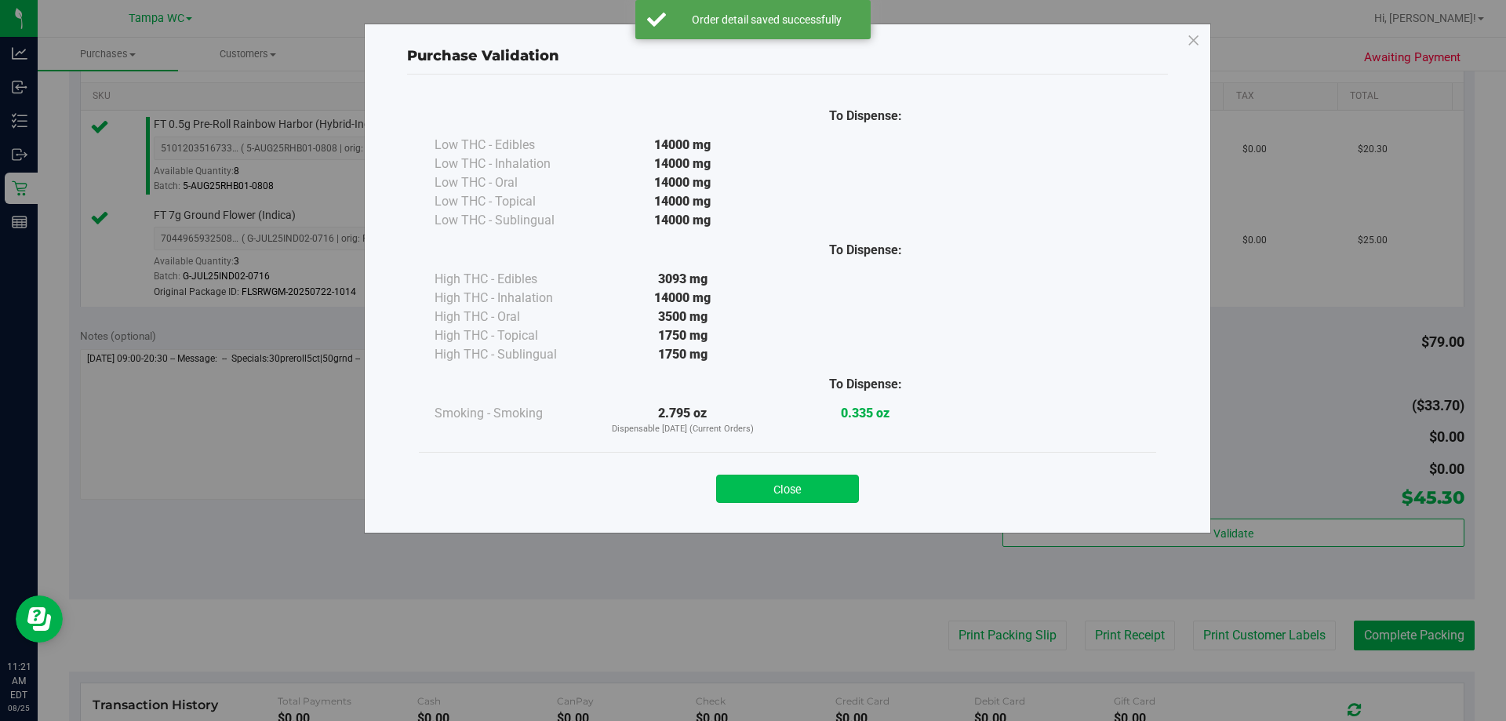
click at [836, 477] on button "Close" at bounding box center [787, 489] width 143 height 28
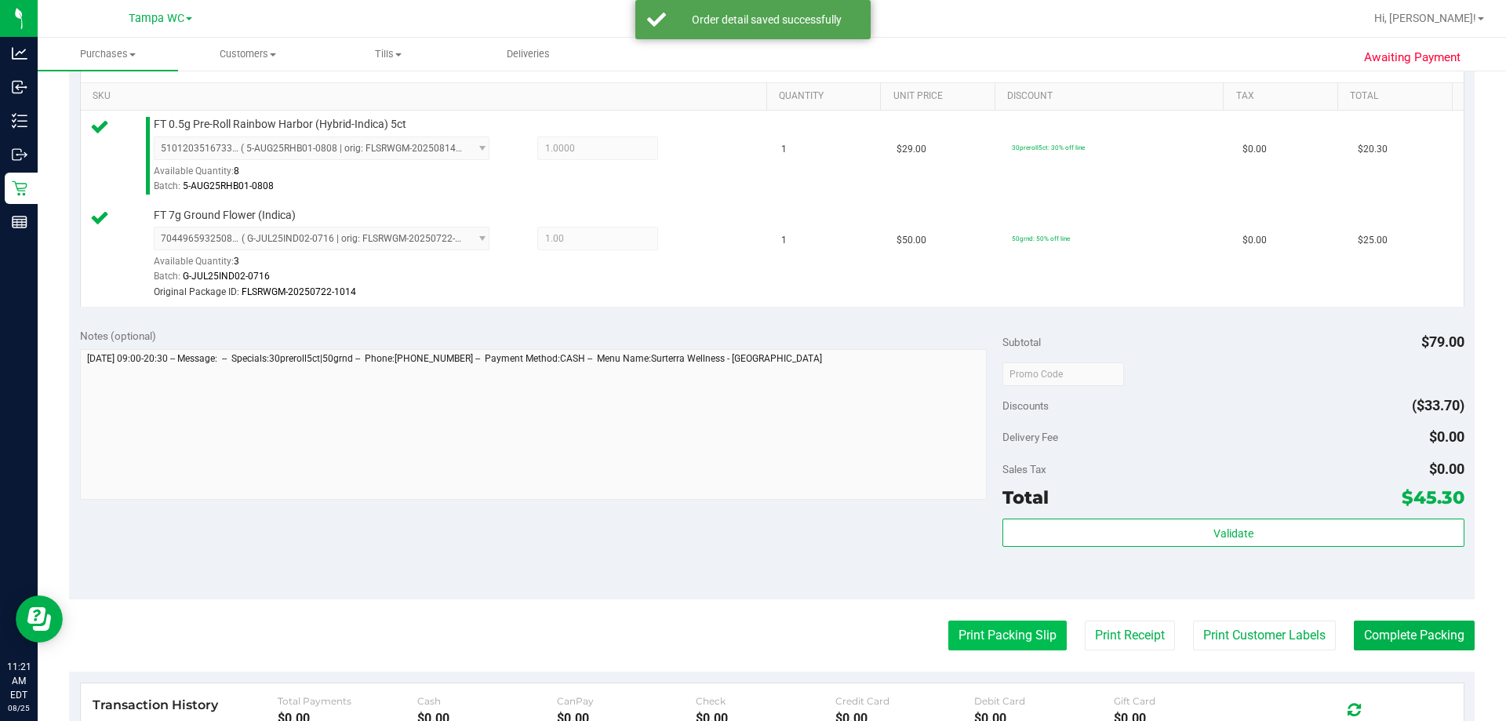
click at [978, 644] on button "Print Packing Slip" at bounding box center [1007, 635] width 118 height 30
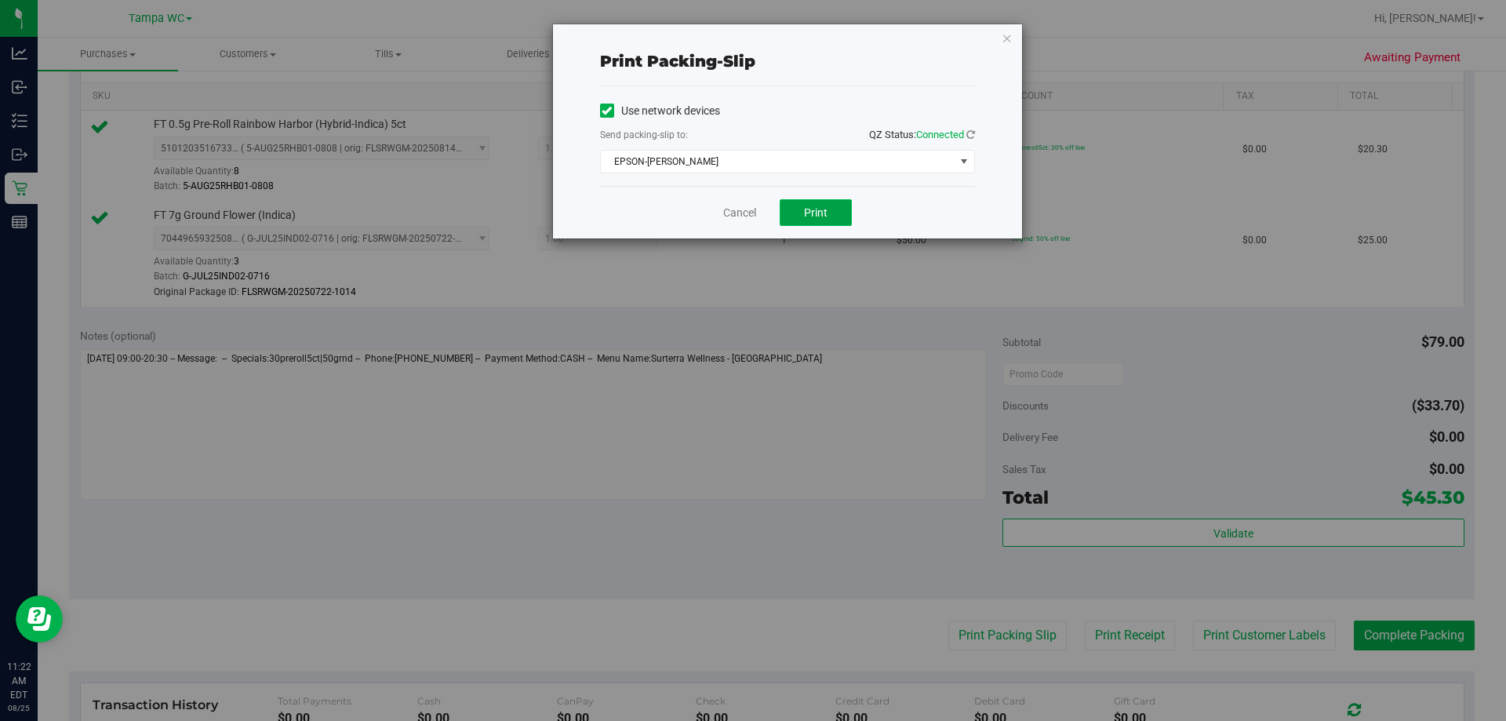
click at [819, 224] on button "Print" at bounding box center [816, 212] width 72 height 27
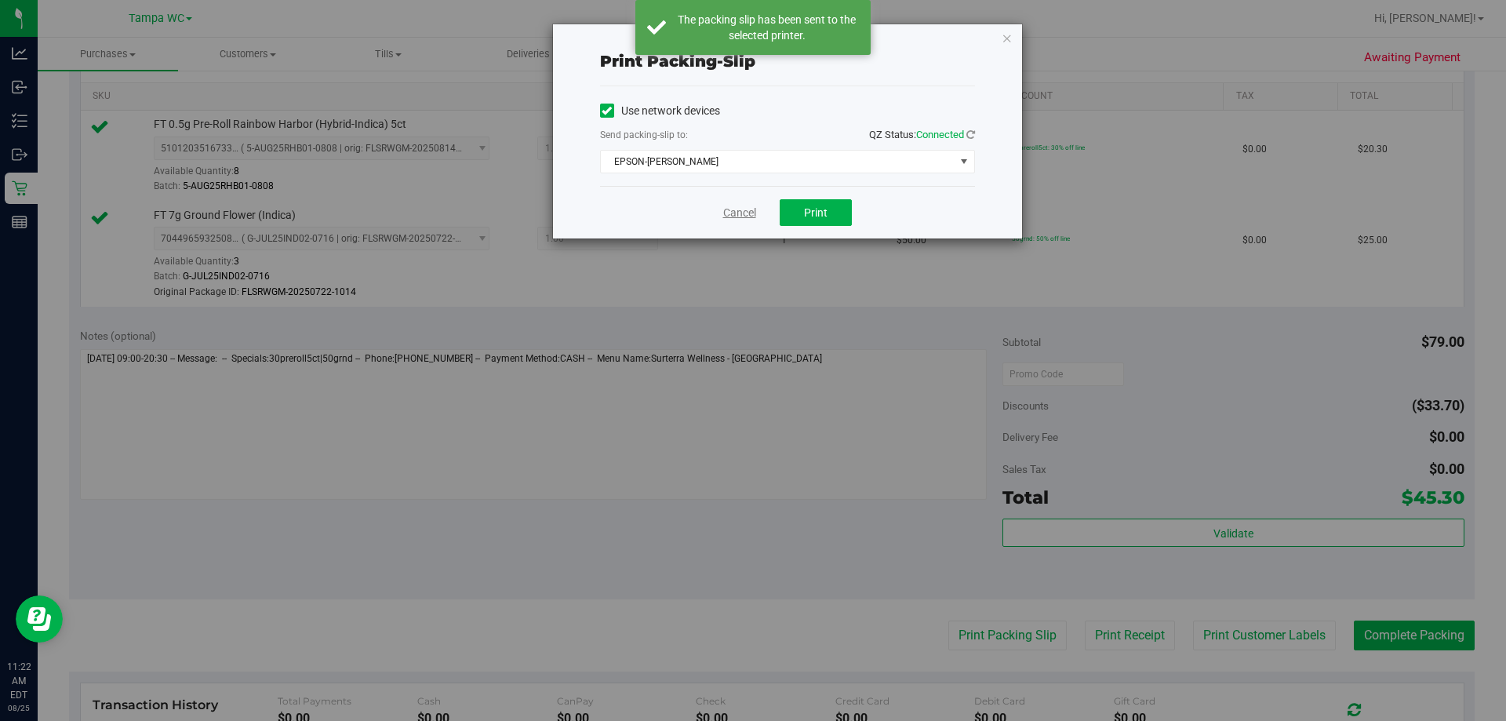
click at [735, 209] on link "Cancel" at bounding box center [739, 213] width 33 height 16
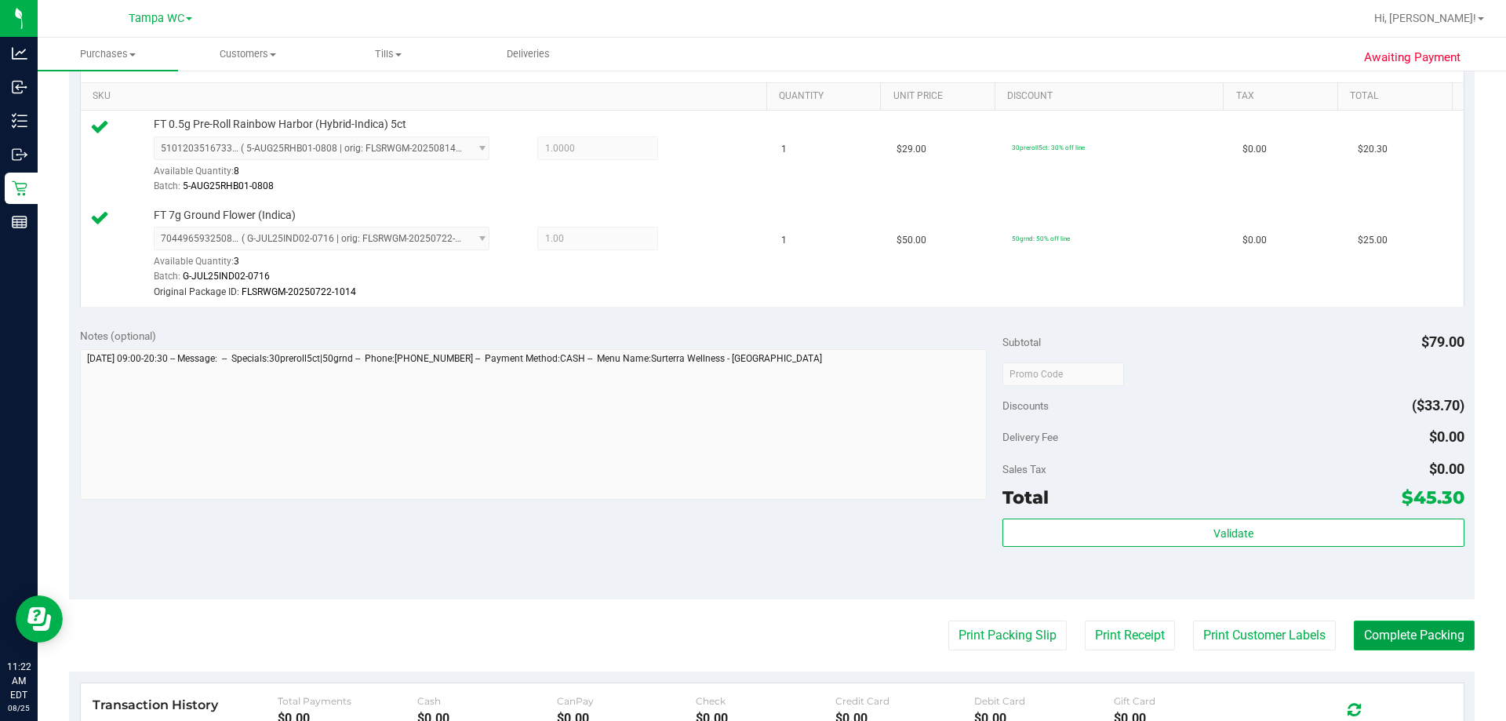
click at [1400, 639] on button "Complete Packing" at bounding box center [1414, 635] width 121 height 30
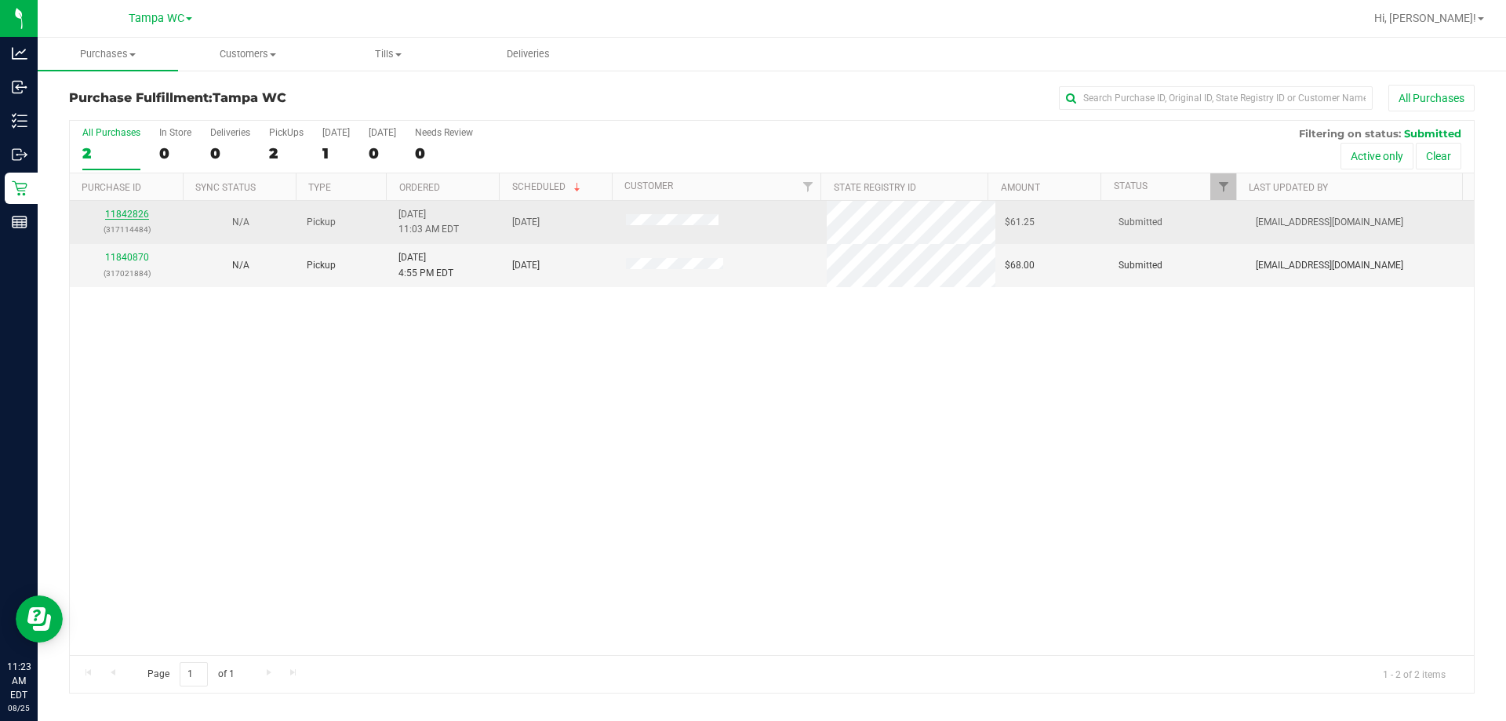
click at [143, 213] on link "11842826" at bounding box center [127, 214] width 44 height 11
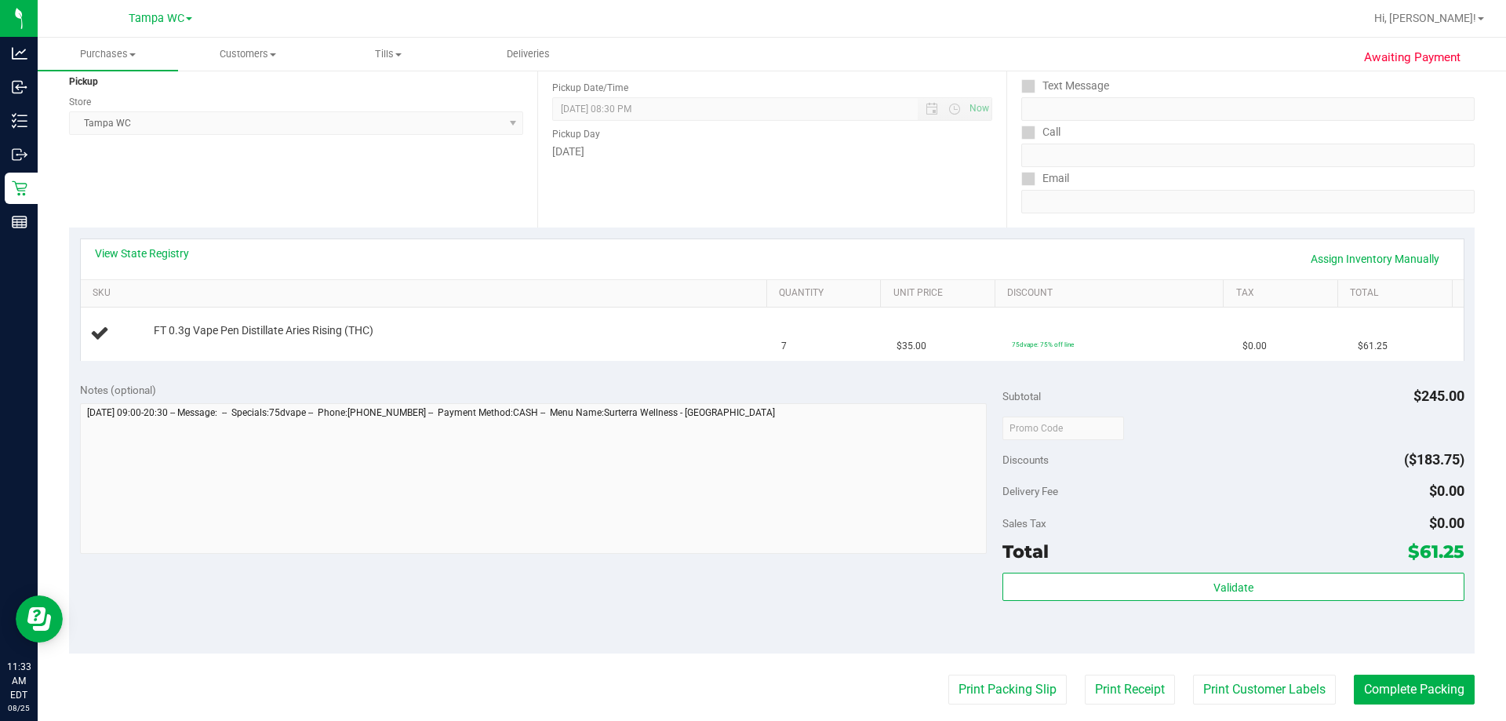
scroll to position [235, 0]
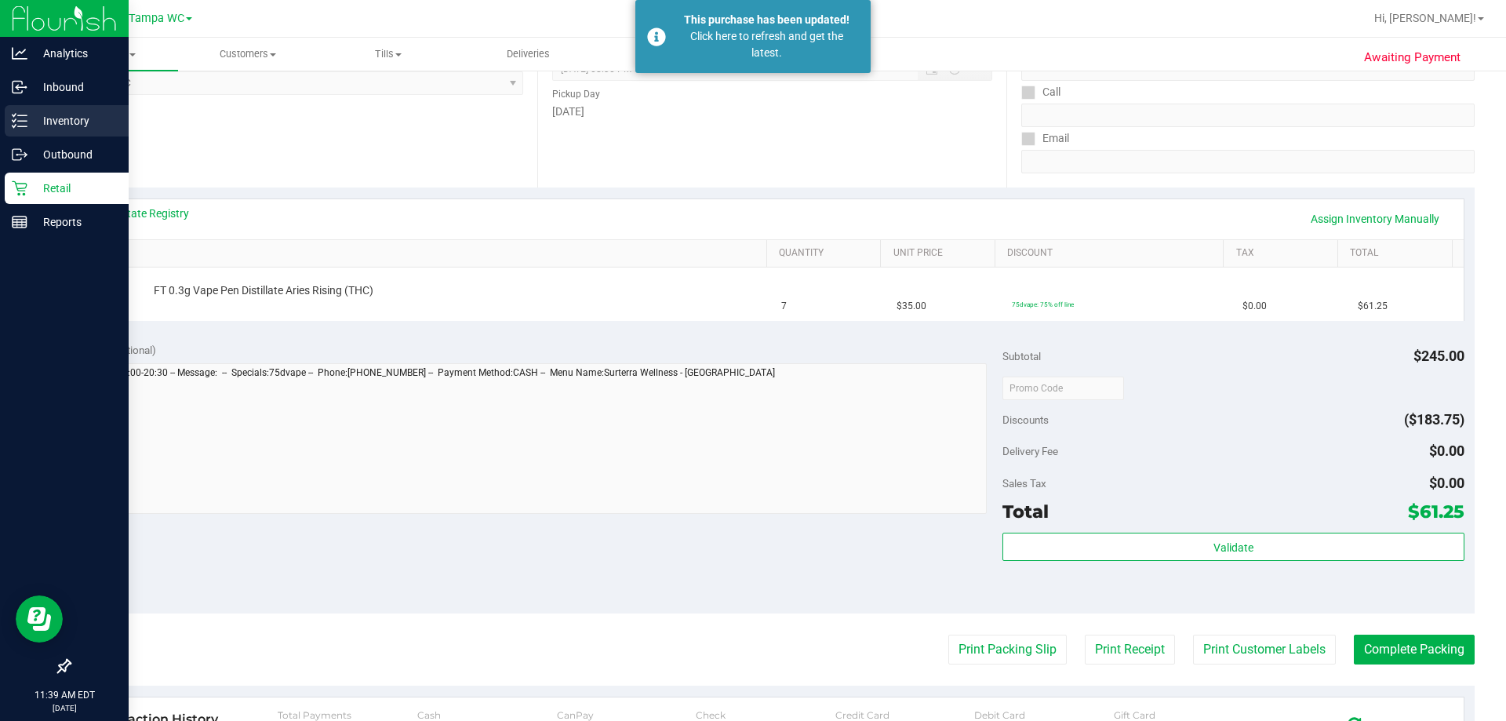
click at [16, 114] on icon at bounding box center [14, 115] width 3 height 2
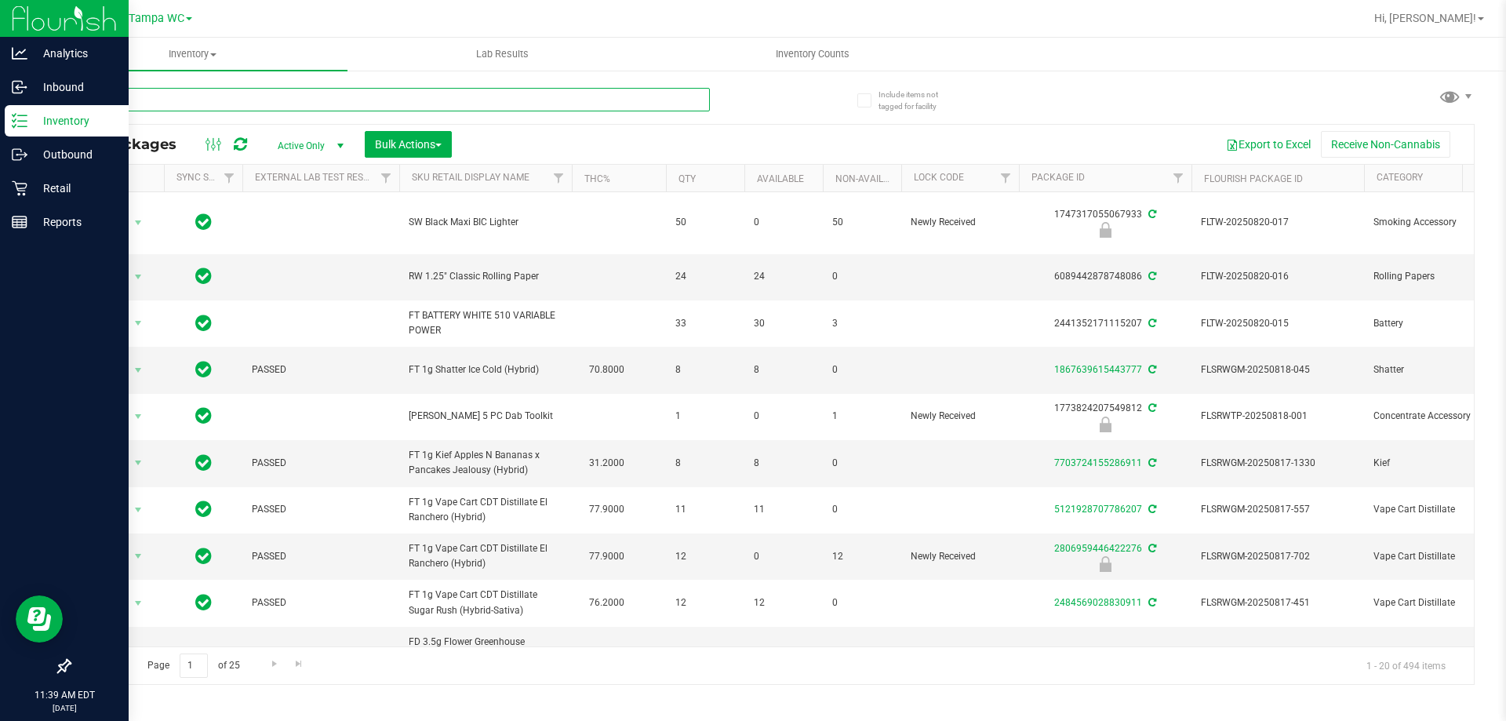
click at [173, 94] on input "text" at bounding box center [389, 100] width 641 height 24
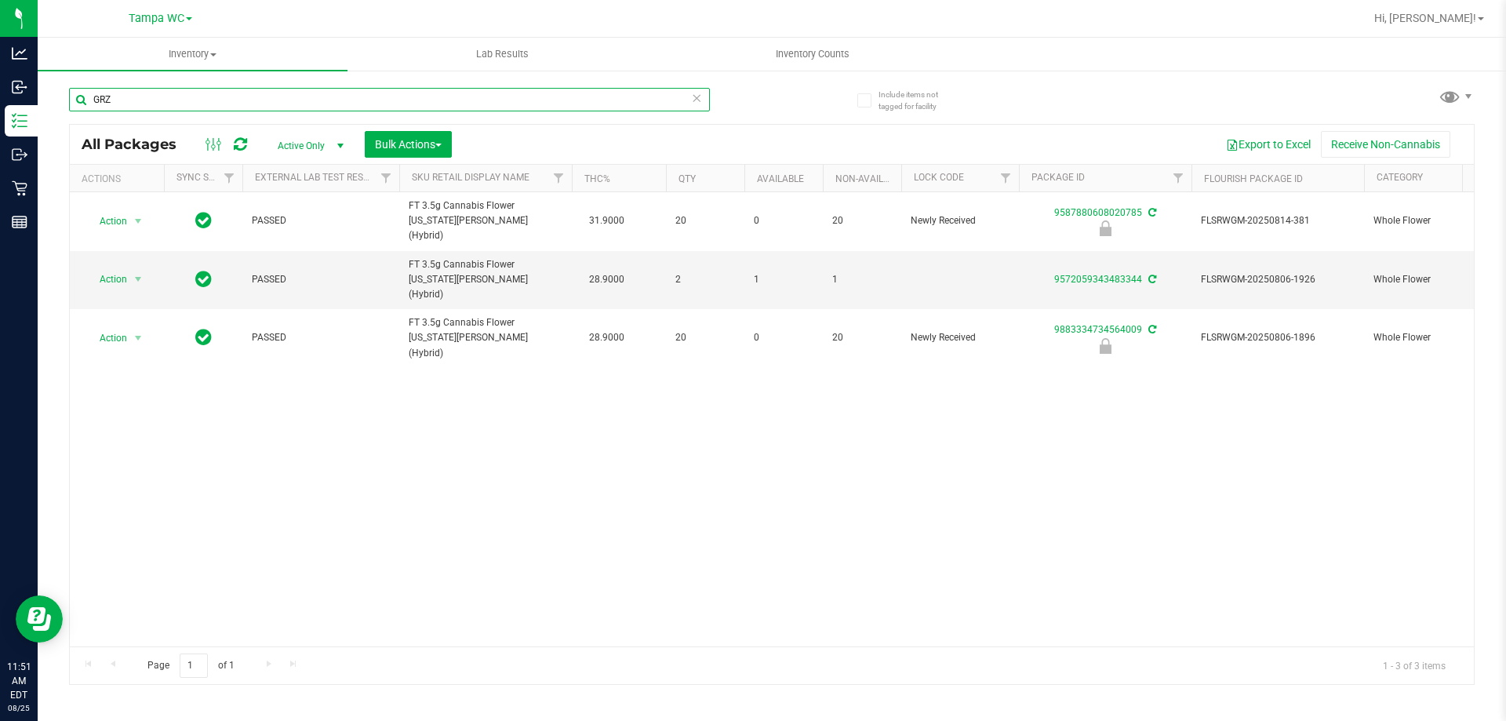
click at [543, 103] on input "GRZ" at bounding box center [389, 100] width 641 height 24
click at [550, 98] on input "GRZ" at bounding box center [389, 100] width 641 height 24
click at [791, 125] on div "All Packages Active Only Active Only Lab Samples Locked All External Internal B…" at bounding box center [772, 144] width 1404 height 39
click at [781, 125] on div "All Packages Active Only Active Only Lab Samples Locked All External Internal B…" at bounding box center [772, 144] width 1404 height 39
click at [587, 100] on input "GRZ" at bounding box center [389, 100] width 641 height 24
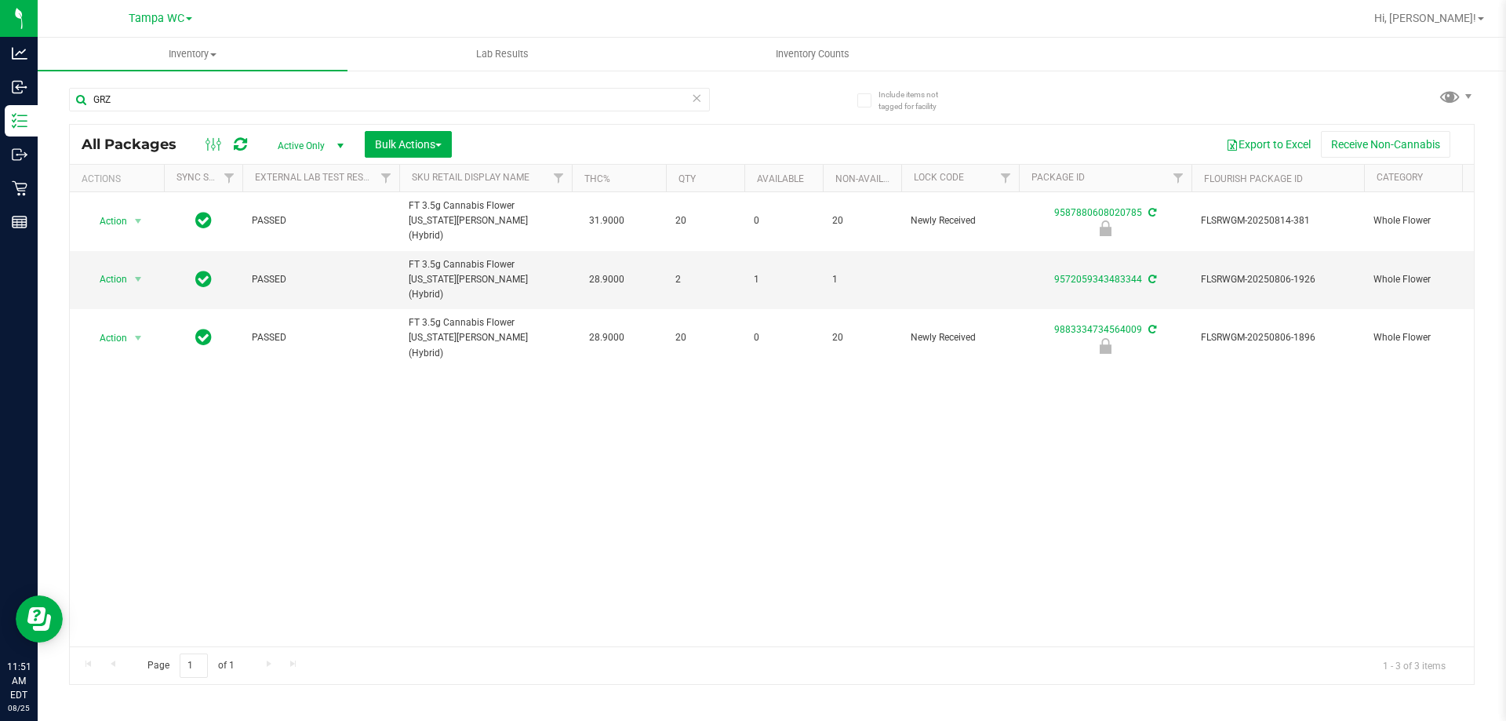
drag, startPoint x: 587, startPoint y: 100, endPoint x: 632, endPoint y: 675, distance: 575.9
click at [566, 697] on div "Inventory All packages All inventory Waste log Create inventory Lab Results Inv…" at bounding box center [772, 379] width 1468 height 683
click at [170, 93] on input "GRZ" at bounding box center [389, 100] width 641 height 24
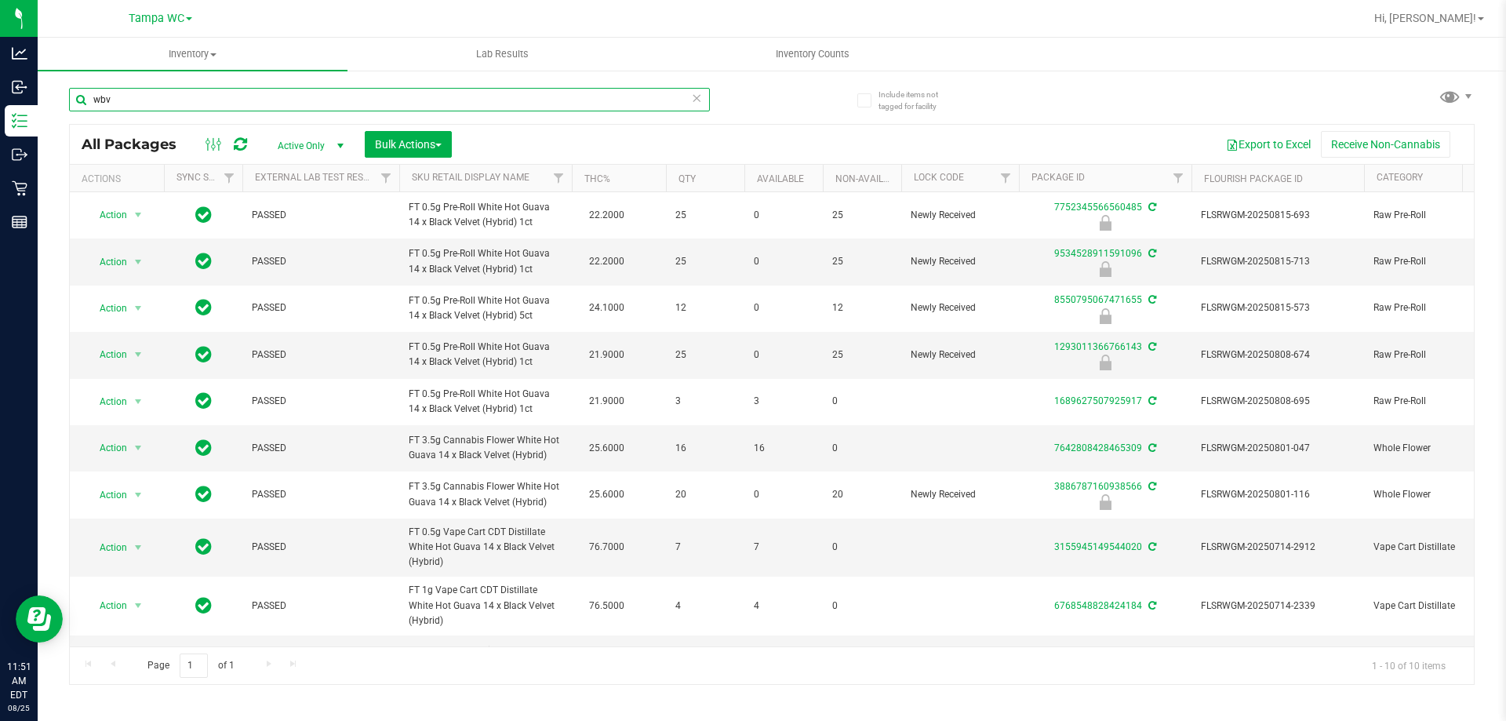
scroll to position [1, 0]
type input "wbv"
